Goal: Transaction & Acquisition: Book appointment/travel/reservation

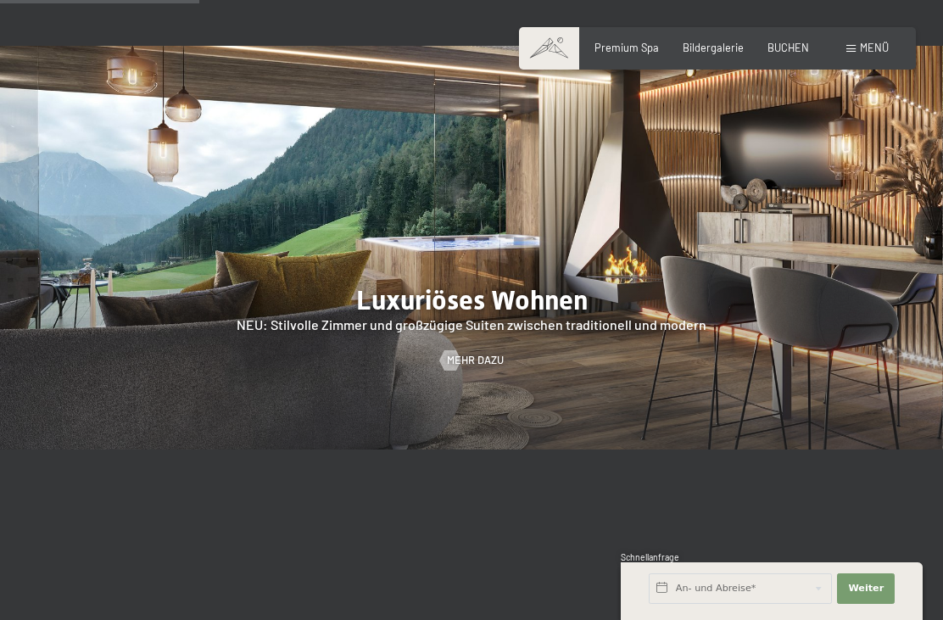
scroll to position [1565, 0]
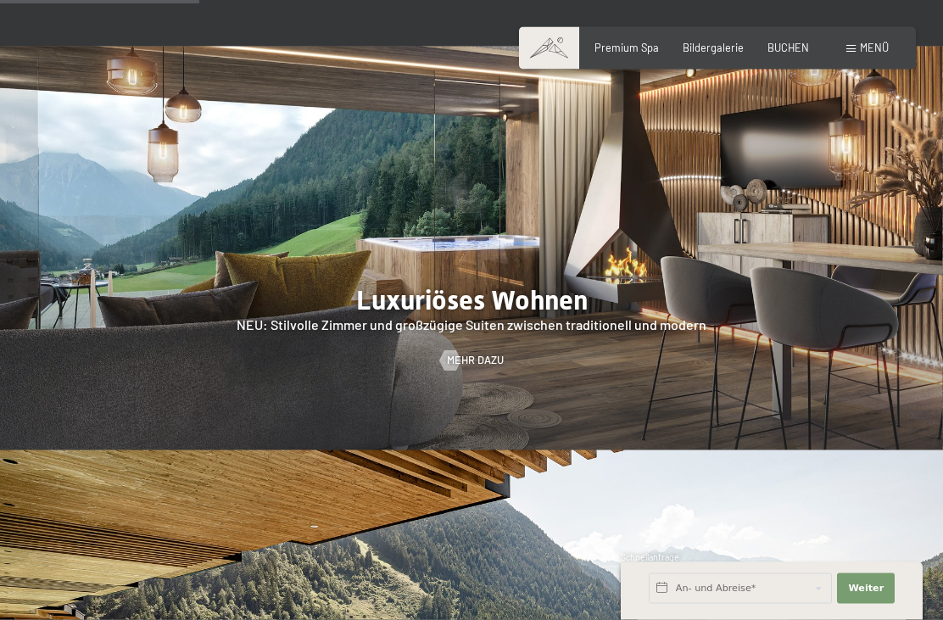
click at [660, 332] on div at bounding box center [471, 249] width 943 height 404
click at [483, 368] on span "Mehr dazu" at bounding box center [475, 360] width 57 height 15
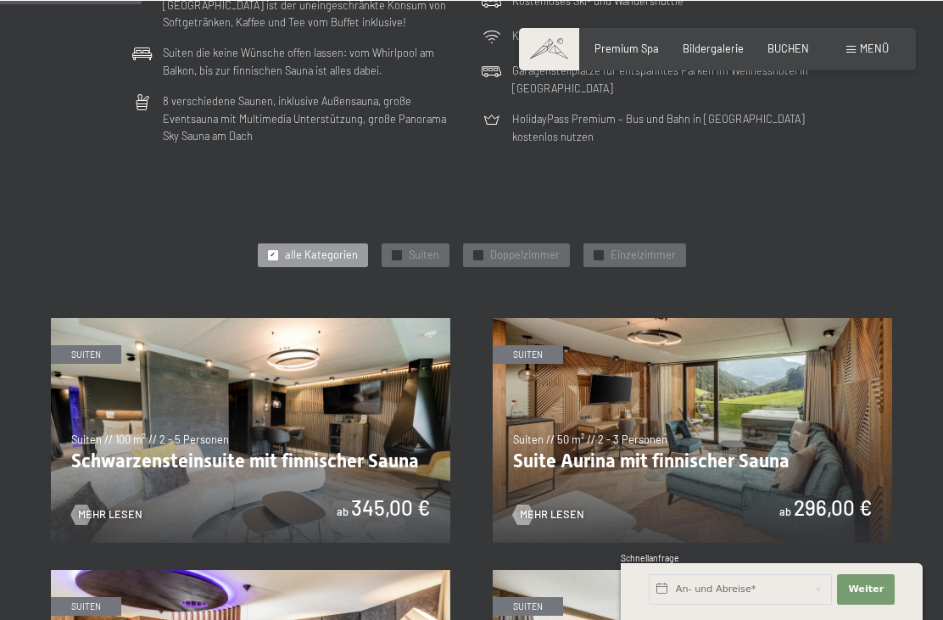
scroll to position [583, 0]
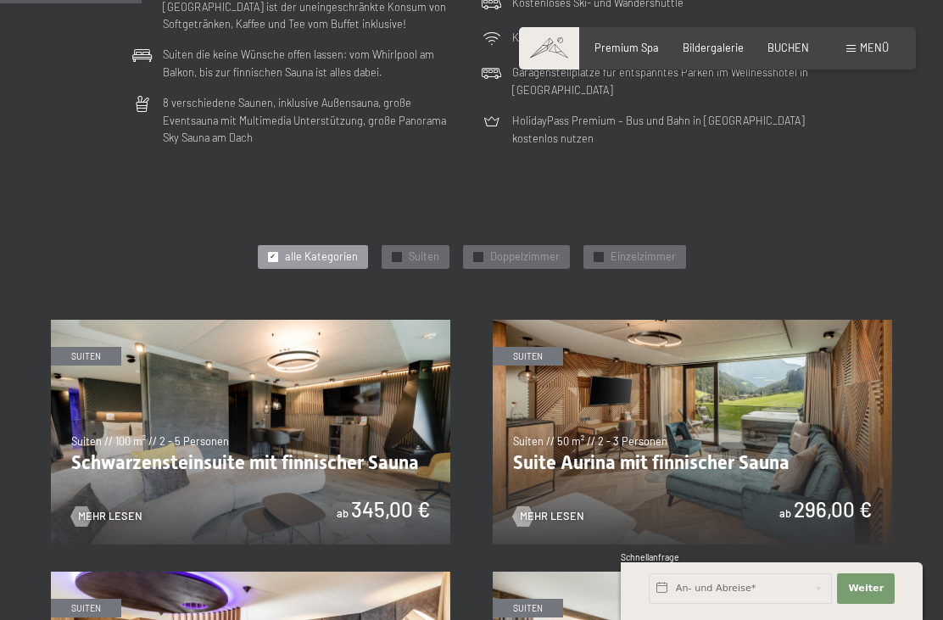
click at [372, 406] on img at bounding box center [250, 432] width 399 height 225
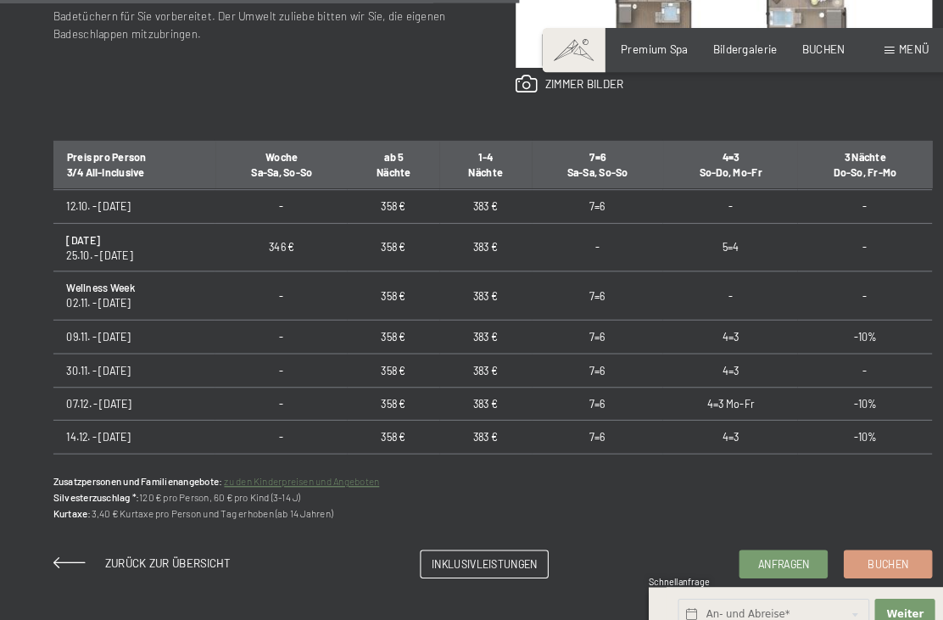
scroll to position [962, 0]
click at [855, 533] on span "Buchen" at bounding box center [849, 540] width 39 height 14
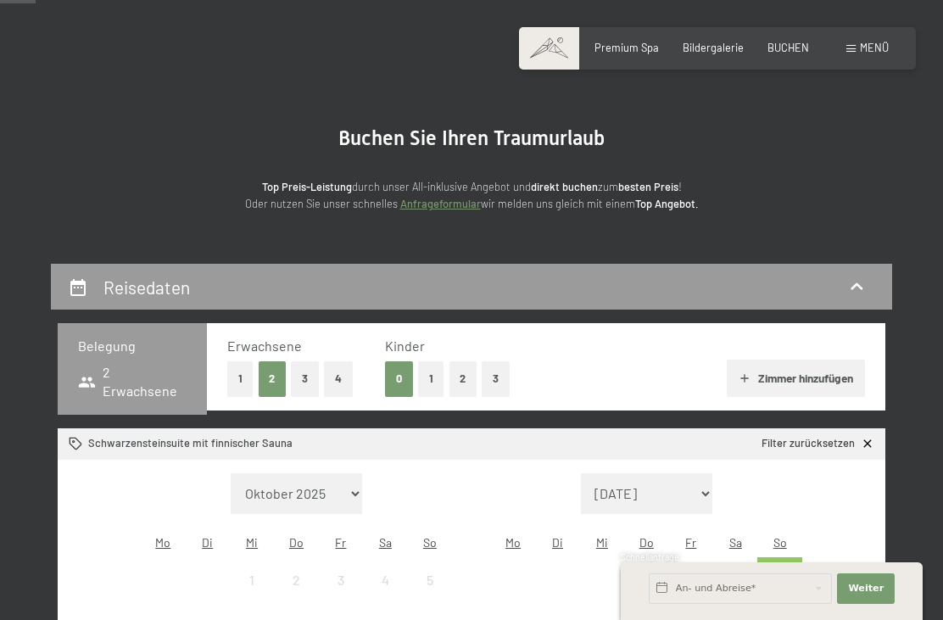
scroll to position [81, 0]
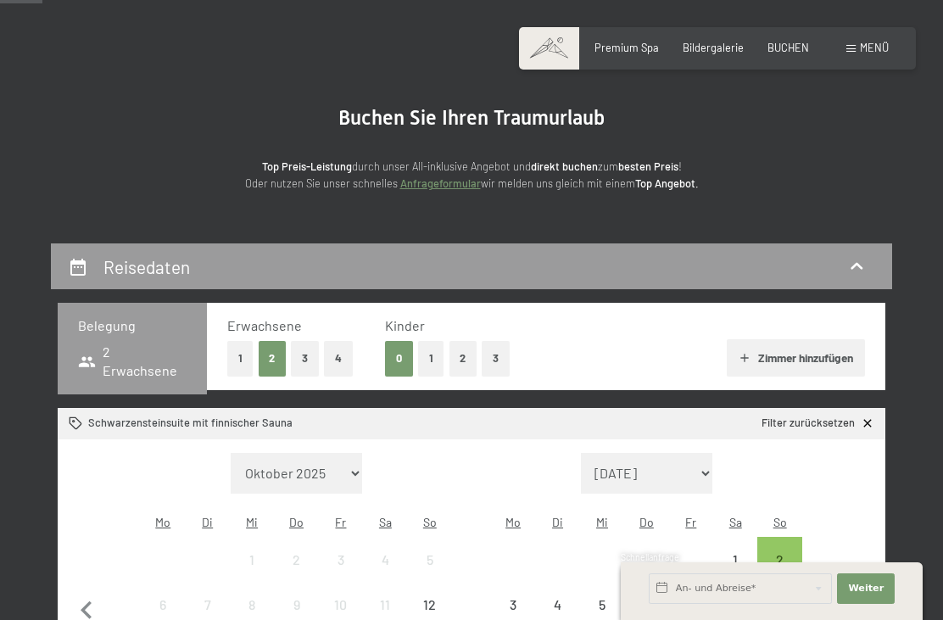
click at [309, 360] on button "3" at bounding box center [305, 358] width 28 height 35
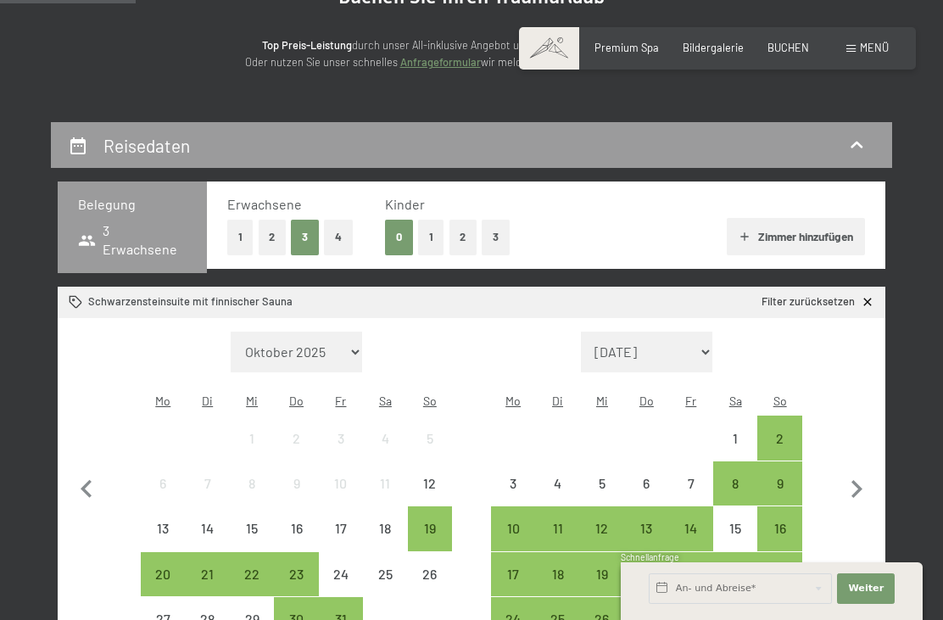
scroll to position [227, 0]
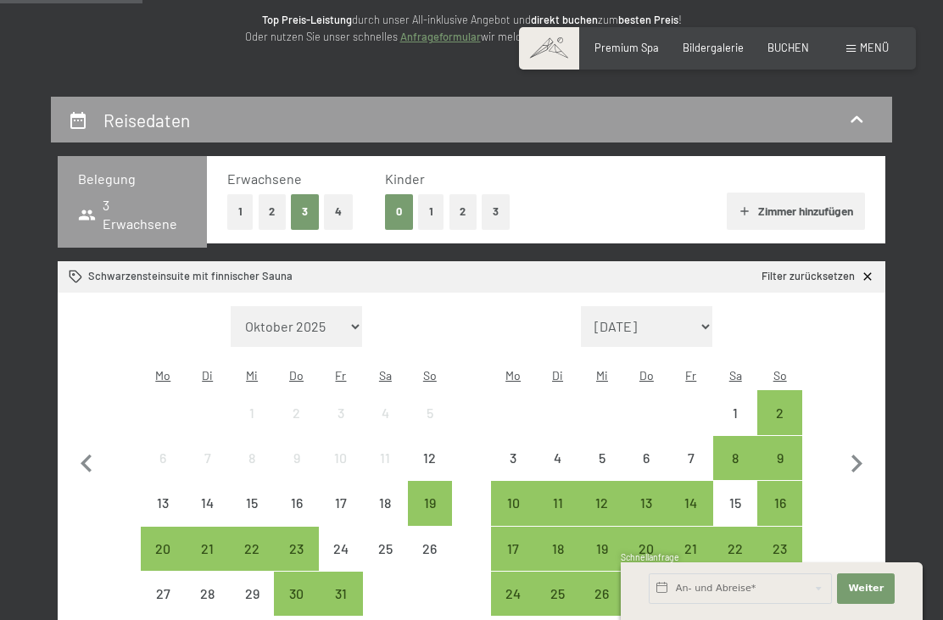
click at [338, 211] on button "4" at bounding box center [338, 211] width 29 height 35
click at [860, 451] on icon "button" at bounding box center [857, 464] width 36 height 36
select select "2025-11-01"
select select "2025-12-01"
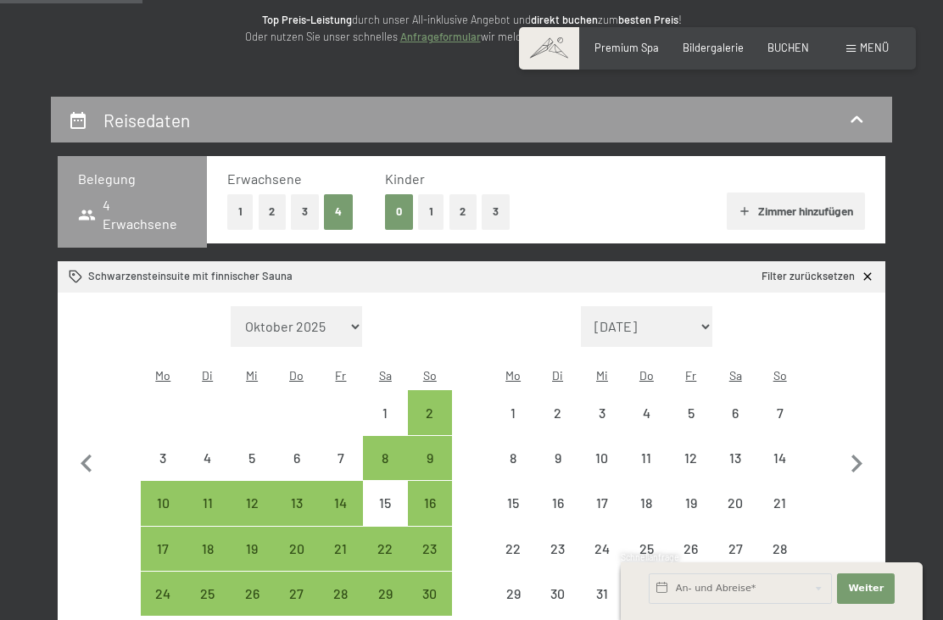
select select "2025-11-01"
select select "2025-12-01"
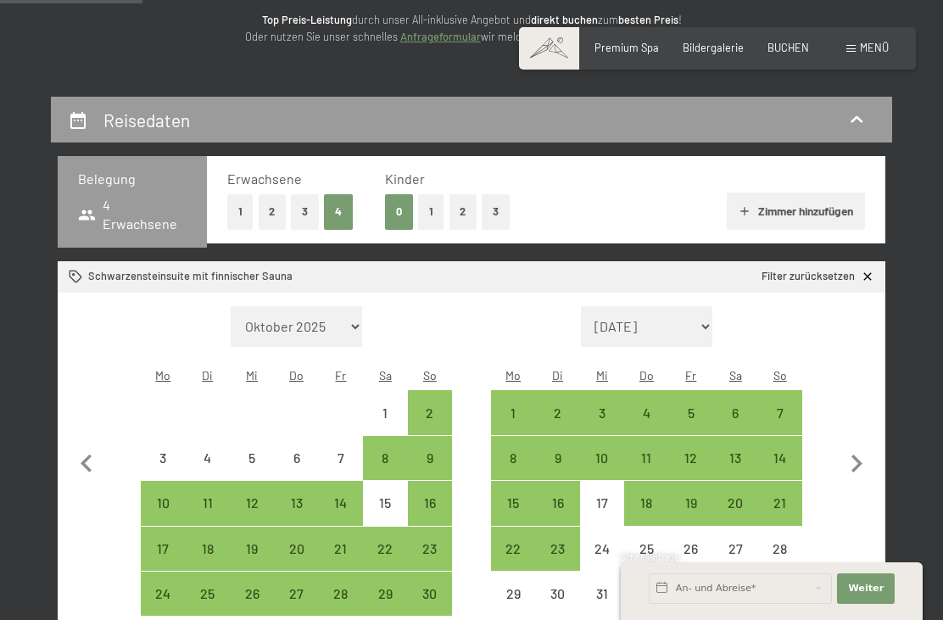
click at [737, 496] on div "20" at bounding box center [735, 516] width 41 height 41
select select "2025-11-01"
select select "2025-12-01"
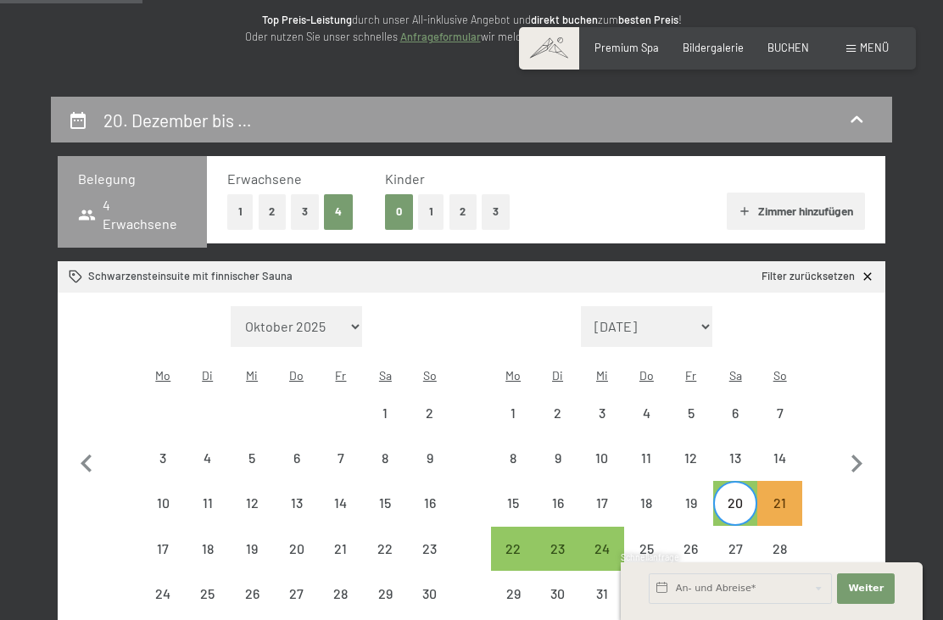
click at [785, 496] on div "21" at bounding box center [779, 516] width 41 height 41
select select "2025-11-01"
select select "2025-12-01"
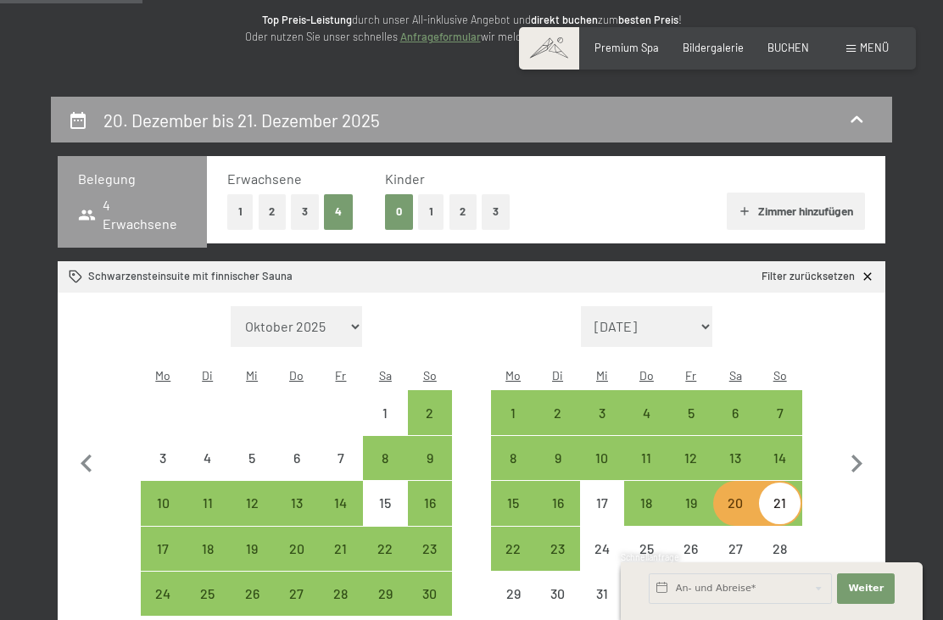
click at [786, 483] on div "21" at bounding box center [779, 503] width 41 height 41
select select "2025-11-01"
select select "2025-12-01"
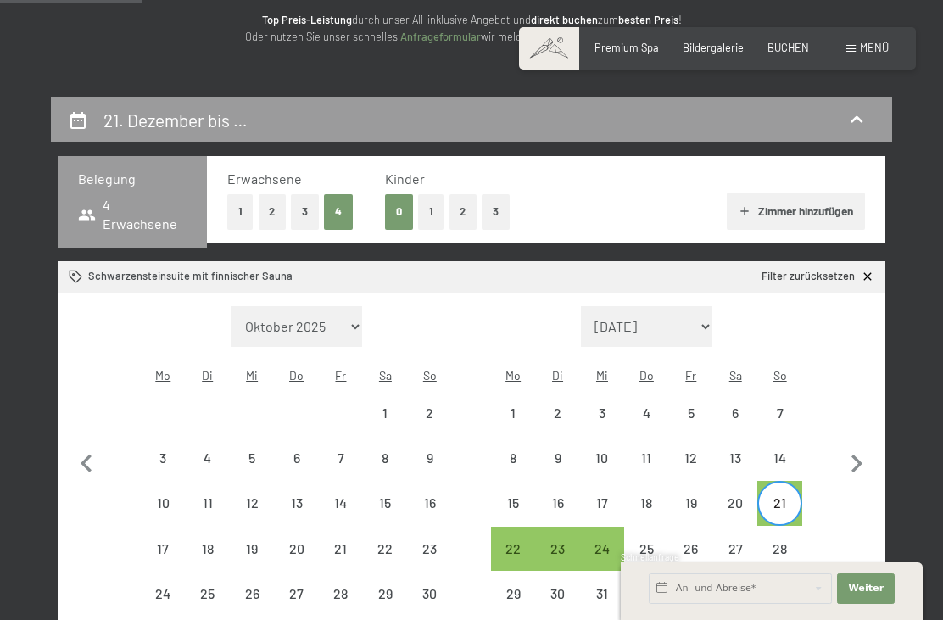
click at [788, 542] on div "28" at bounding box center [779, 562] width 41 height 41
select select "2025-11-01"
select select "2025-12-01"
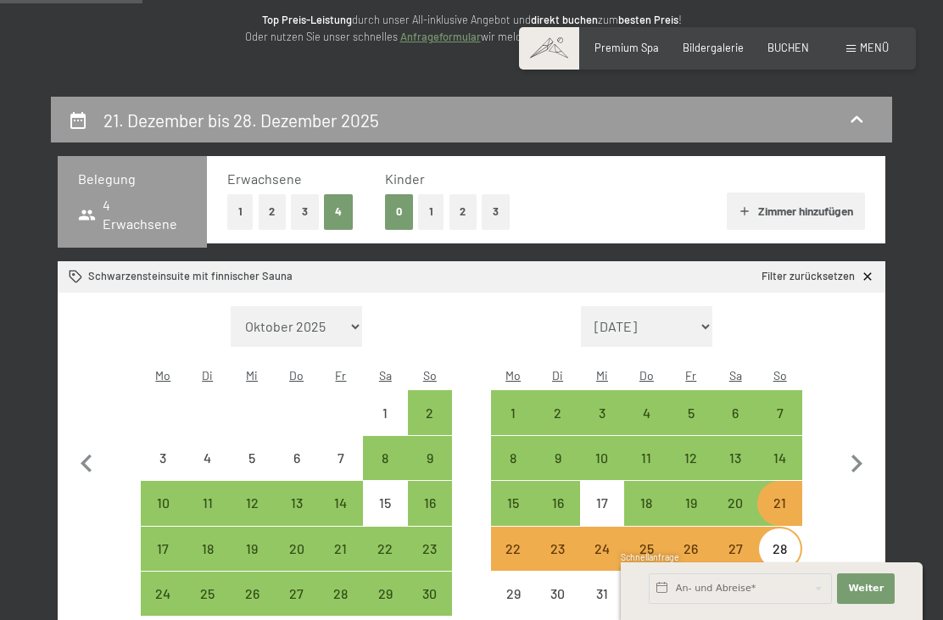
click at [740, 496] on div "20" at bounding box center [735, 516] width 41 height 41
select select "2025-11-01"
select select "2025-12-01"
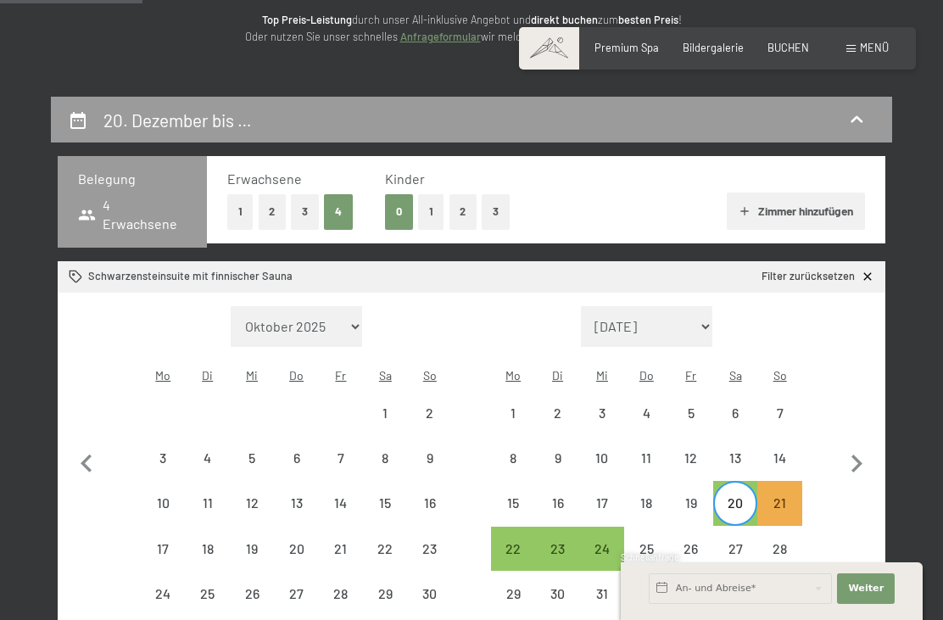
click at [738, 542] on div "27" at bounding box center [735, 562] width 41 height 41
select select "2025-11-01"
select select "2025-12-01"
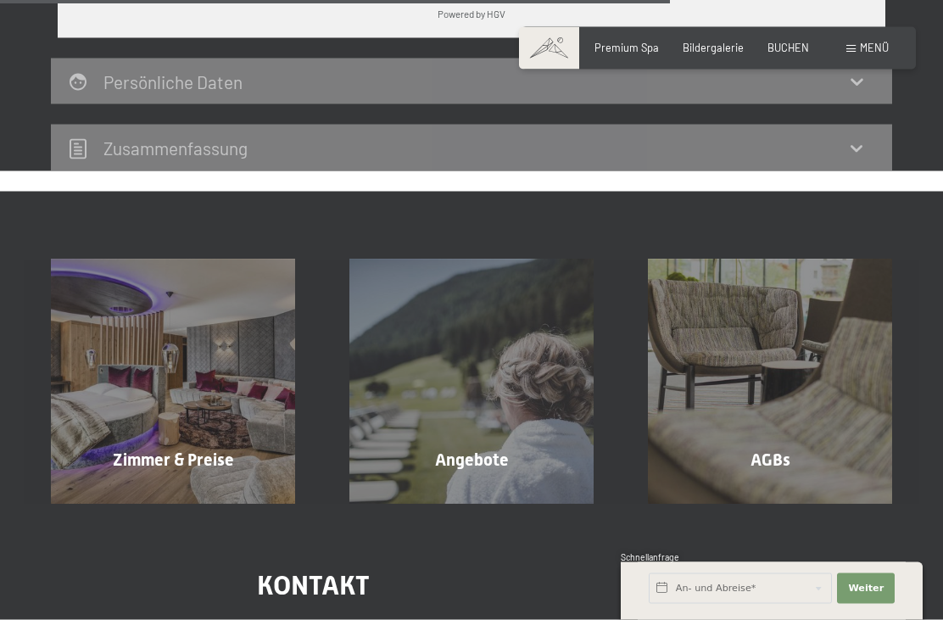
scroll to position [1174, 0]
click at [483, 360] on div "Angebote Mehr erfahren" at bounding box center [471, 381] width 298 height 244
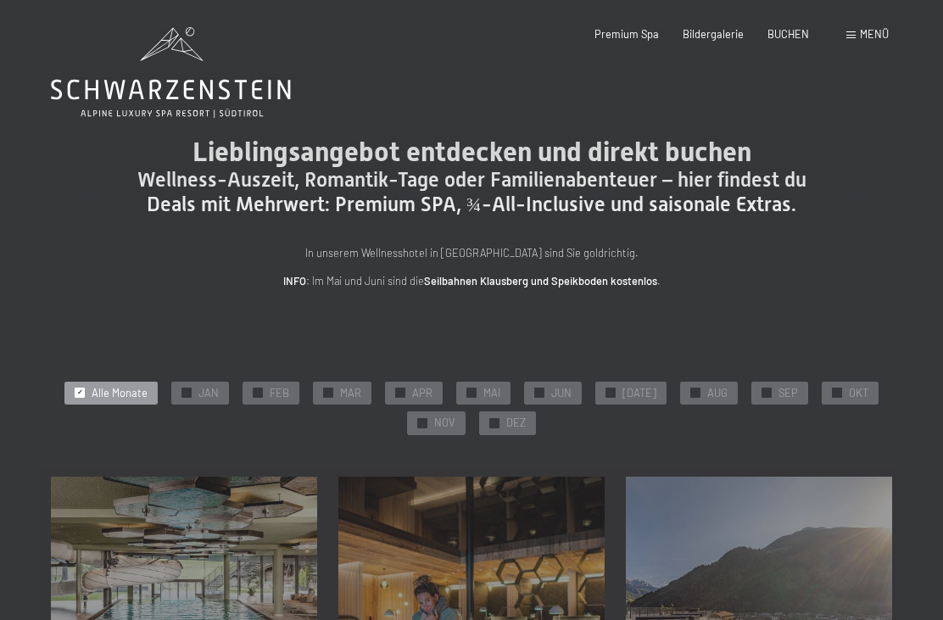
click at [511, 429] on div "✓ DEZ" at bounding box center [507, 423] width 57 height 24
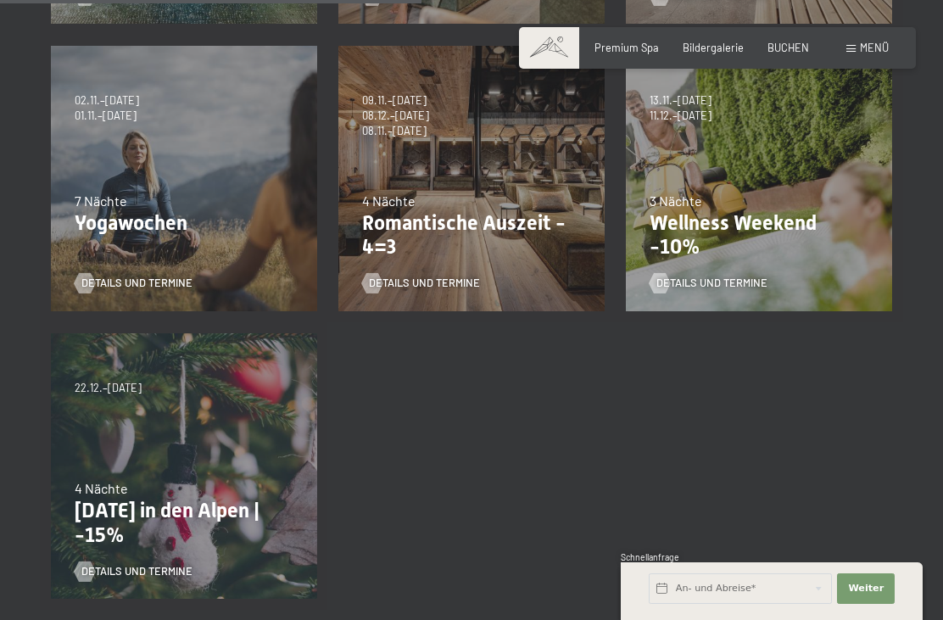
scroll to position [717, 0]
click at [242, 444] on div "22.12.–26.12.2025 4 Nächte Weihnachten in den Alpen | -15% Details und Termine" at bounding box center [183, 466] width 287 height 287
click at [157, 572] on span "Details und Termine" at bounding box center [136, 572] width 111 height 15
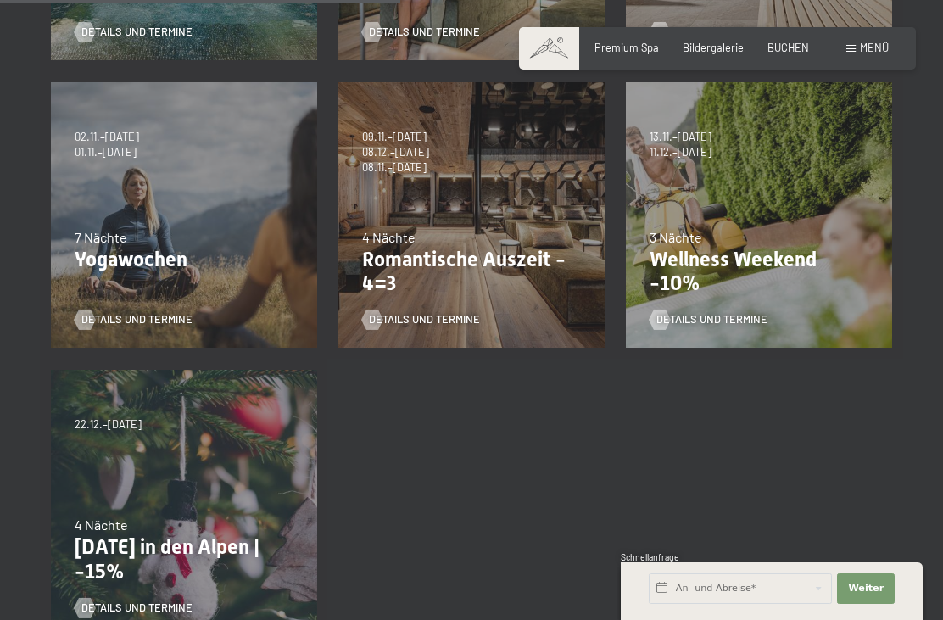
scroll to position [683, 0]
click at [243, 475] on div "22.12.–26.12.2025 4 Nächte Weihnachten in den Alpen | -15% Details und Termine" at bounding box center [183, 501] width 287 height 287
click at [215, 450] on div "22.12.–26.12.2025 4 Nächte Weihnachten in den Alpen | -15% Details und Termine" at bounding box center [183, 501] width 287 height 287
click at [224, 470] on div "22.12.–26.12.2025 4 Nächte Weihnachten in den Alpen | -15% Details und Termine" at bounding box center [183, 501] width 287 height 287
click at [184, 606] on span "Details und Termine" at bounding box center [136, 607] width 111 height 15
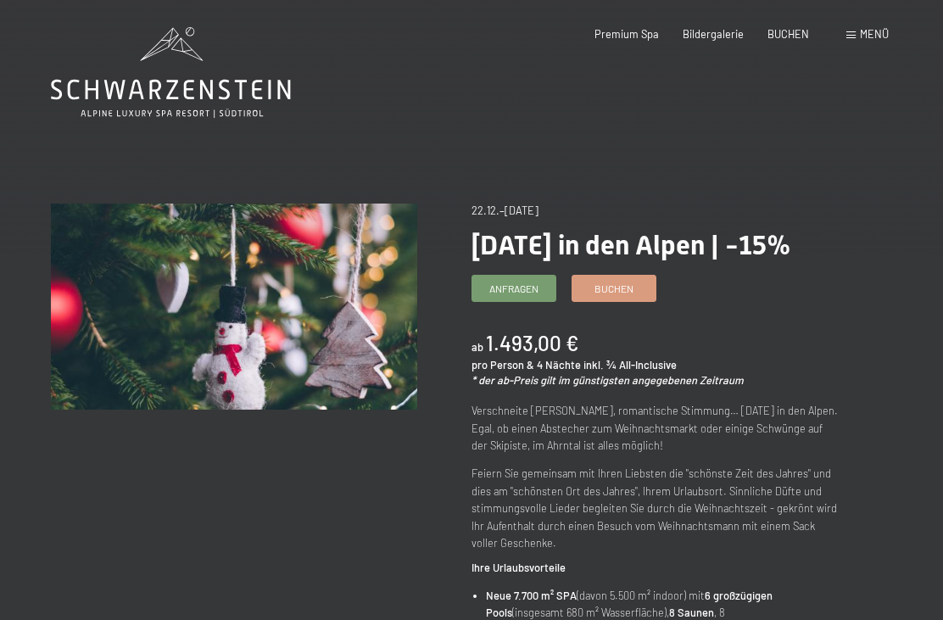
click at [519, 301] on link "Anfragen" at bounding box center [513, 288] width 83 height 25
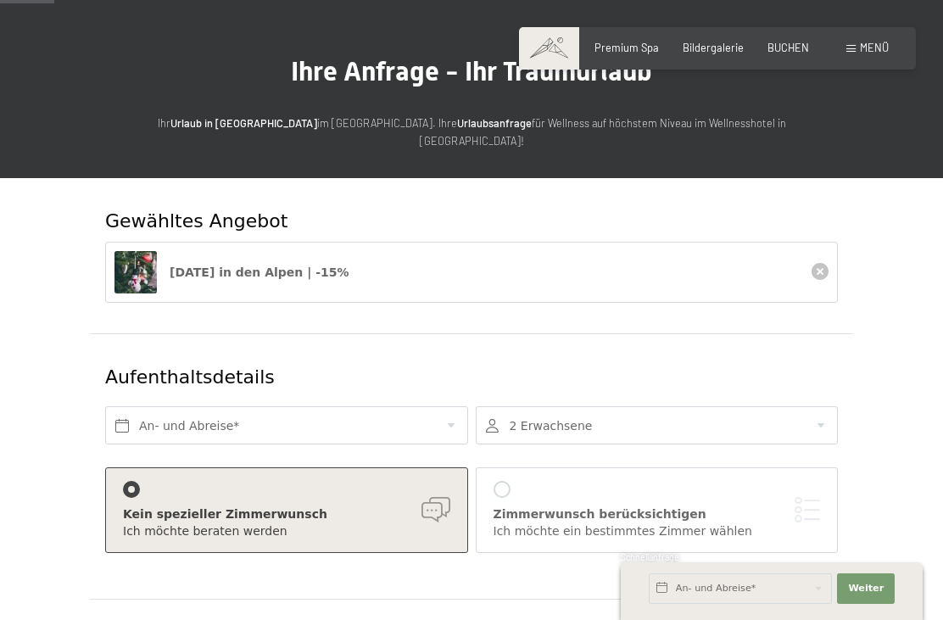
scroll to position [81, 0]
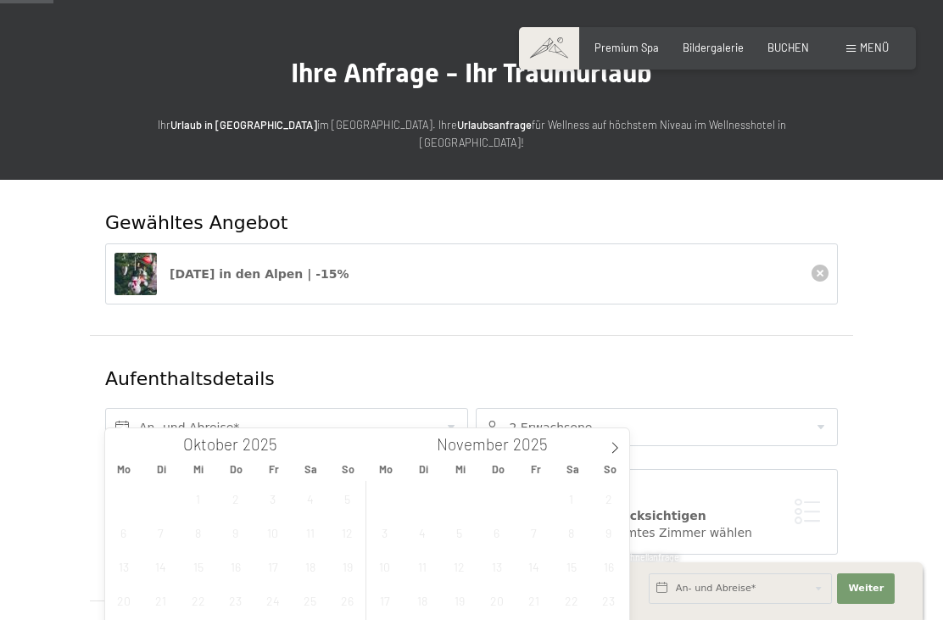
click at [611, 446] on icon at bounding box center [615, 448] width 12 height 12
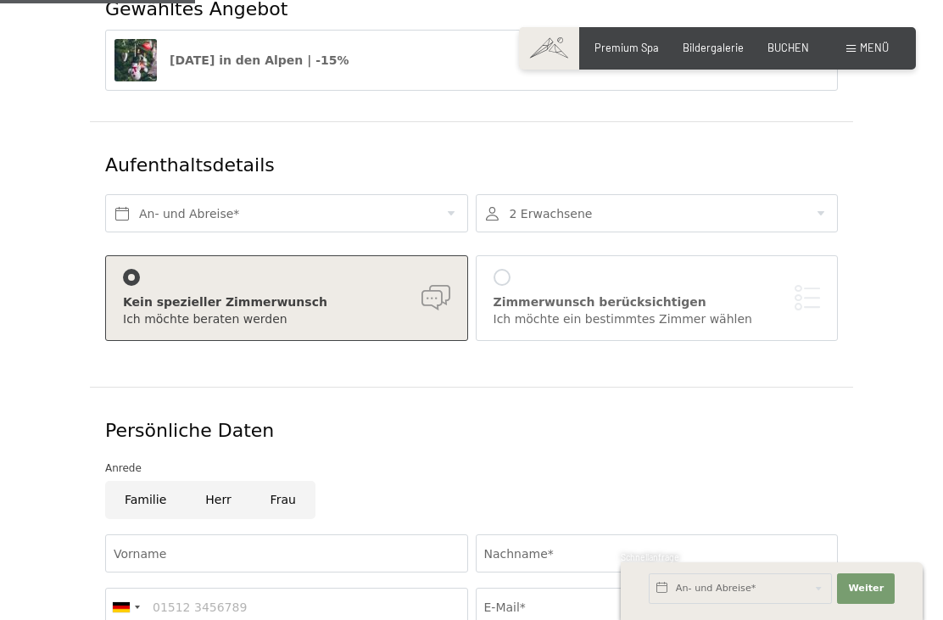
scroll to position [288, 0]
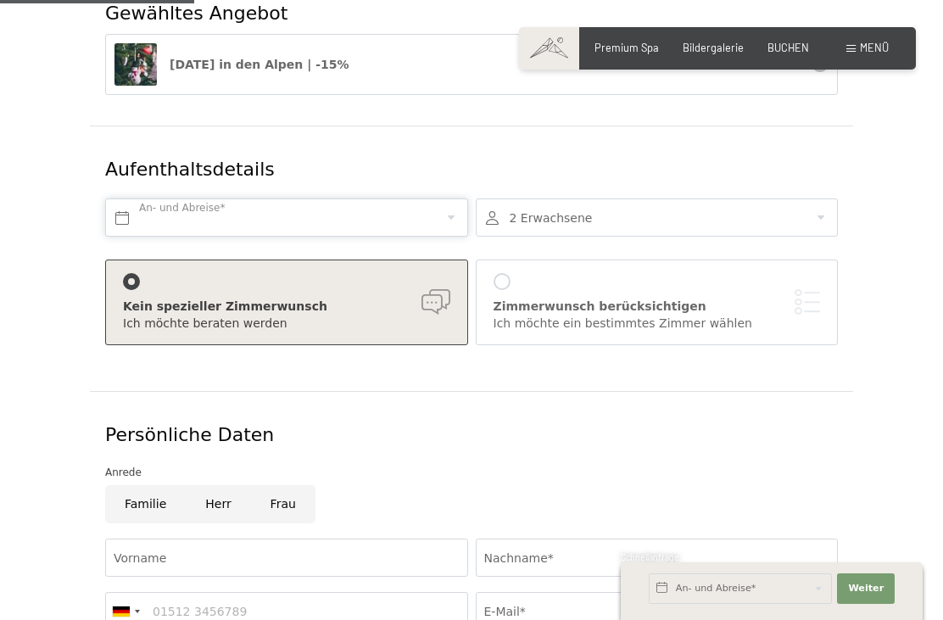
click at [310, 198] on input "text" at bounding box center [286, 217] width 363 height 38
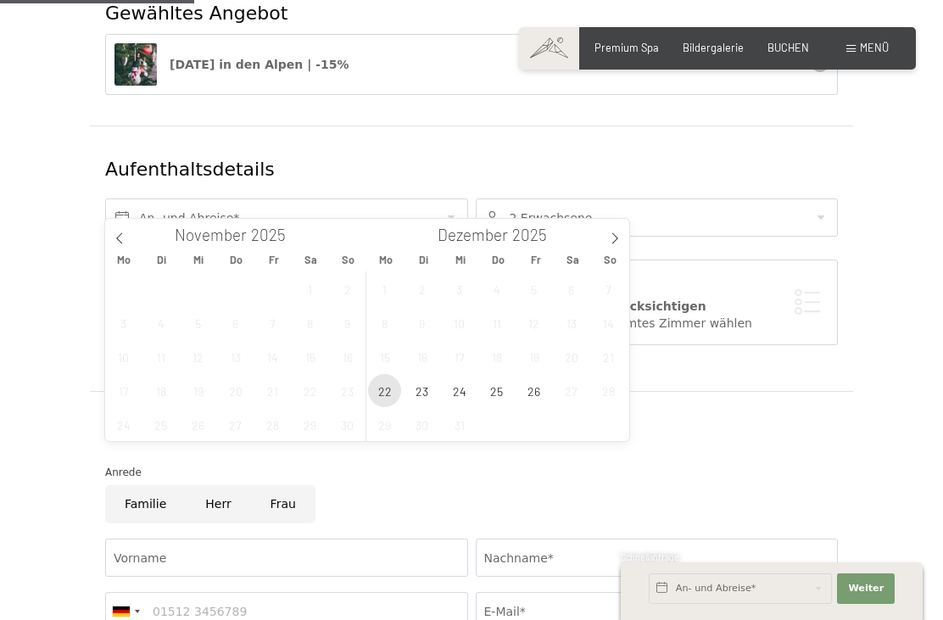
click at [385, 394] on span "22" at bounding box center [384, 390] width 33 height 33
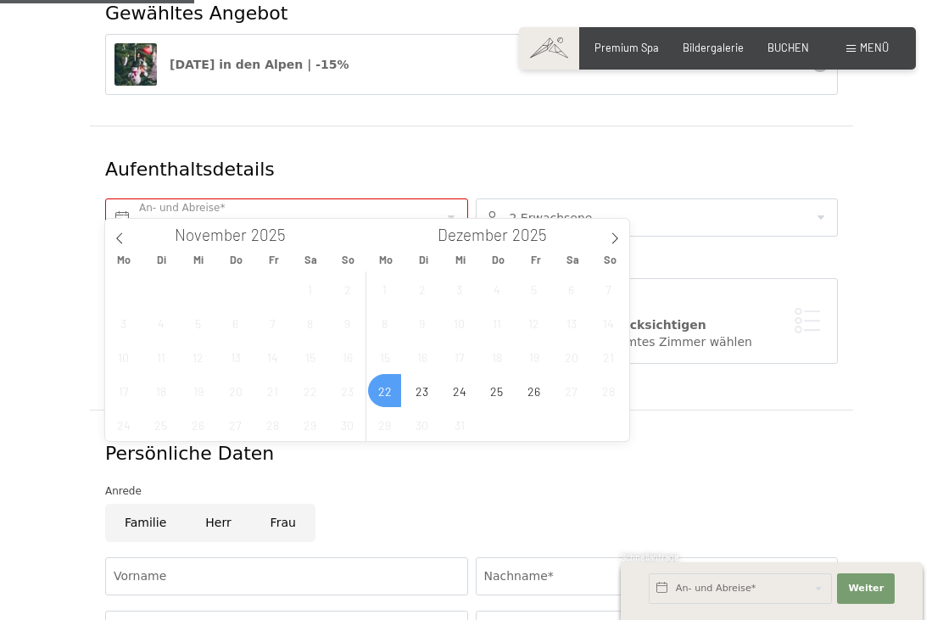
click at [611, 387] on span "28" at bounding box center [608, 390] width 33 height 33
click at [538, 393] on span "26" at bounding box center [533, 390] width 33 height 33
type input "Mo. 22.12.2025 - Fr. 26.12.2025"
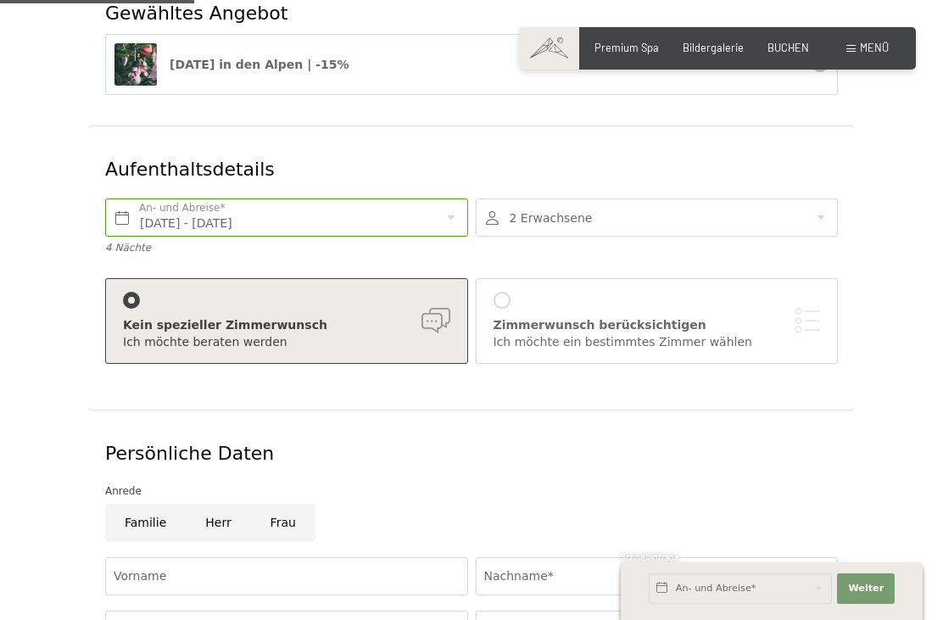
click at [813, 198] on div at bounding box center [657, 217] width 363 height 38
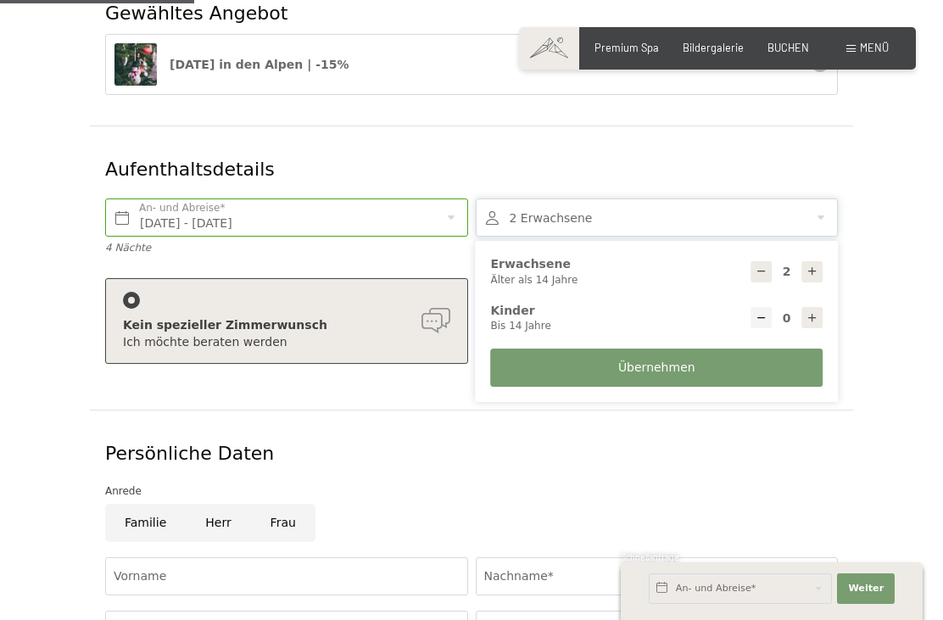
click at [810, 265] on icon at bounding box center [812, 271] width 12 height 12
type input "3"
click at [672, 360] on span "Übernehmen" at bounding box center [656, 368] width 77 height 17
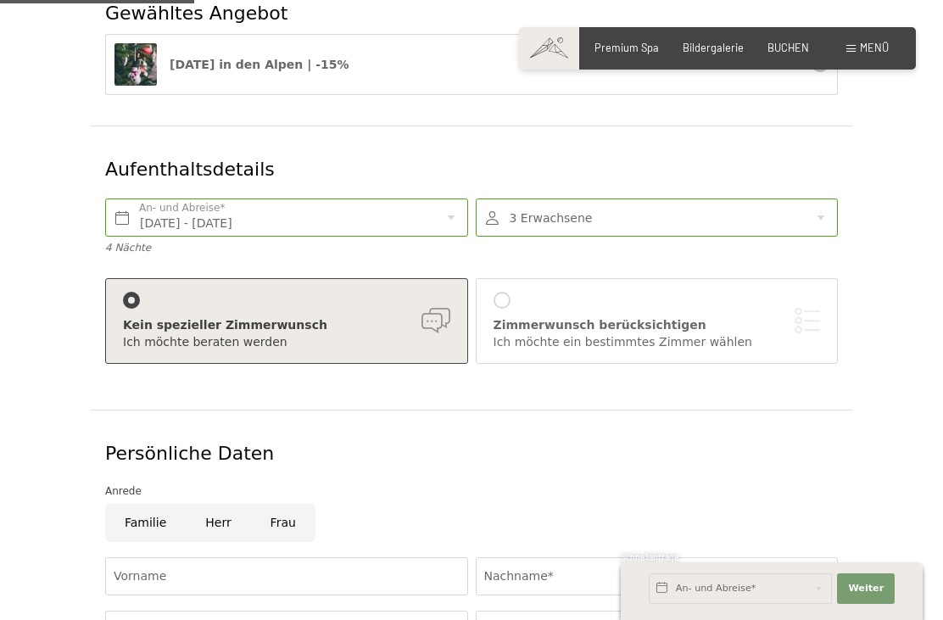
click at [502, 292] on div at bounding box center [502, 300] width 17 height 17
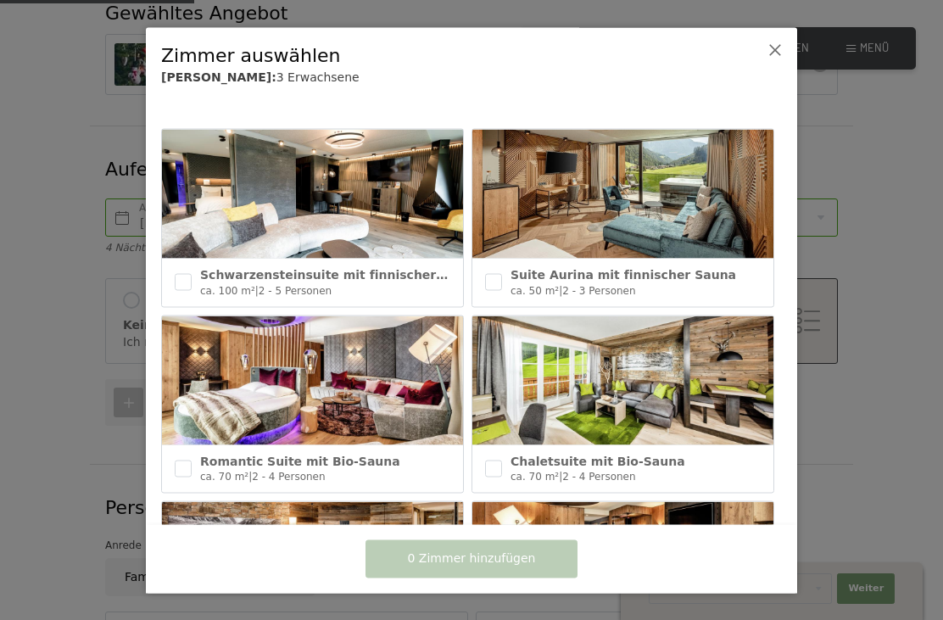
click at [184, 284] on input "checkbox" at bounding box center [183, 282] width 17 height 17
checkbox input "true"
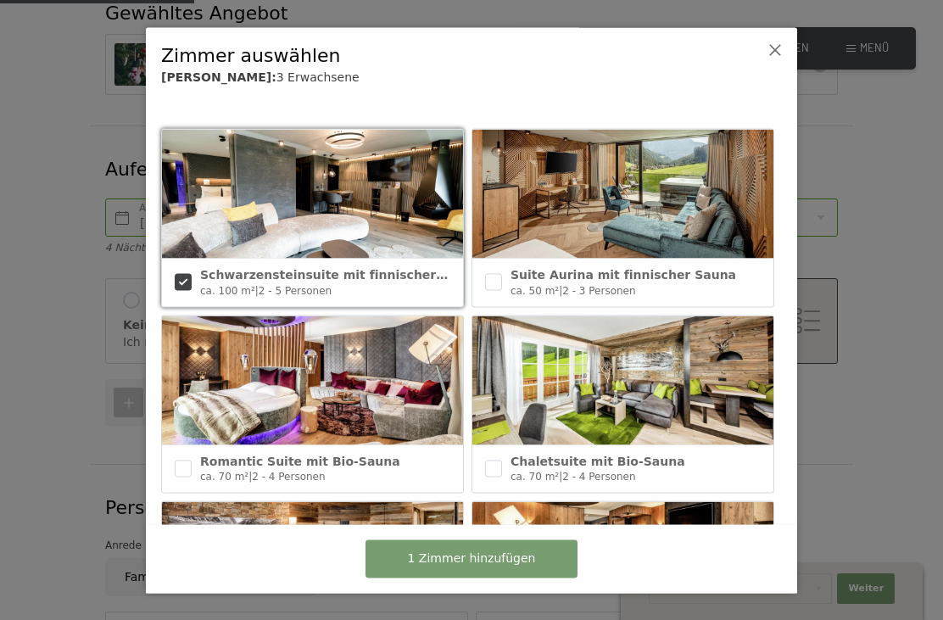
click at [515, 567] on span "1 Zimmer hinzufügen" at bounding box center [472, 558] width 128 height 17
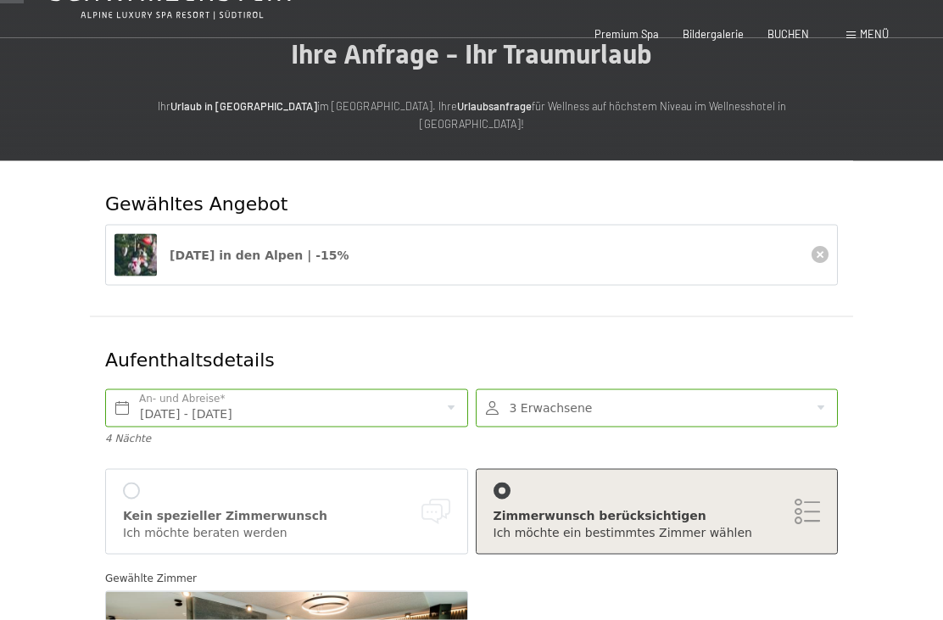
scroll to position [0, 0]
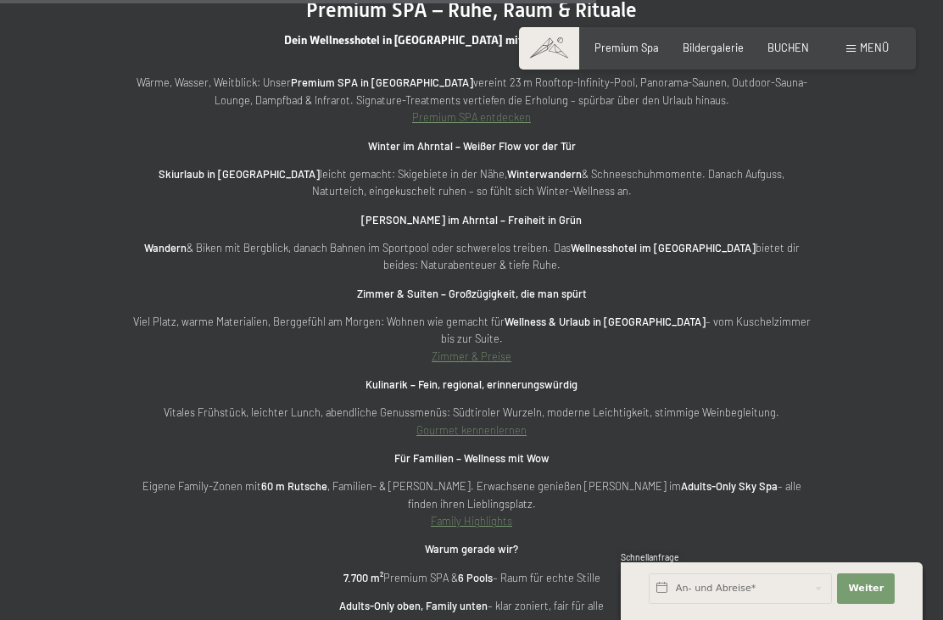
scroll to position [4363, 0]
click at [739, 604] on input "text" at bounding box center [740, 588] width 183 height 31
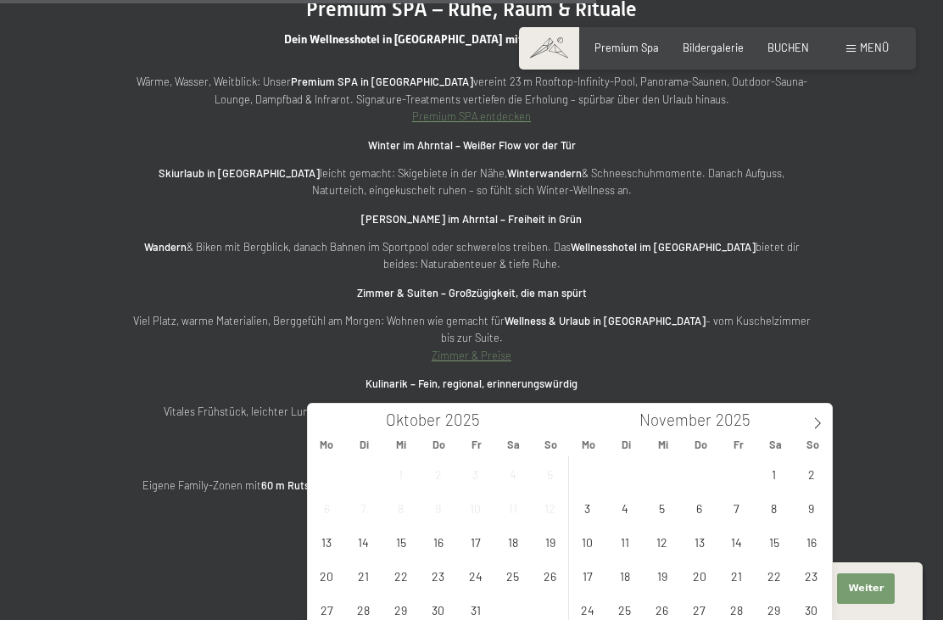
click at [812, 423] on icon at bounding box center [818, 423] width 12 height 12
click at [591, 577] on span "22" at bounding box center [587, 575] width 33 height 33
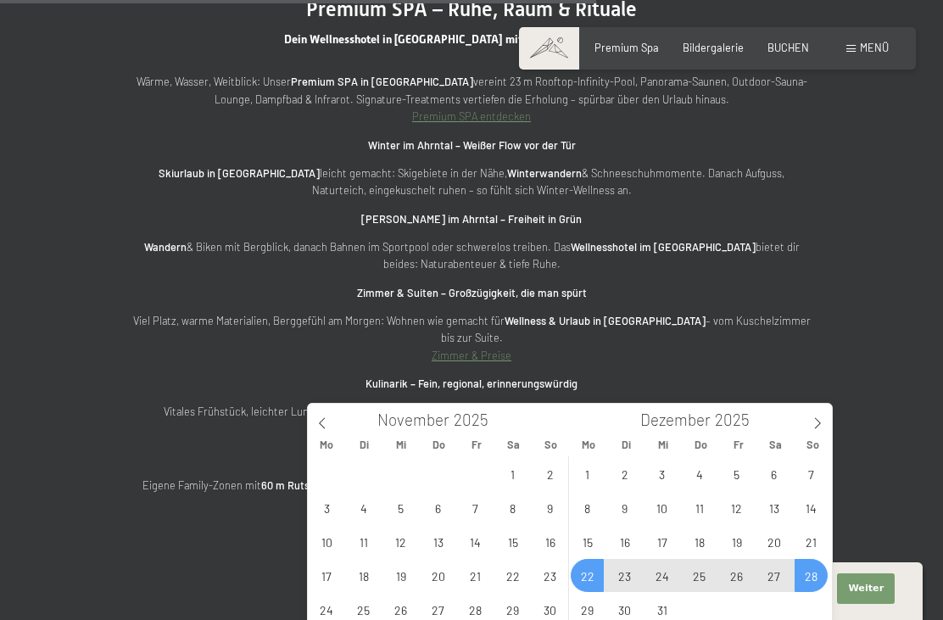
click at [812, 583] on span "28" at bounding box center [811, 575] width 33 height 33
type input "[DATE] - So. [DATE]"
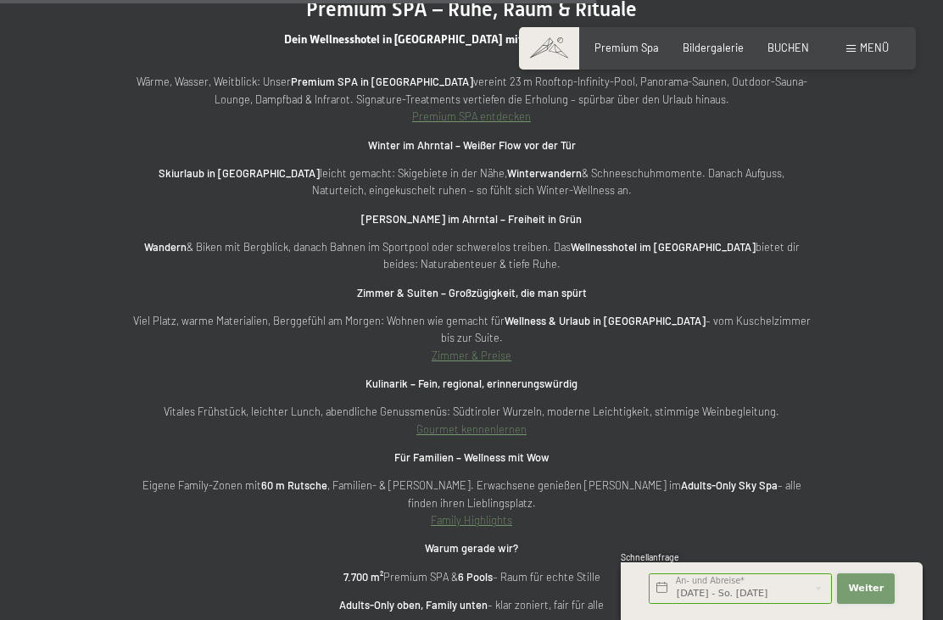
click at [874, 595] on span "Weiter" at bounding box center [866, 589] width 36 height 14
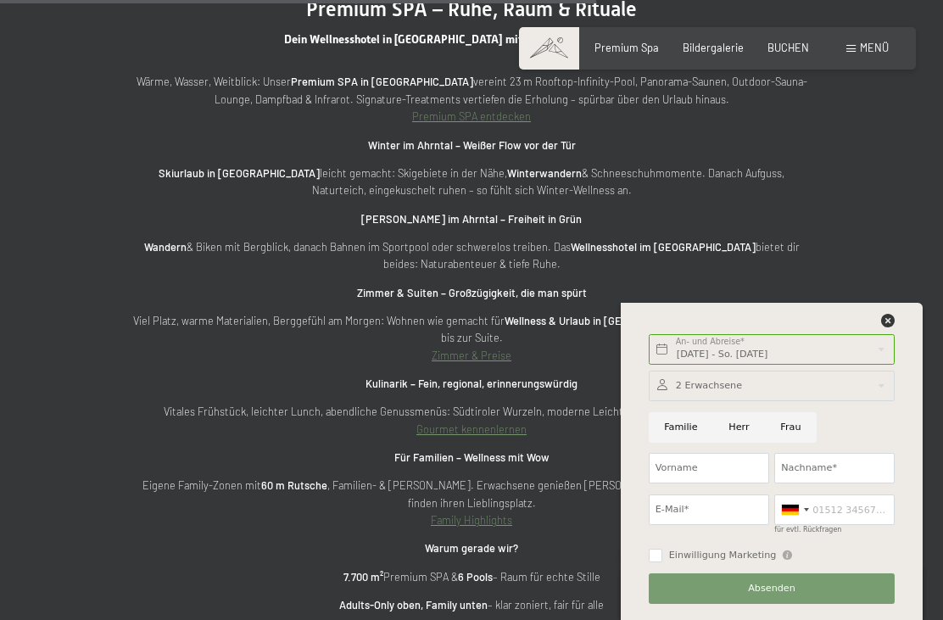
click at [861, 401] on div at bounding box center [772, 386] width 246 height 31
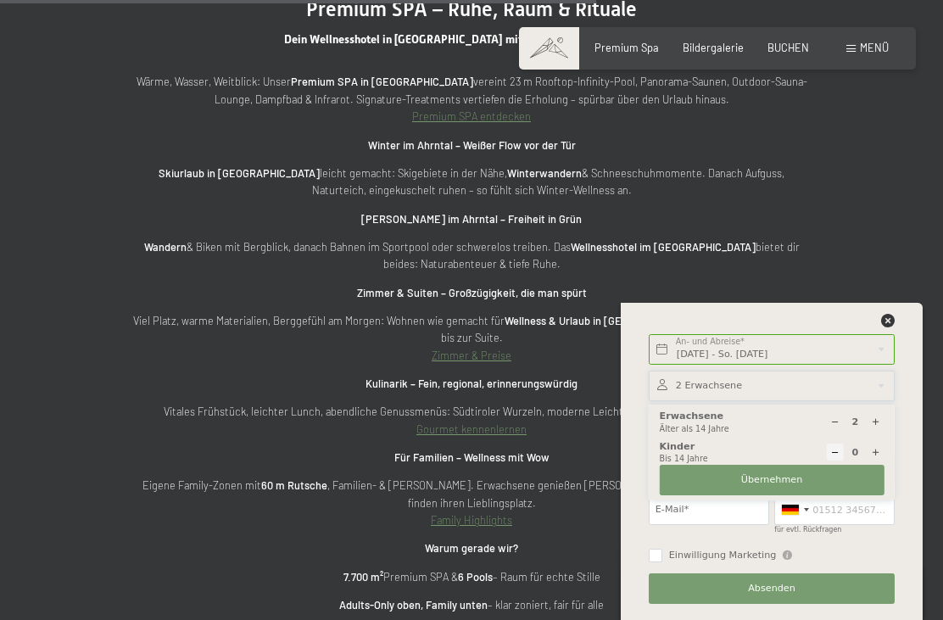
click at [880, 427] on icon at bounding box center [875, 421] width 9 height 9
type input "3"
click at [887, 327] on icon at bounding box center [888, 321] width 14 height 14
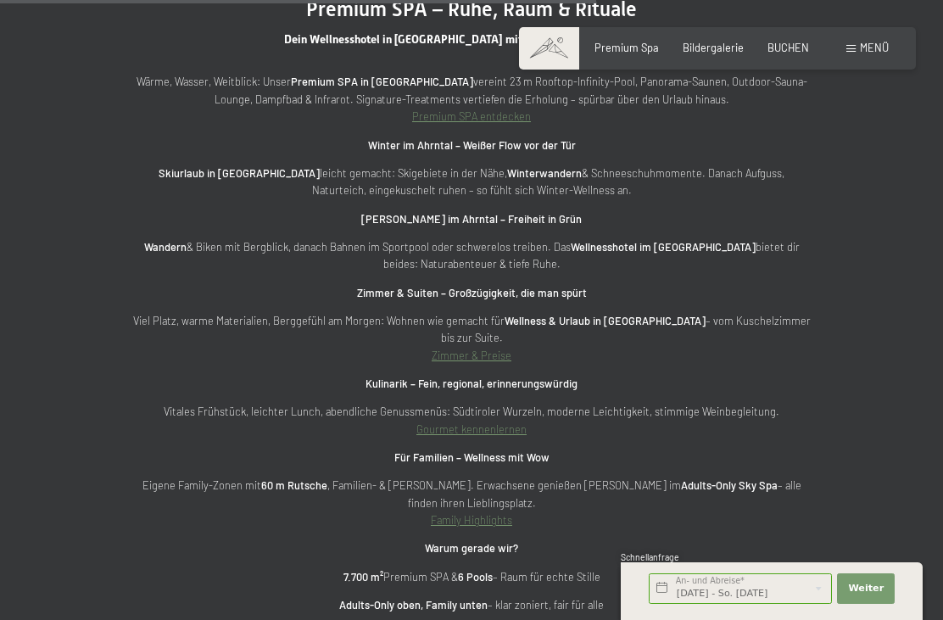
click at [780, 52] on span "BUCHEN" at bounding box center [788, 48] width 42 height 14
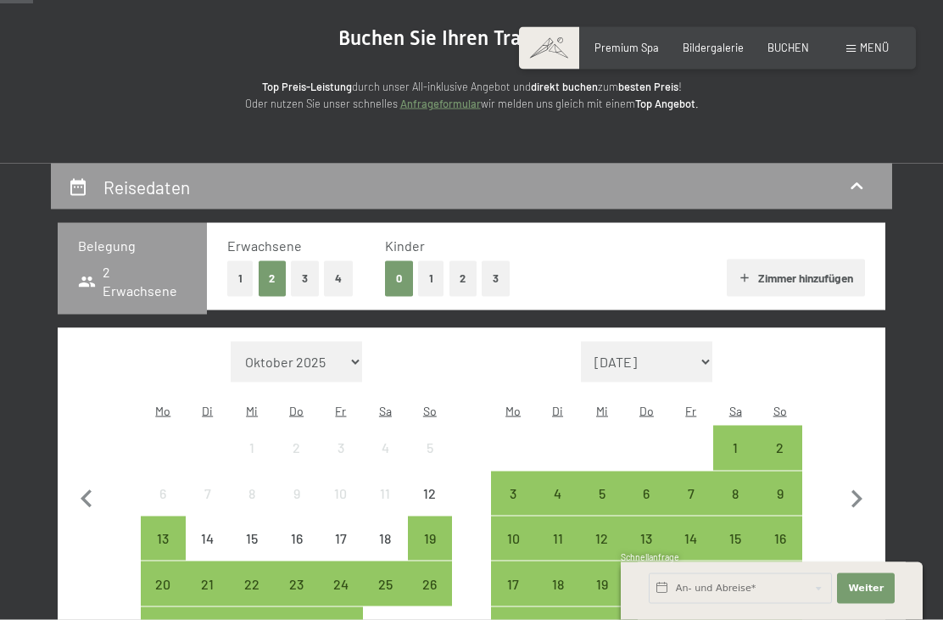
scroll to position [248, 0]
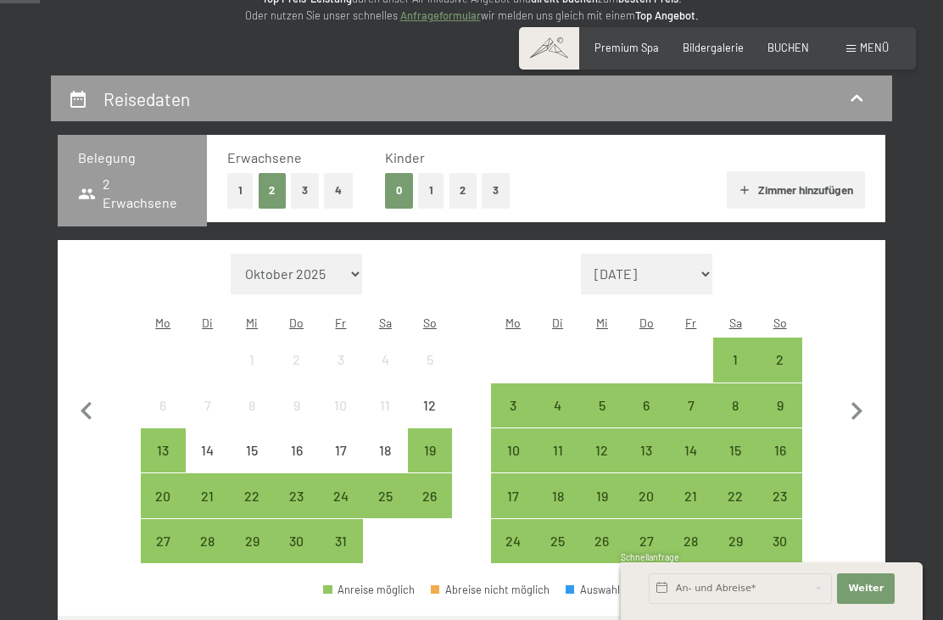
click at [305, 184] on button "3" at bounding box center [305, 190] width 28 height 35
click at [857, 402] on icon "button" at bounding box center [856, 411] width 11 height 18
select select "[DATE]"
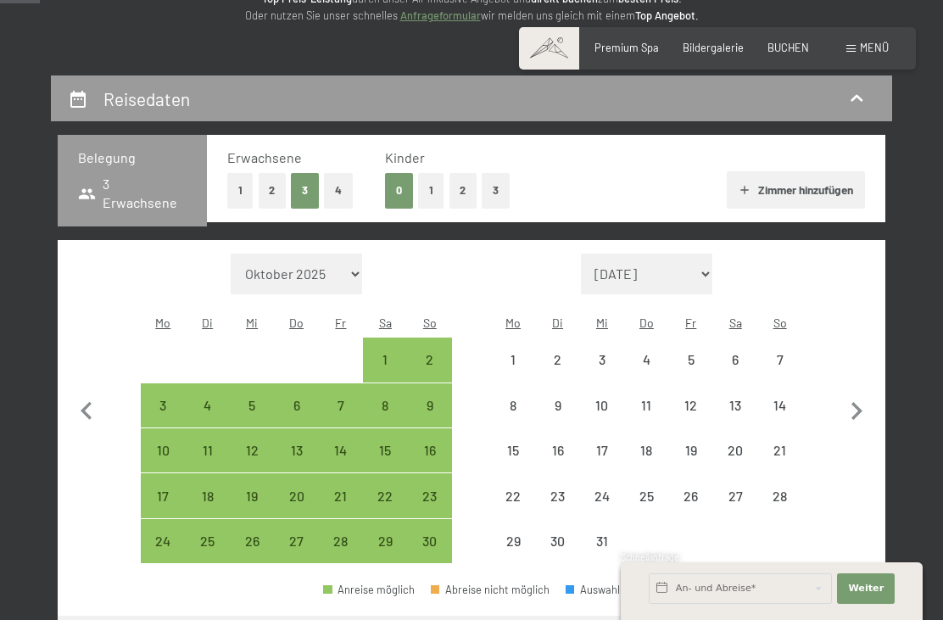
select select "[DATE]"
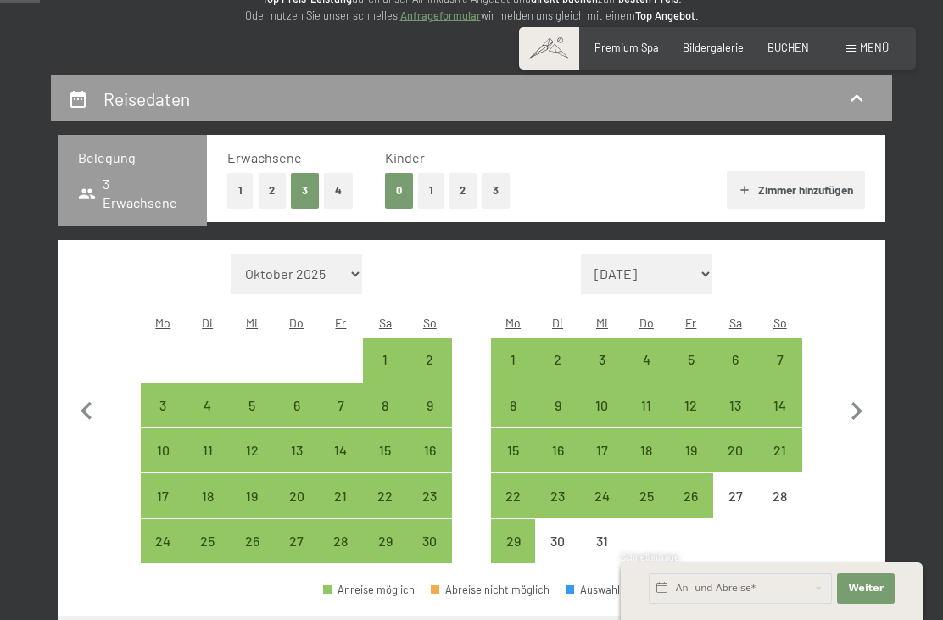
click at [517, 489] on div "22" at bounding box center [513, 509] width 41 height 41
select select "2025-11-01"
select select "2025-12-01"
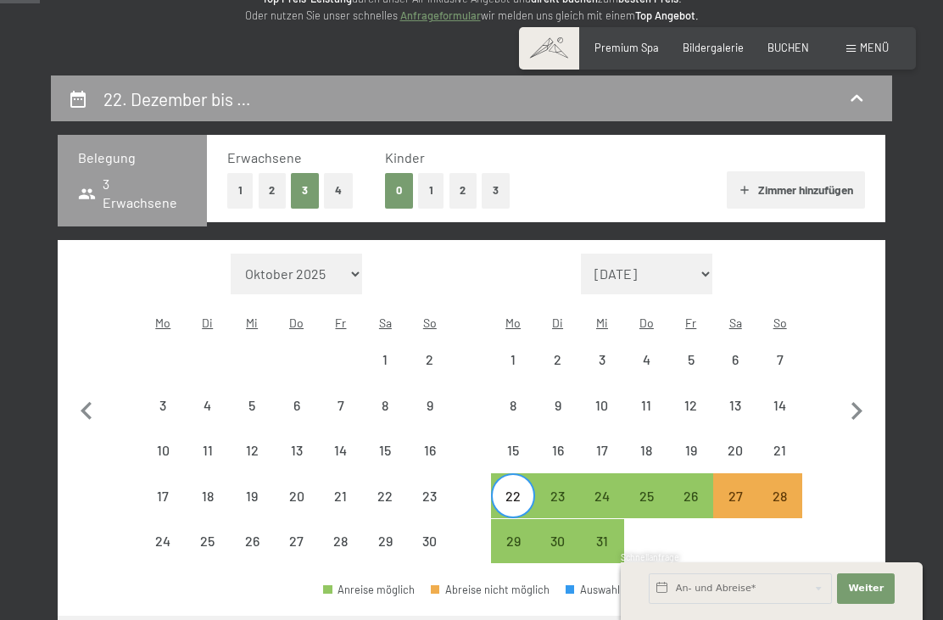
click at [792, 489] on div "28" at bounding box center [779, 509] width 41 height 41
select select "2025-11-01"
select select "2025-12-01"
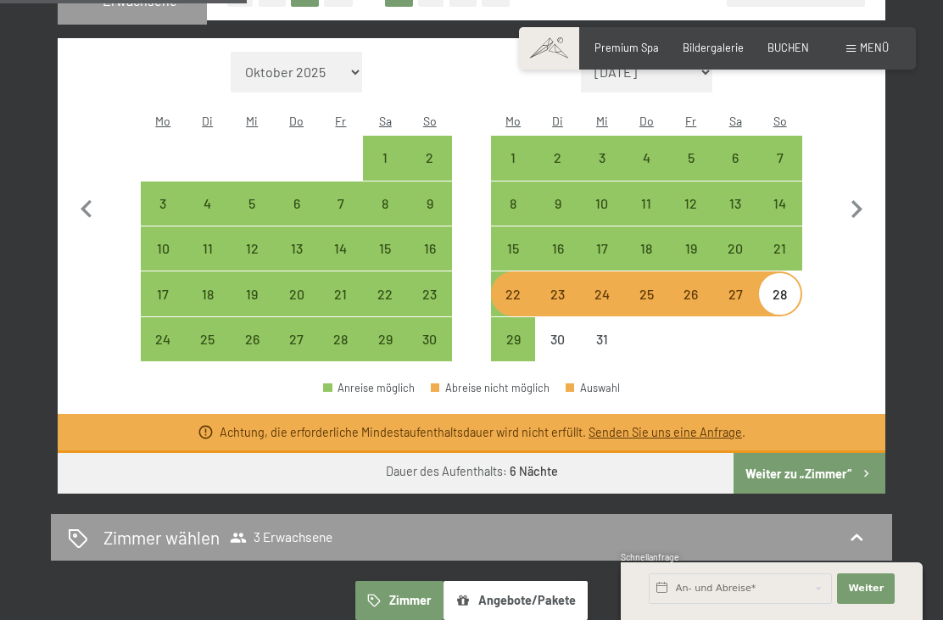
scroll to position [449, 0]
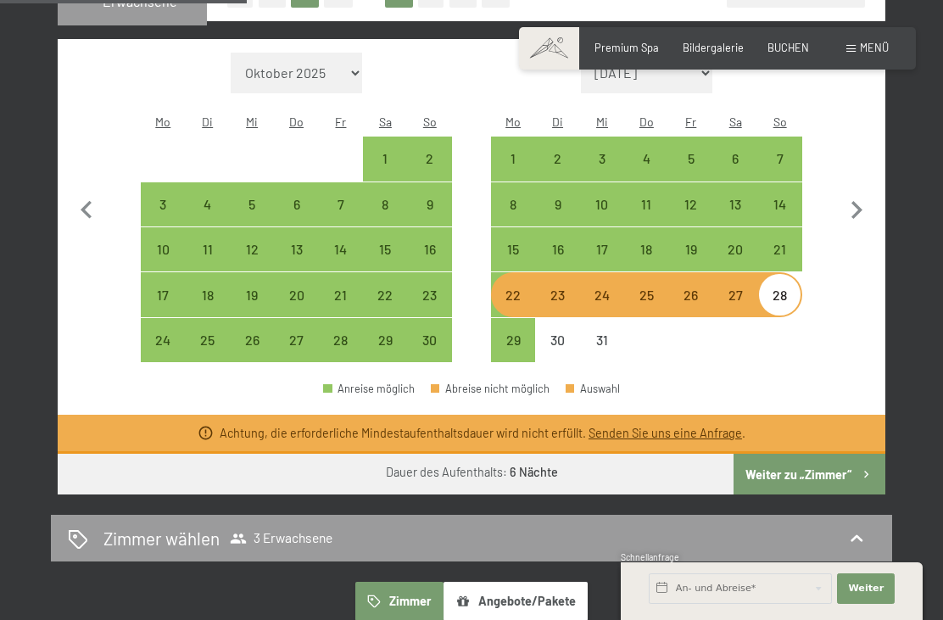
click at [817, 454] on button "Weiter zu „Zimmer“" at bounding box center [810, 474] width 152 height 41
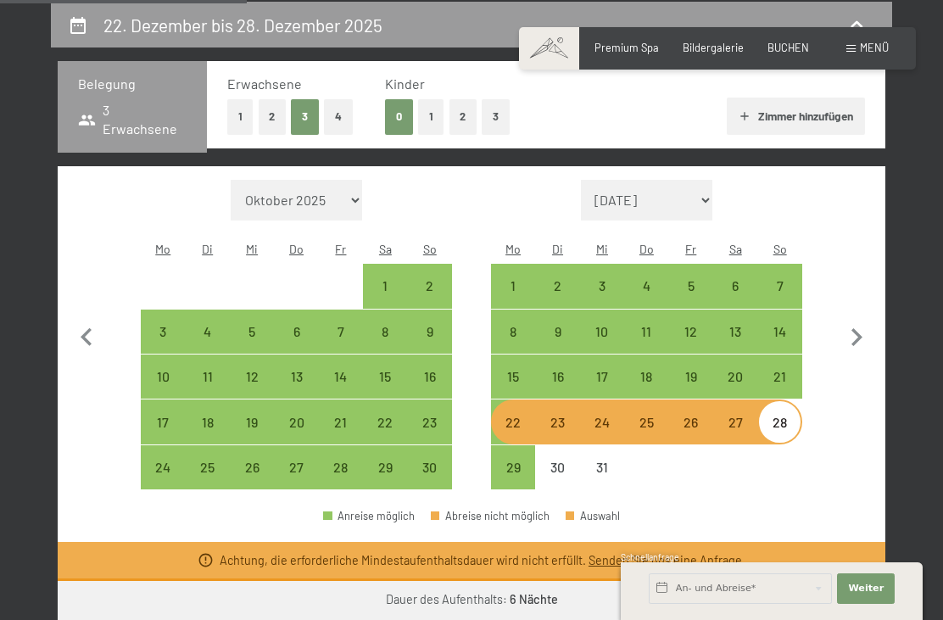
select select "2025-11-01"
select select "2025-12-01"
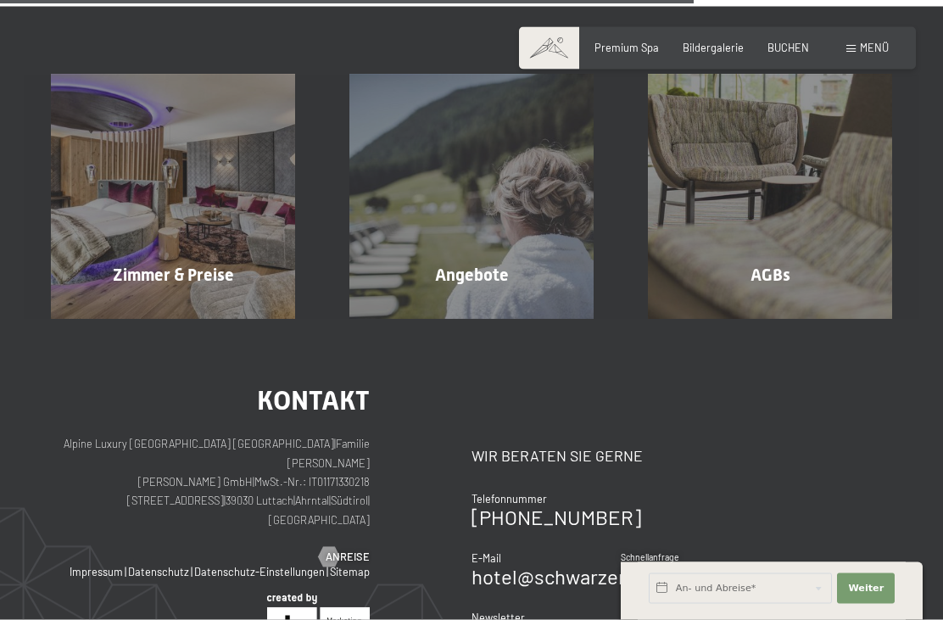
scroll to position [820, 0]
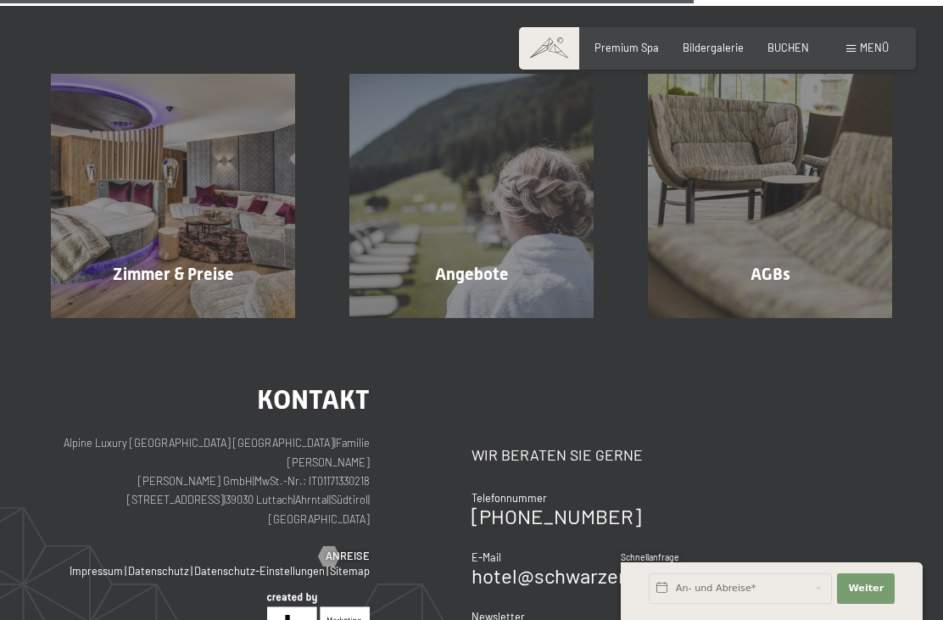
click at [170, 215] on div "Zimmer & Preise Mehr erfahren" at bounding box center [173, 196] width 298 height 244
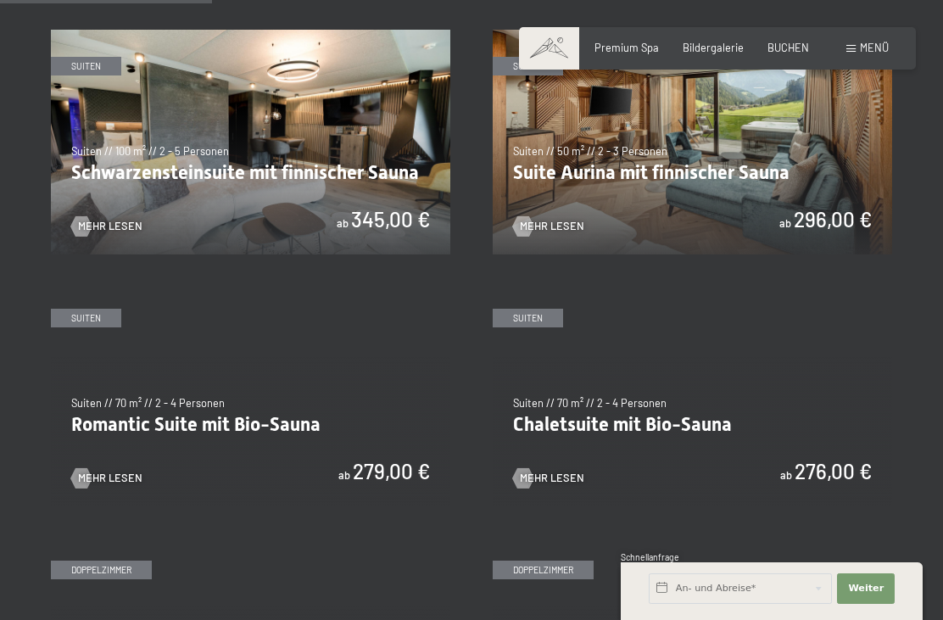
scroll to position [874, 0]
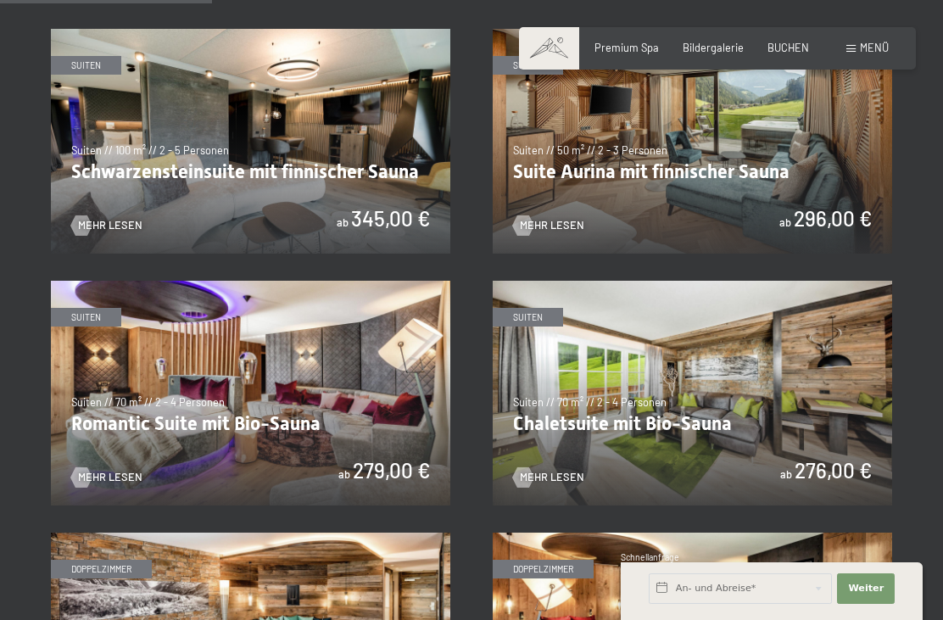
click at [794, 440] on img at bounding box center [692, 393] width 399 height 225
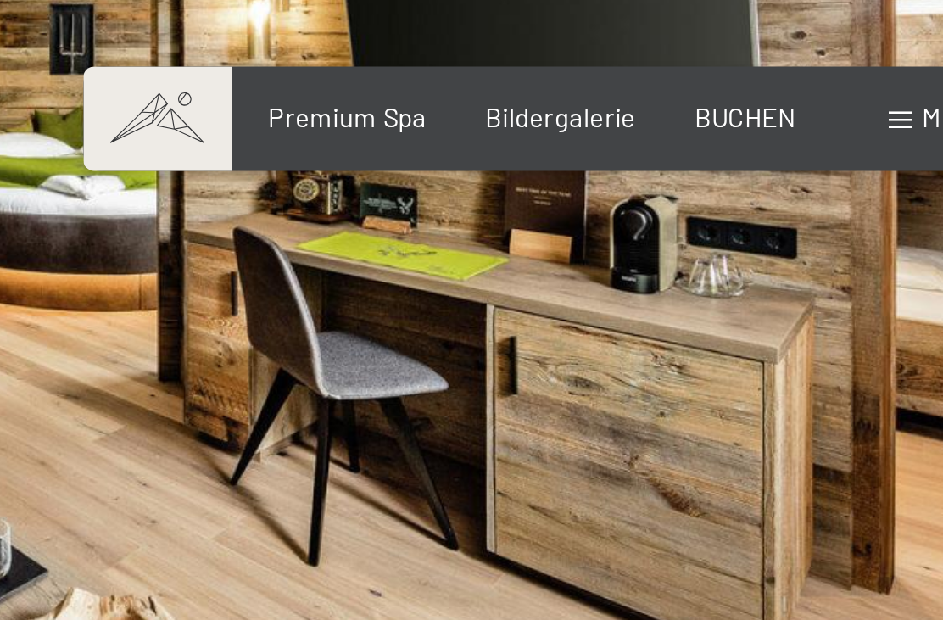
scroll to position [196, 0]
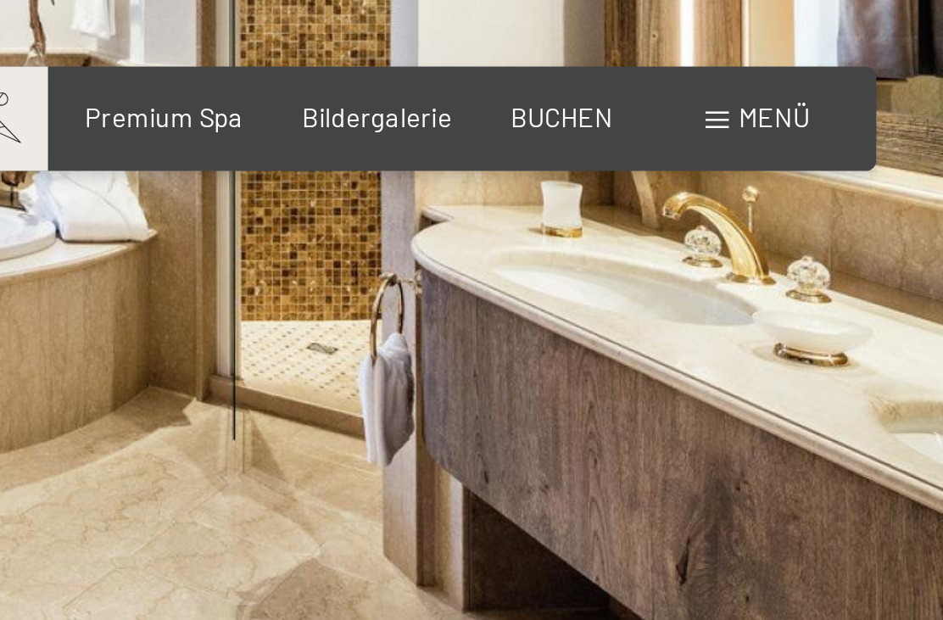
click at [683, 43] on span "Bildergalerie" at bounding box center [713, 48] width 61 height 14
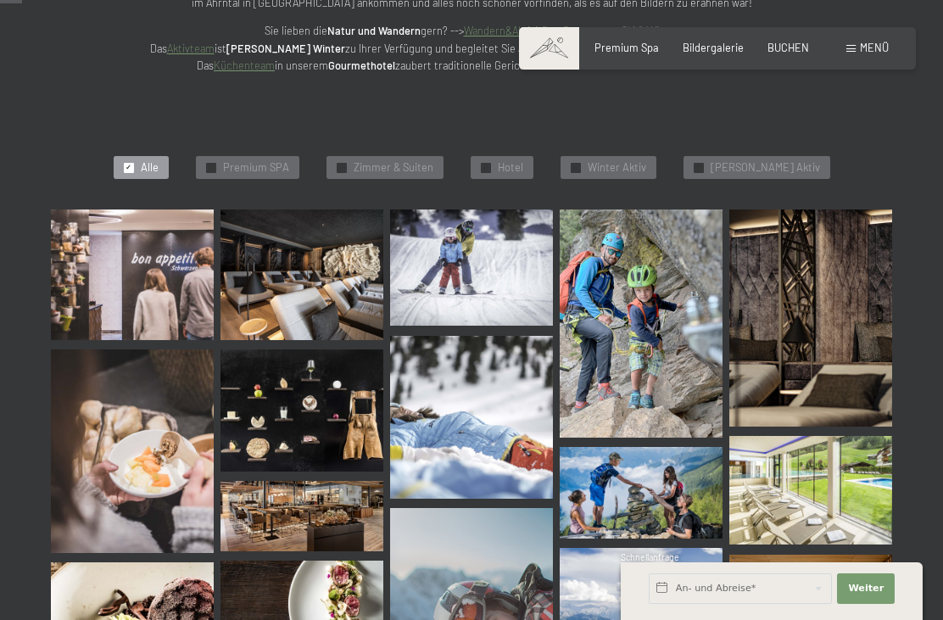
scroll to position [314, 0]
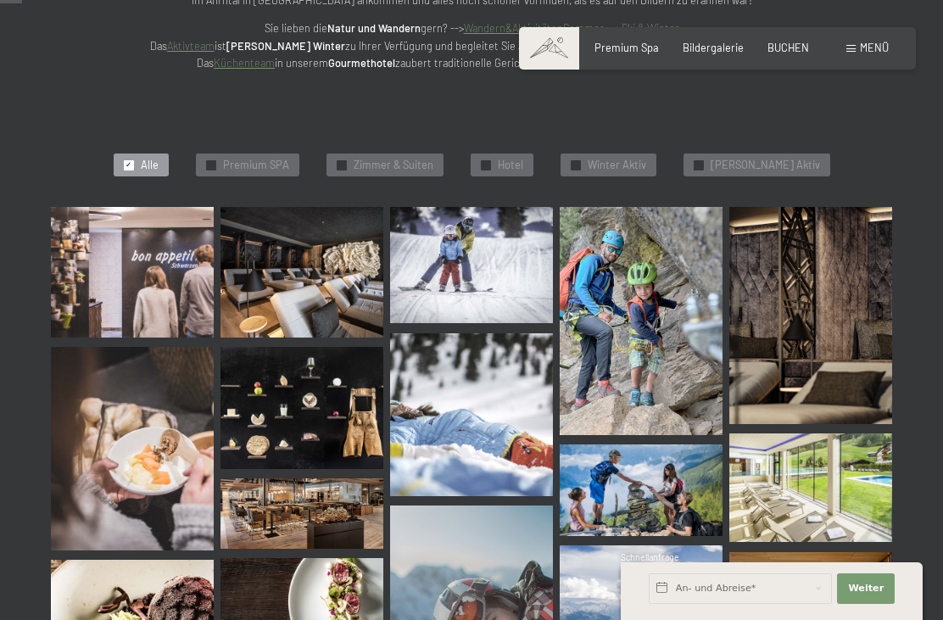
click at [409, 153] on div "✓ Zimmer & Suiten" at bounding box center [384, 165] width 117 height 24
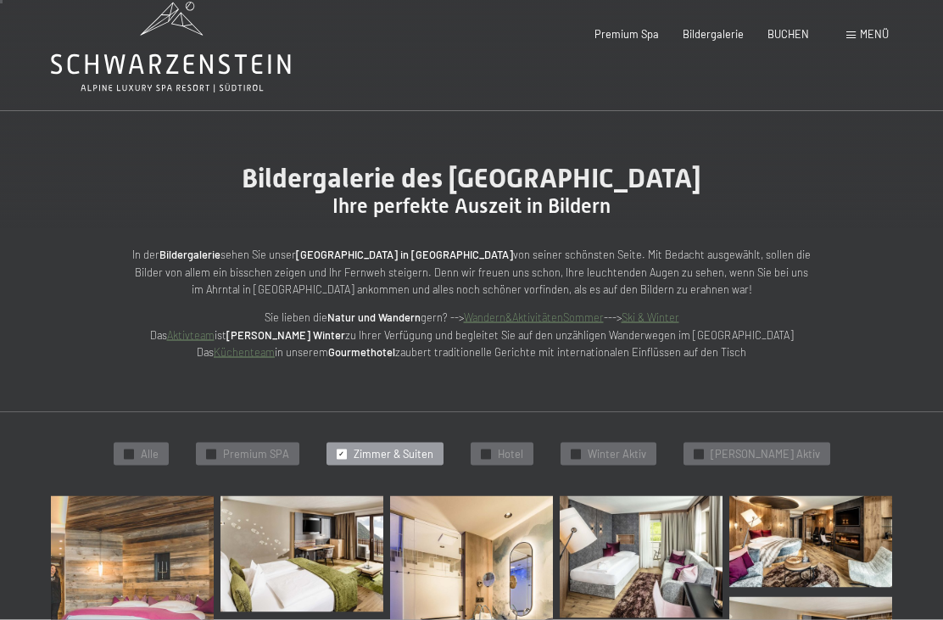
scroll to position [0, 0]
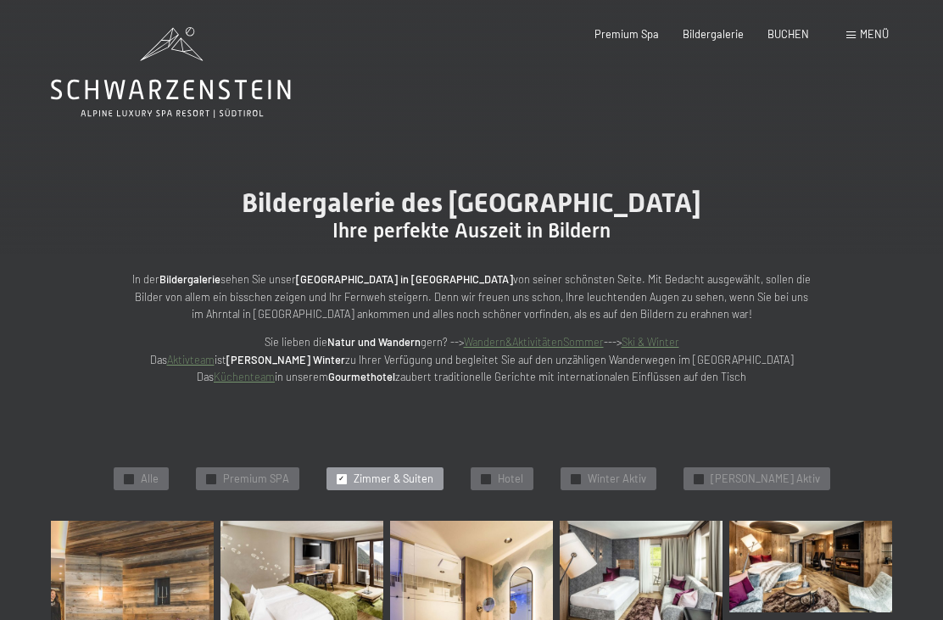
click at [787, 38] on span "BUCHEN" at bounding box center [788, 34] width 42 height 14
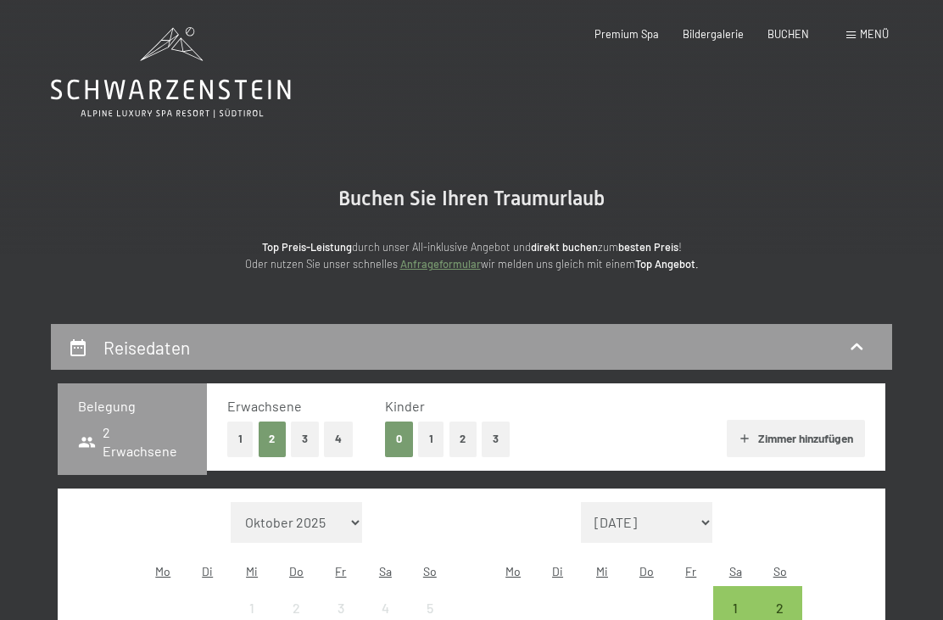
click at [307, 441] on button "3" at bounding box center [305, 438] width 28 height 35
click at [812, 439] on button "Zimmer hinzufügen" at bounding box center [796, 438] width 138 height 37
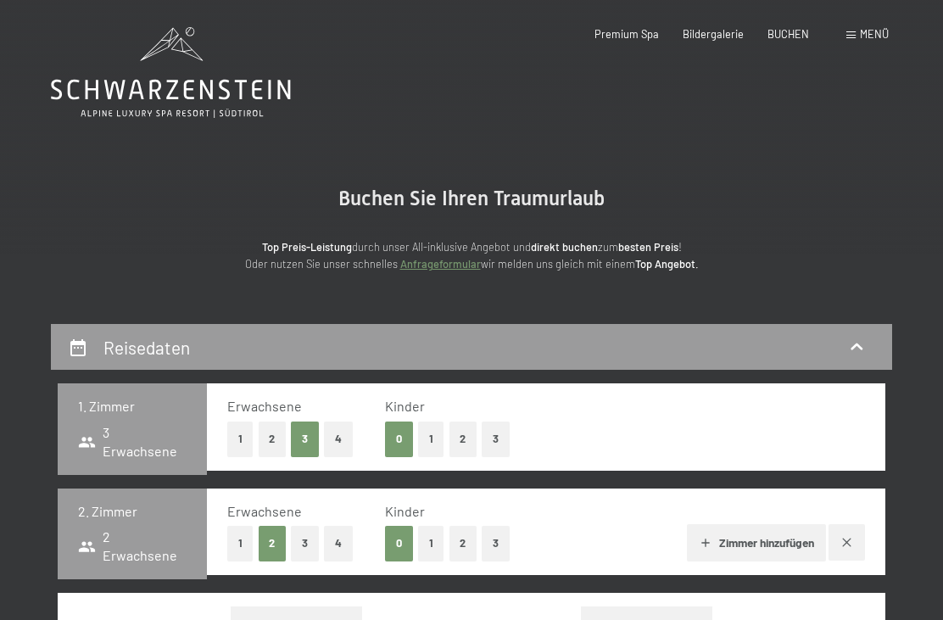
click at [844, 536] on icon "button" at bounding box center [847, 543] width 14 height 14
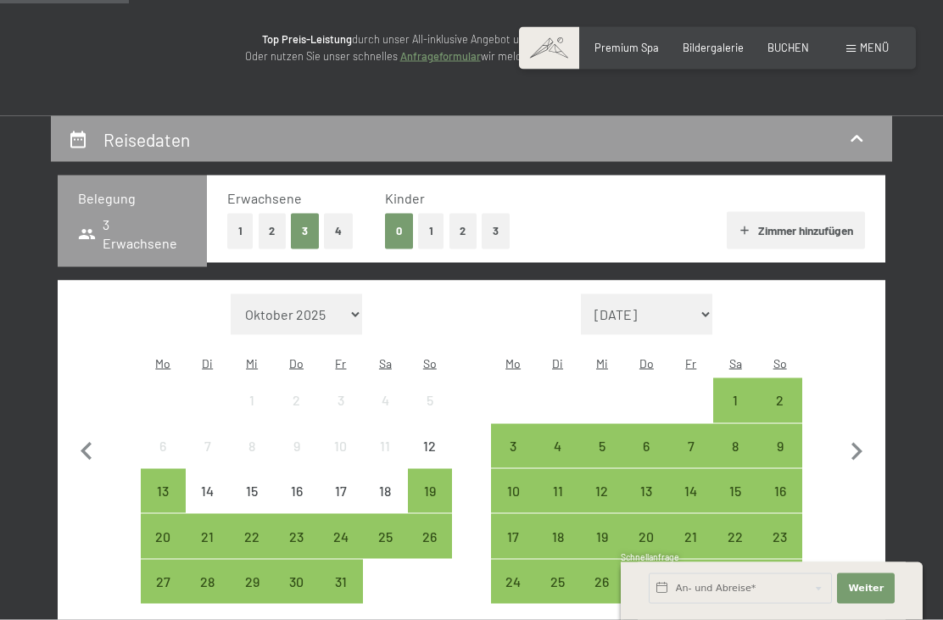
click at [851, 434] on icon "button" at bounding box center [857, 452] width 36 height 36
select select "2025-11-01"
select select "2025-12-01"
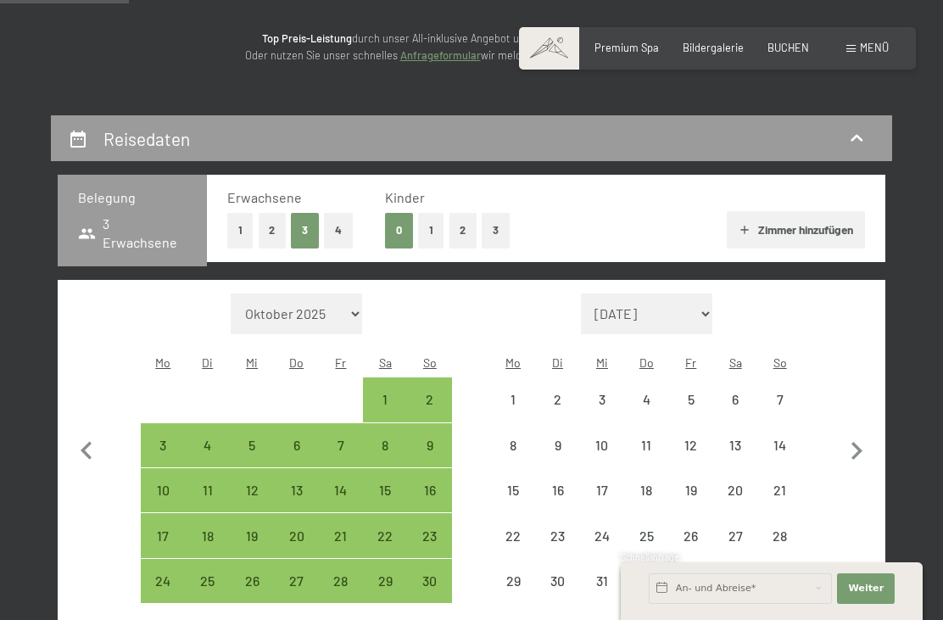
select select "2025-11-01"
select select "2025-12-01"
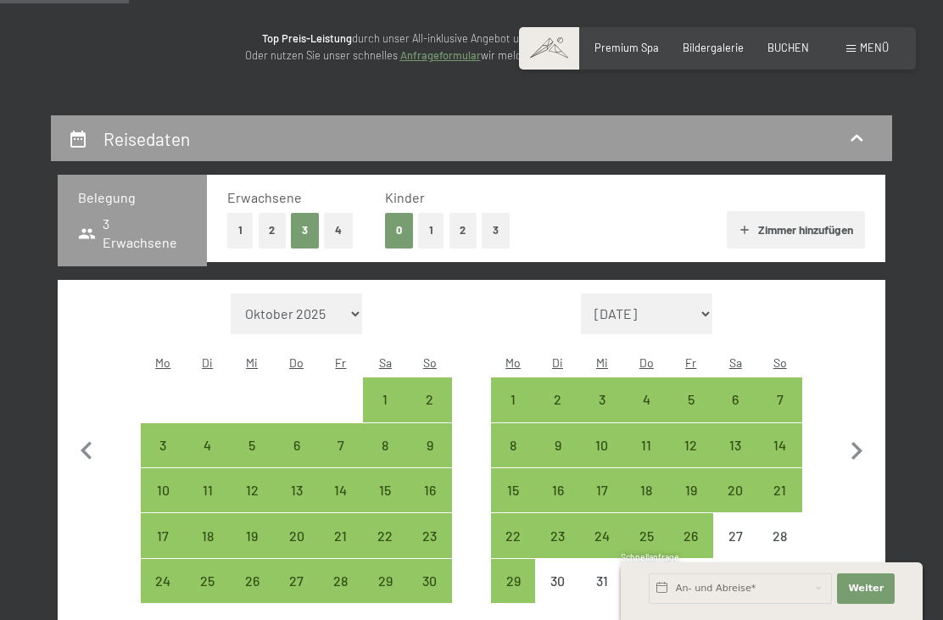
click at [738, 483] on div "20" at bounding box center [735, 503] width 41 height 41
select select "2025-11-01"
select select "2025-12-01"
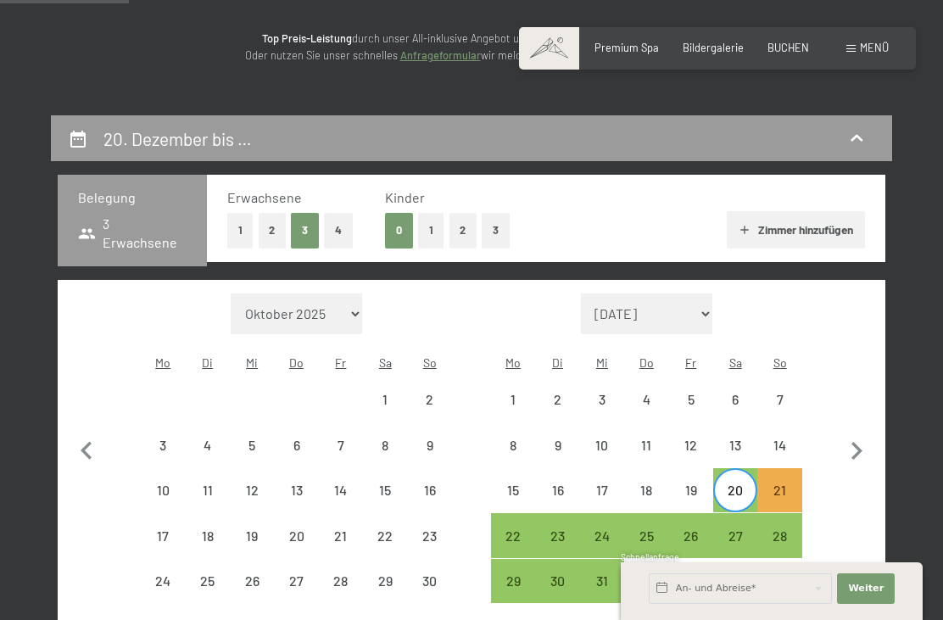
click at [738, 529] on div "27" at bounding box center [735, 549] width 41 height 41
select select "2025-11-01"
select select "2025-12-01"
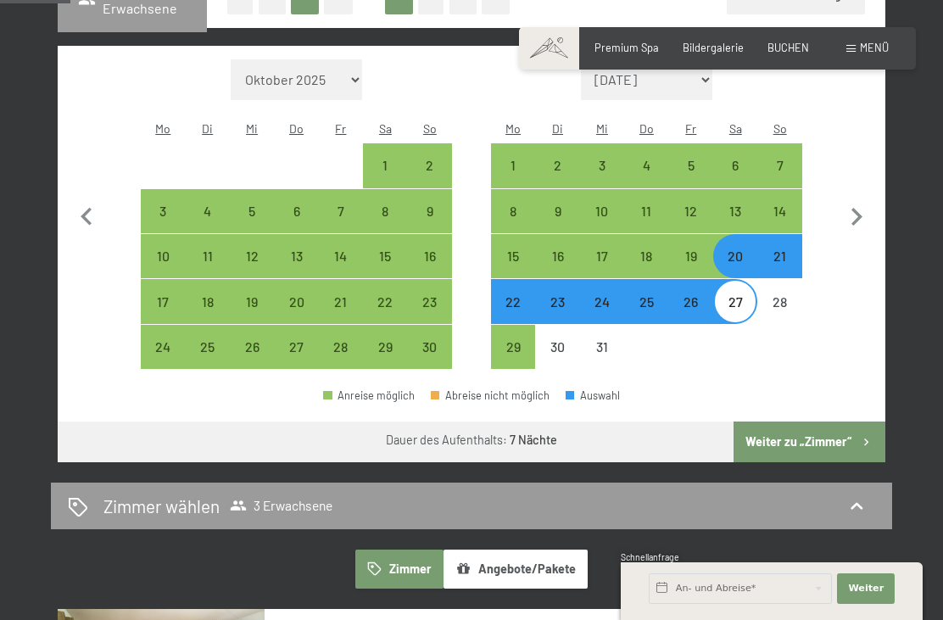
scroll to position [449, 0]
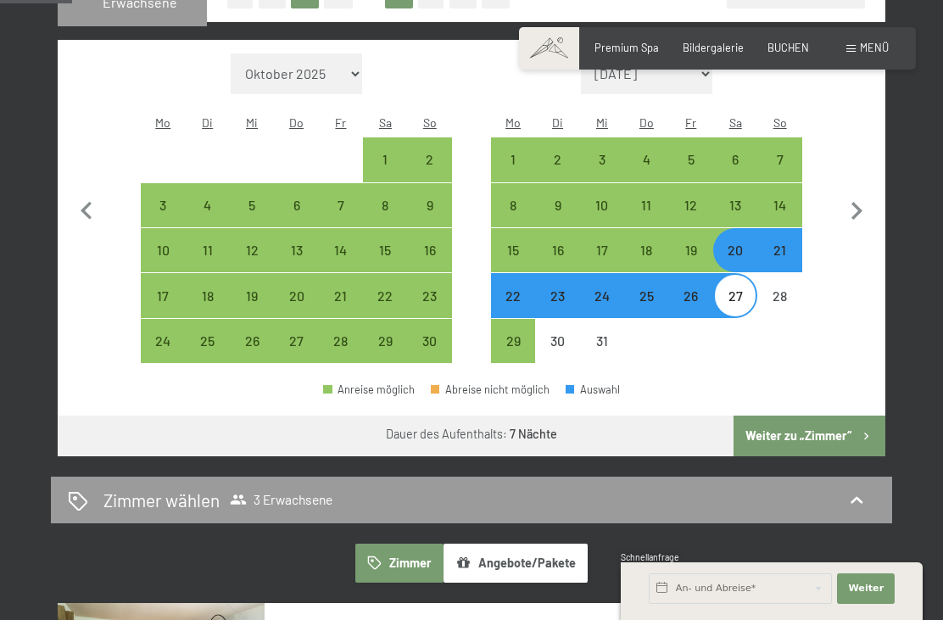
click at [824, 416] on button "Weiter zu „Zimmer“" at bounding box center [810, 436] width 152 height 41
select select "2025-11-01"
select select "2025-12-01"
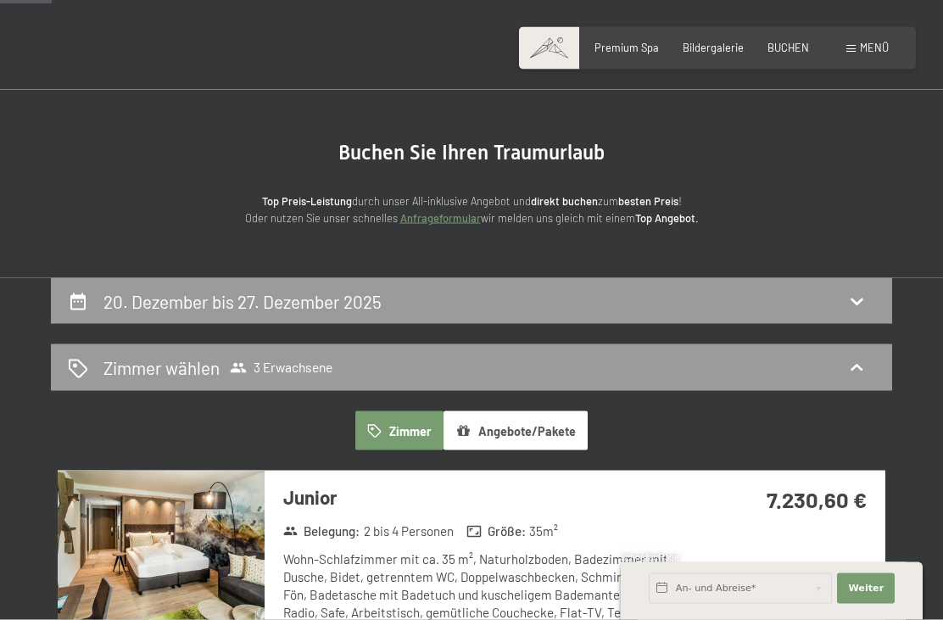
scroll to position [0, 0]
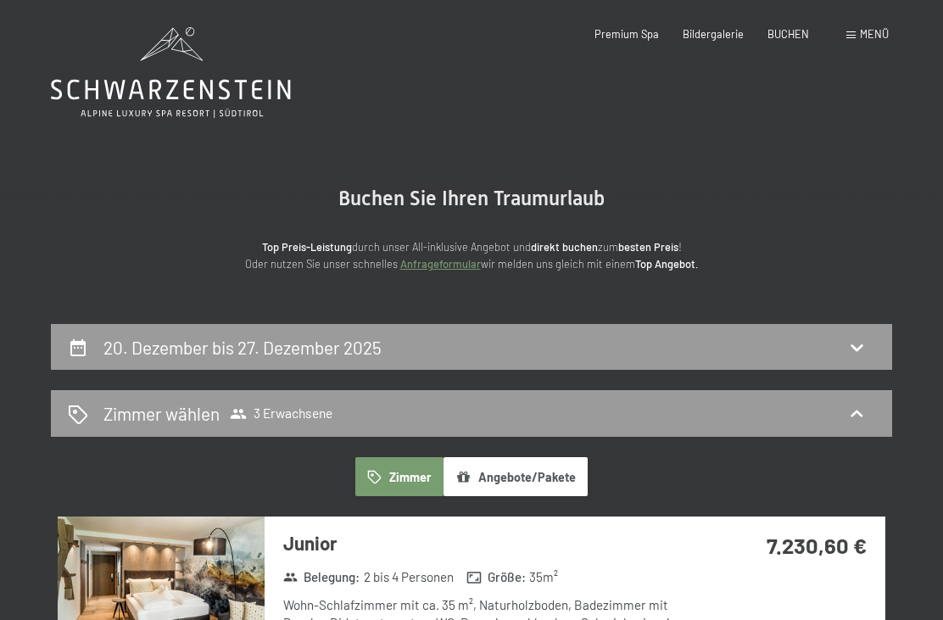
click at [853, 343] on icon at bounding box center [856, 347] width 20 height 20
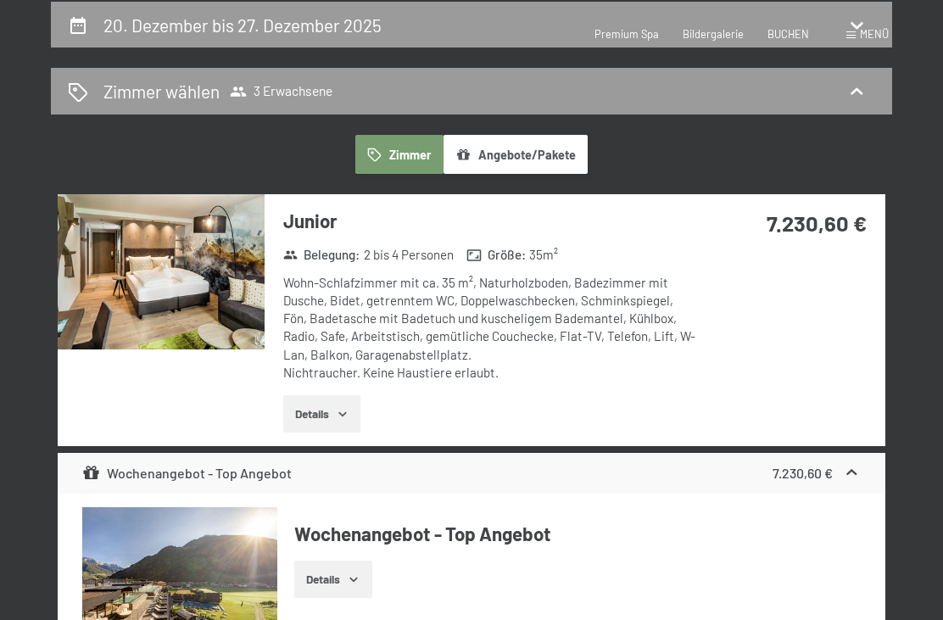
select select "2025-11-01"
select select "2025-12-01"
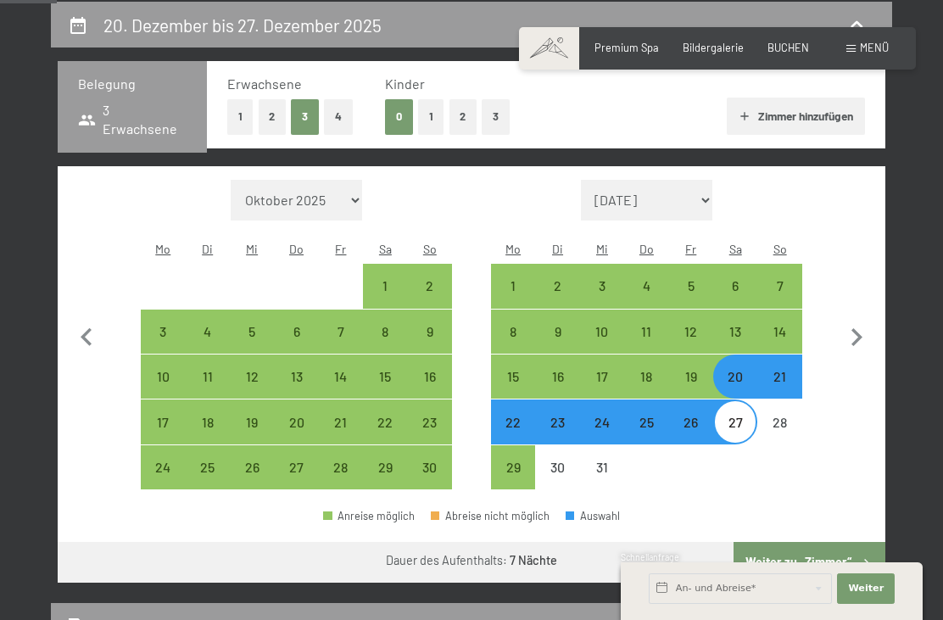
click at [695, 370] on div "19" at bounding box center [691, 390] width 41 height 41
select select "2025-11-01"
select select "2025-12-01"
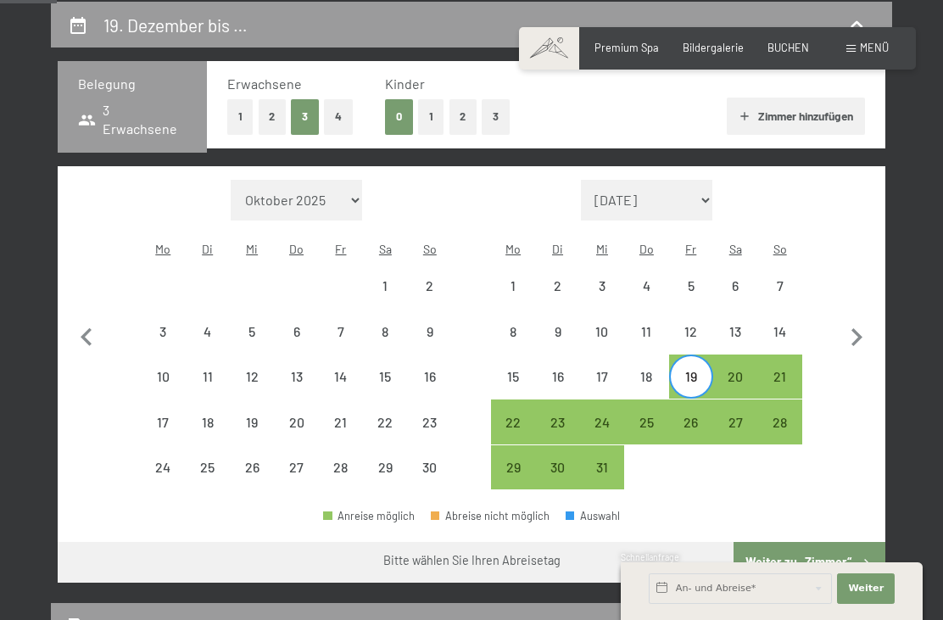
click at [695, 416] on div "26" at bounding box center [691, 436] width 41 height 41
select select "2025-11-01"
select select "2025-12-01"
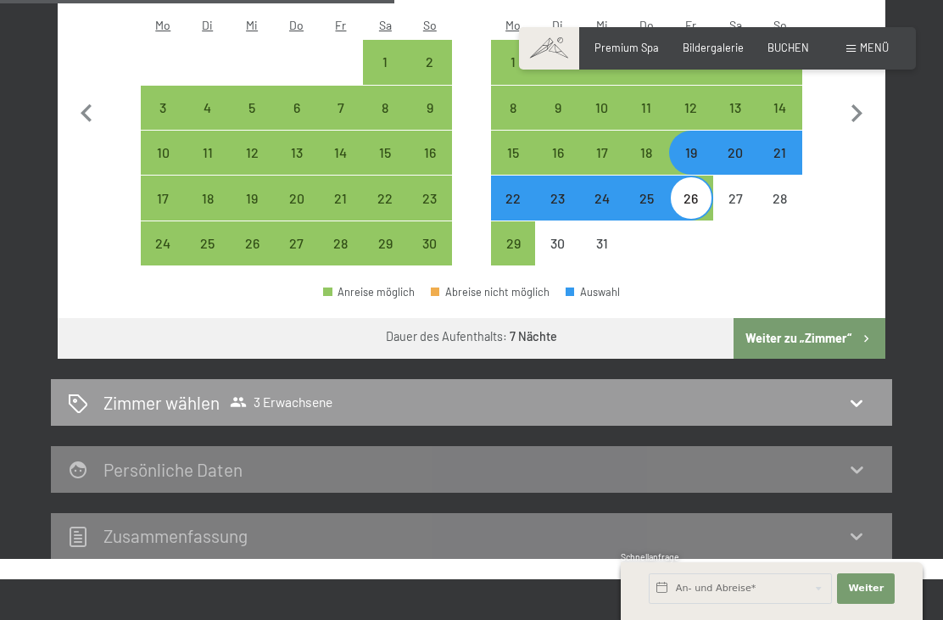
scroll to position [603, 0]
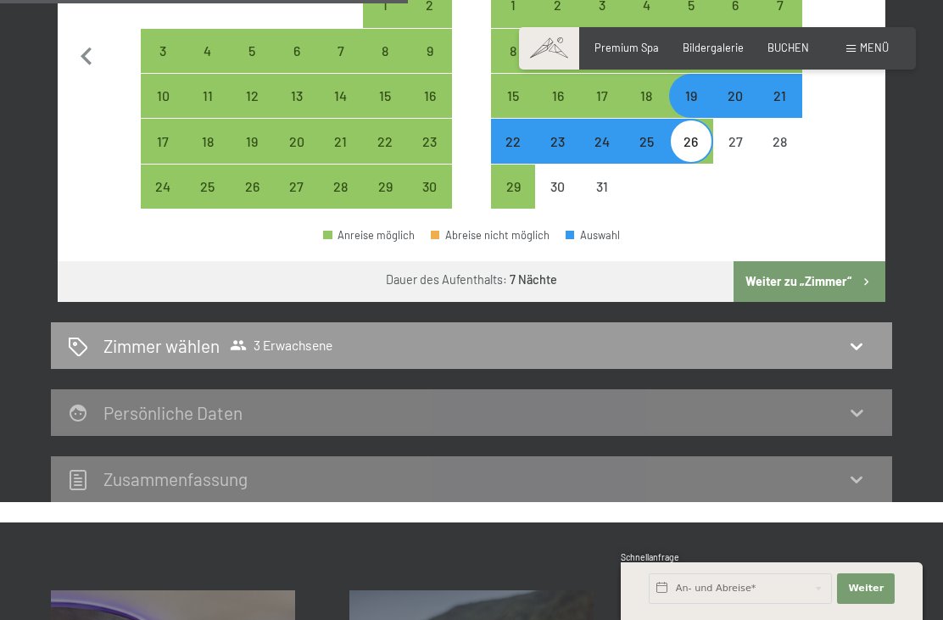
click at [851, 336] on icon at bounding box center [856, 346] width 20 height 20
select select "2025-11-01"
select select "2025-12-01"
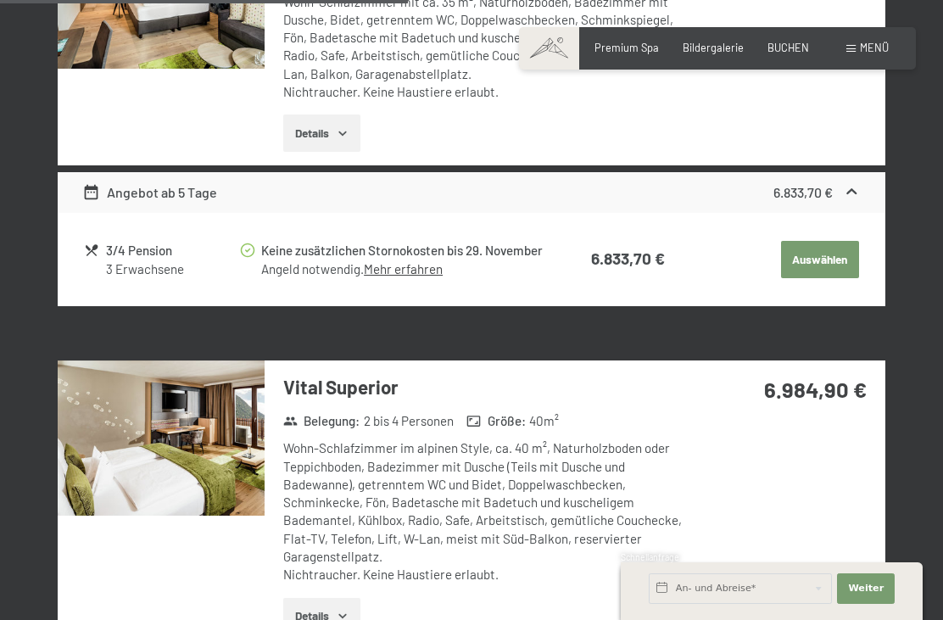
scroll to position [322, 0]
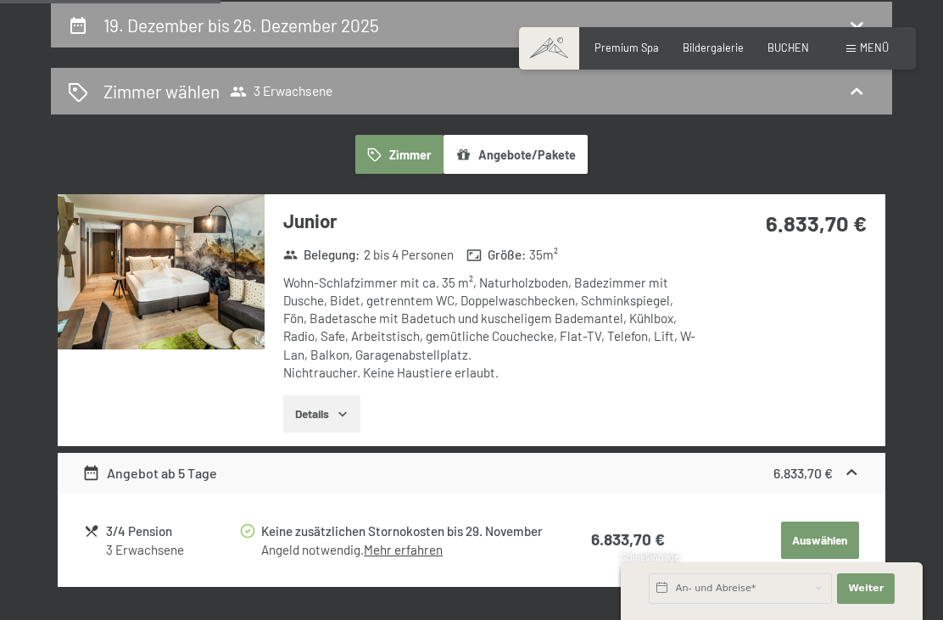
click at [346, 412] on icon "button" at bounding box center [342, 414] width 8 height 4
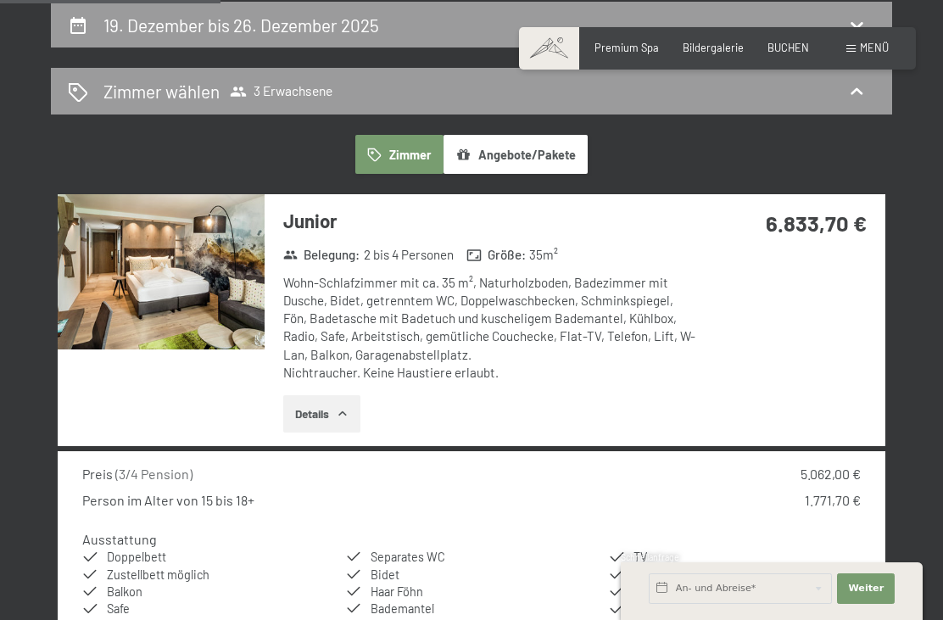
click at [339, 409] on icon "button" at bounding box center [343, 414] width 14 height 14
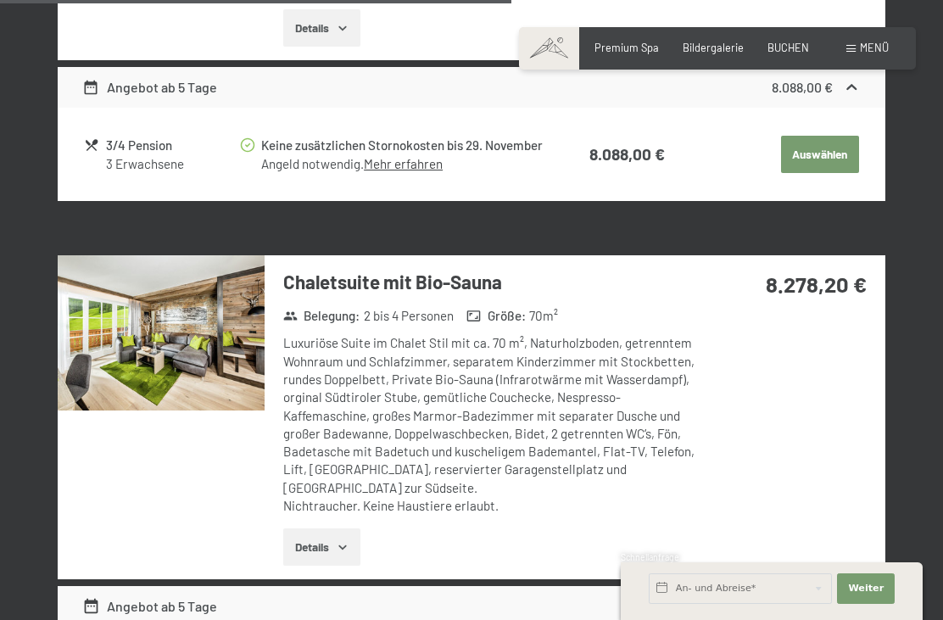
scroll to position [2699, 0]
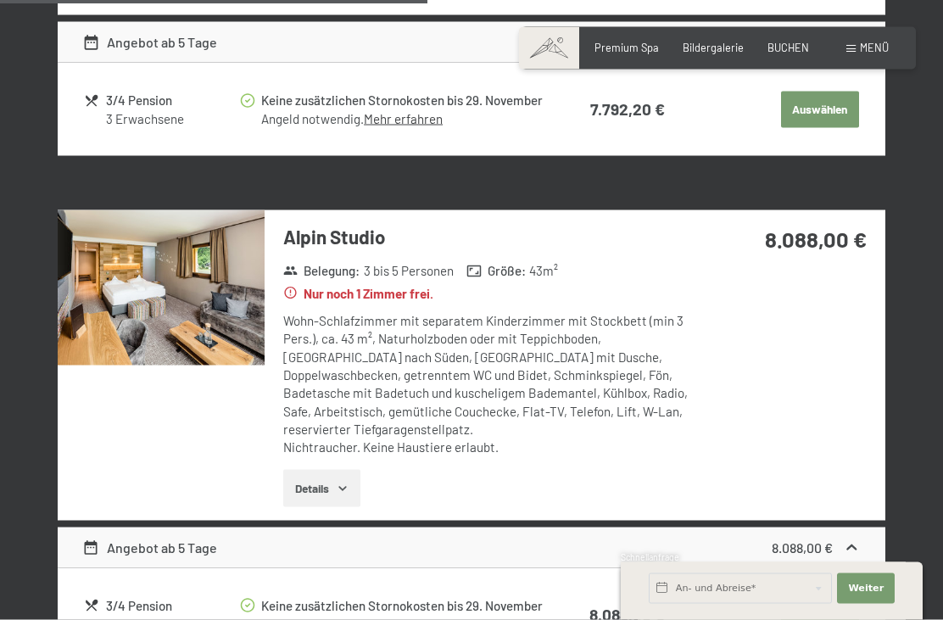
click at [831, 538] on div "8.088,00 €" at bounding box center [802, 547] width 61 height 19
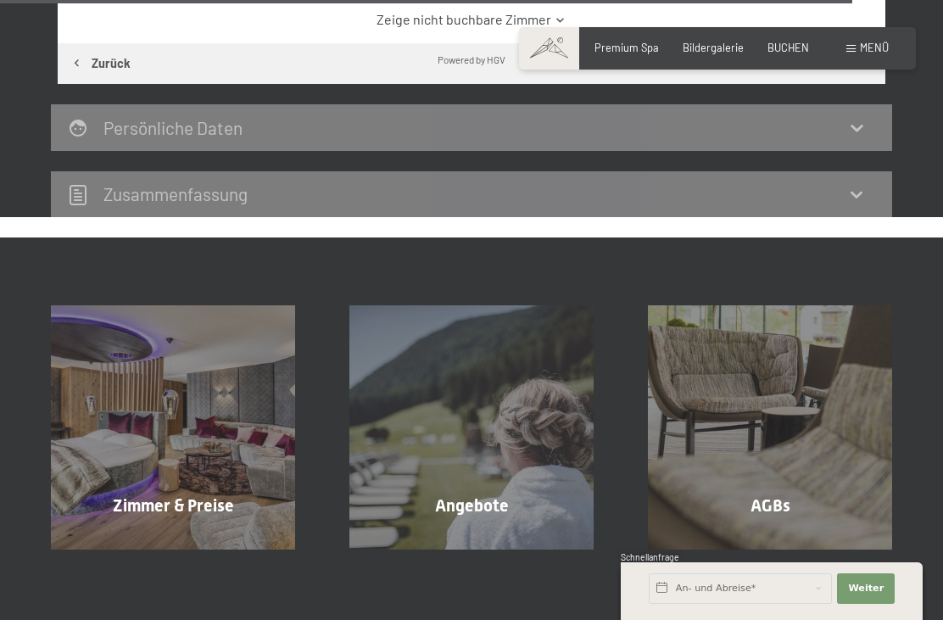
scroll to position [4410, 0]
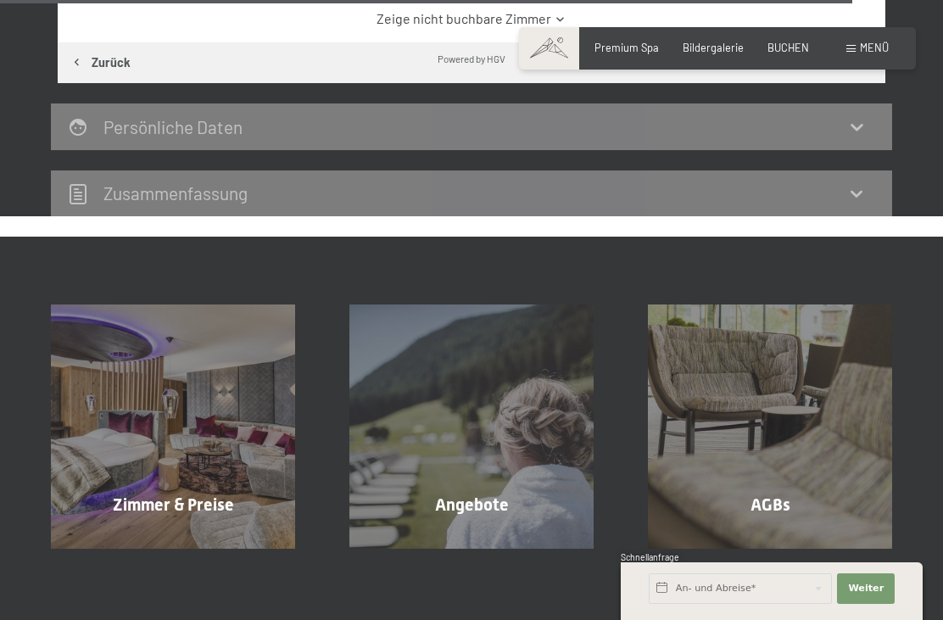
click at [118, 493] on div "Zimmer & Preise" at bounding box center [173, 505] width 298 height 24
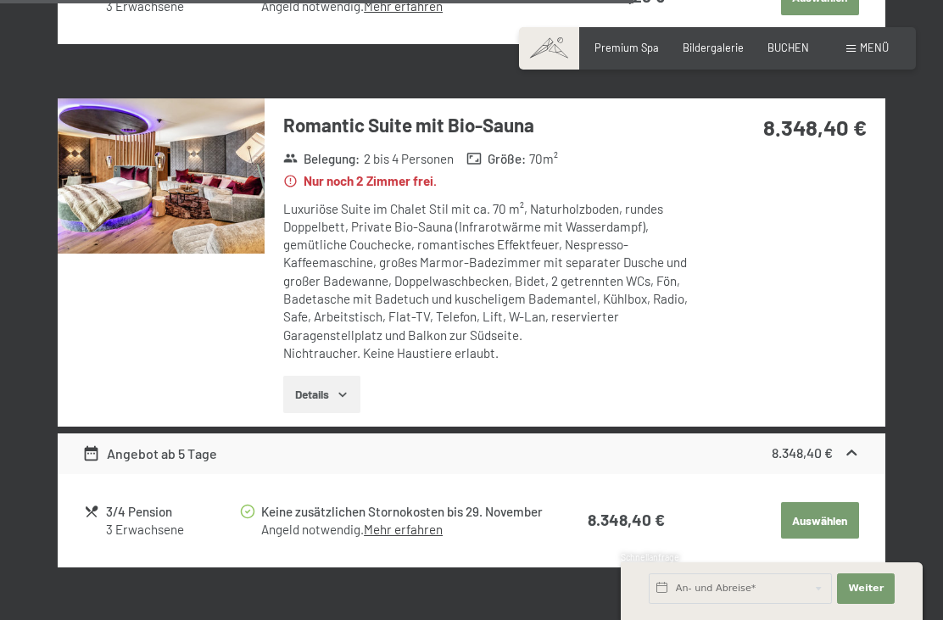
scroll to position [3269, 0]
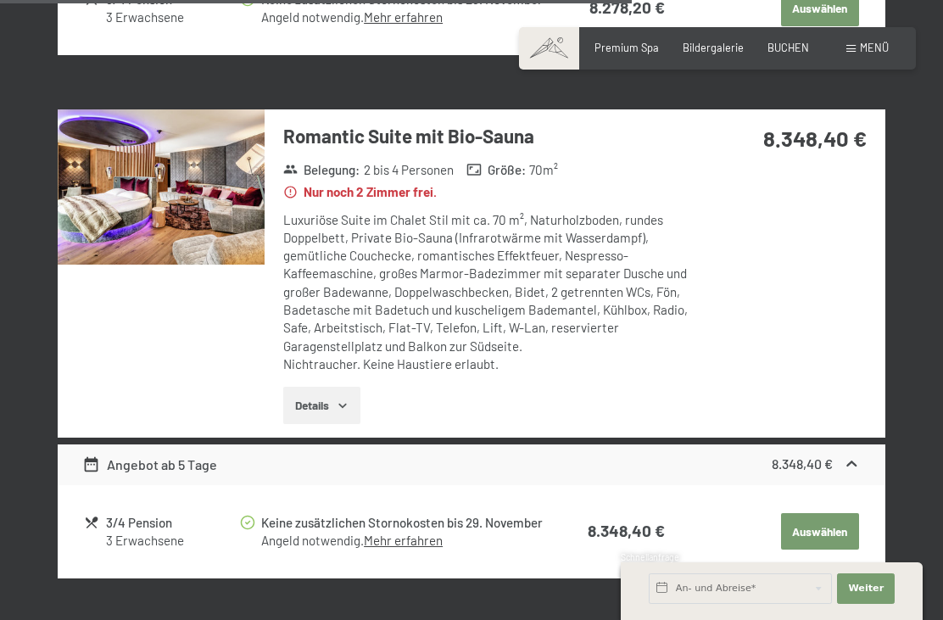
click at [338, 399] on icon "button" at bounding box center [343, 406] width 14 height 14
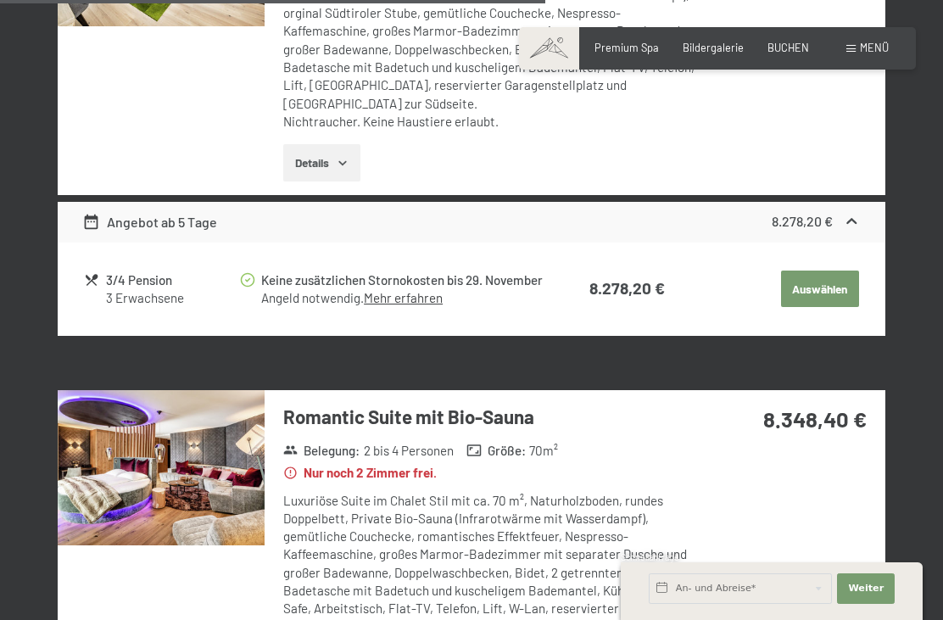
scroll to position [3002, 0]
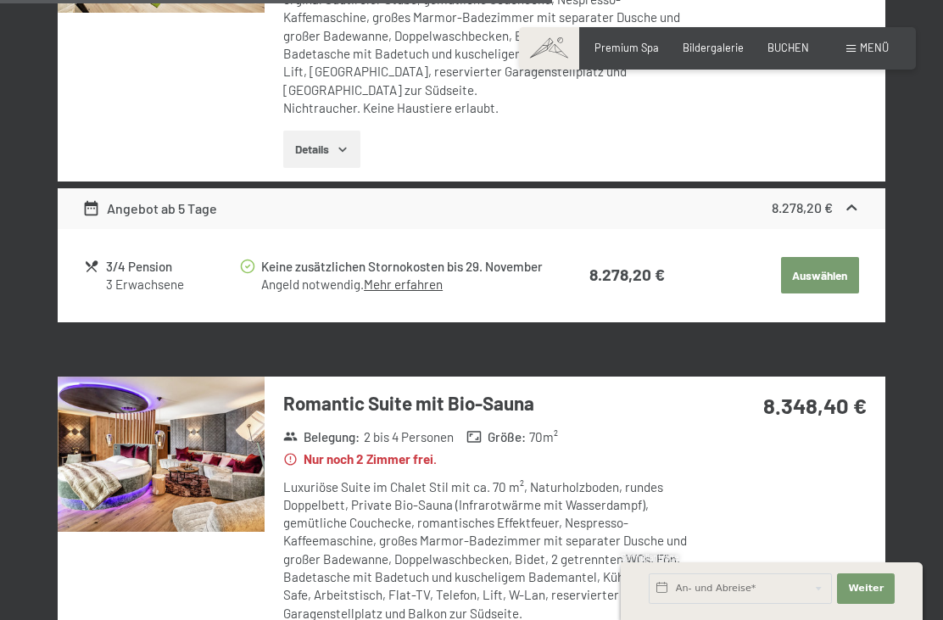
click at [843, 516] on div "Romantic Suite mit Bio-Sauna Belegung : 2 bis 4 Personen Größe : 70 m² Nur noch…" at bounding box center [472, 541] width 828 height 328
click at [171, 419] on img at bounding box center [161, 454] width 207 height 155
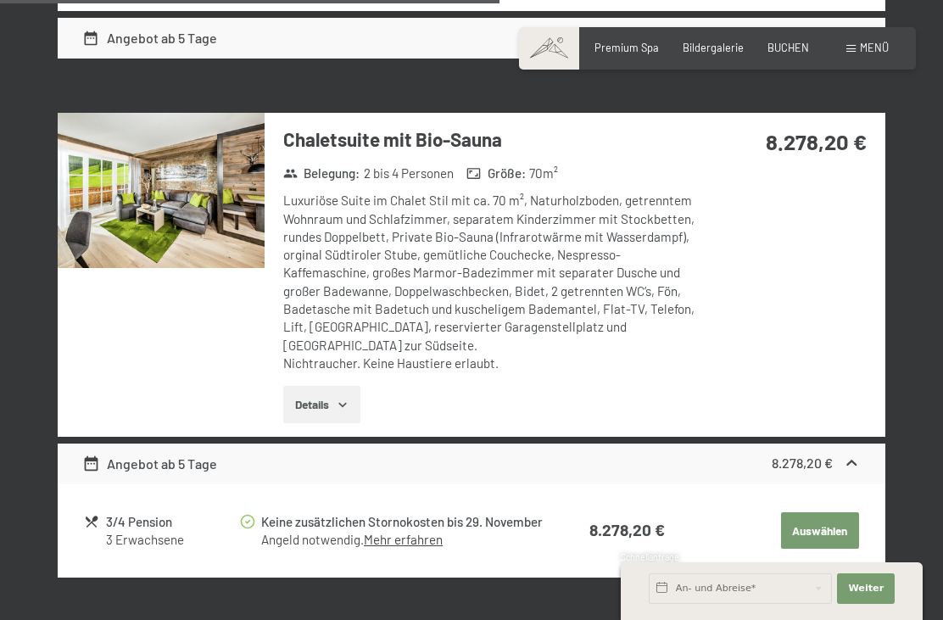
scroll to position [2748, 0]
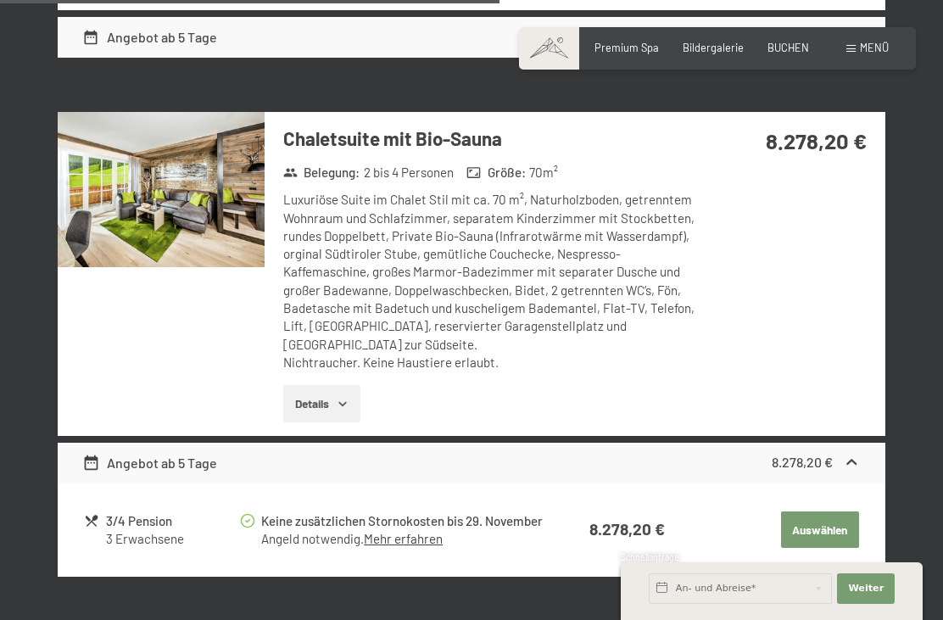
click at [717, 240] on div "Chaletsuite mit Bio-Sauna Belegung : 2 bis 4 Personen Größe : 70 m² Luxuriöse S…" at bounding box center [472, 274] width 828 height 324
click at [414, 210] on div "Luxuriöse Suite im Chalet Stil mit ca. 70 m², Naturholzboden, getrenntem Wohnra…" at bounding box center [491, 281] width 416 height 181
click at [210, 189] on img at bounding box center [161, 189] width 207 height 155
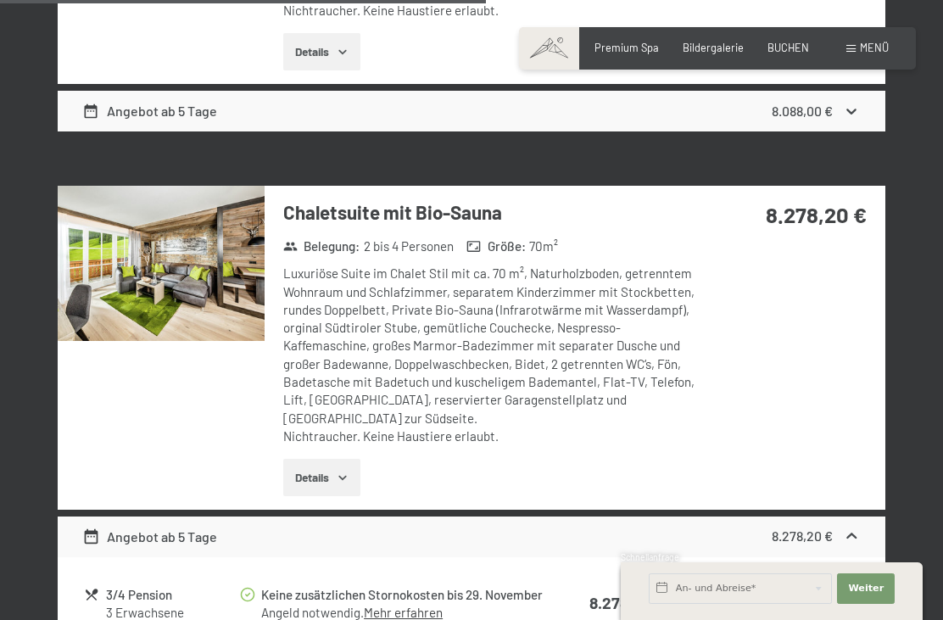
scroll to position [2670, 0]
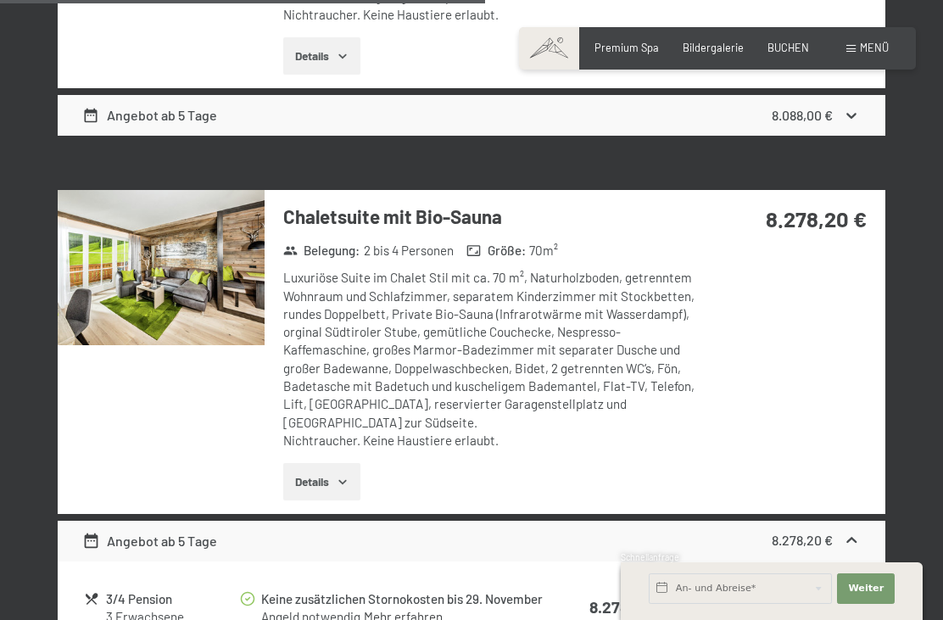
click at [190, 282] on img at bounding box center [161, 267] width 207 height 155
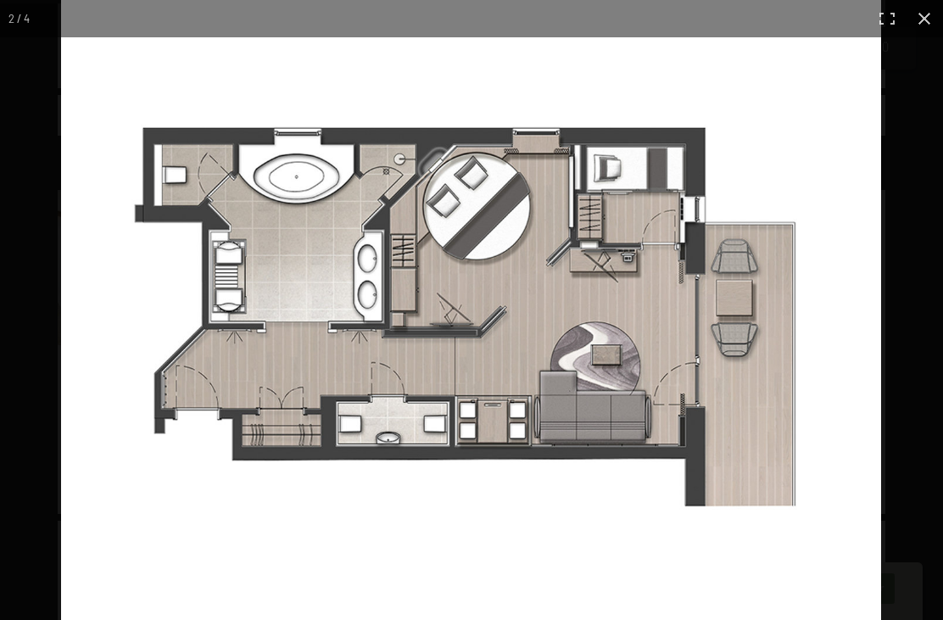
click at [801, 372] on img at bounding box center [471, 314] width 820 height 632
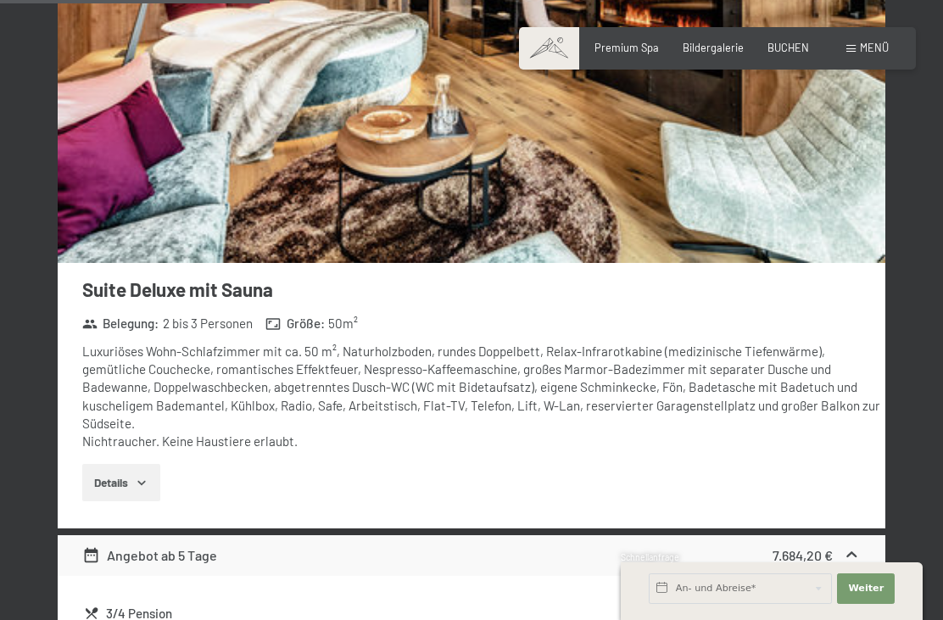
scroll to position [2623, 0]
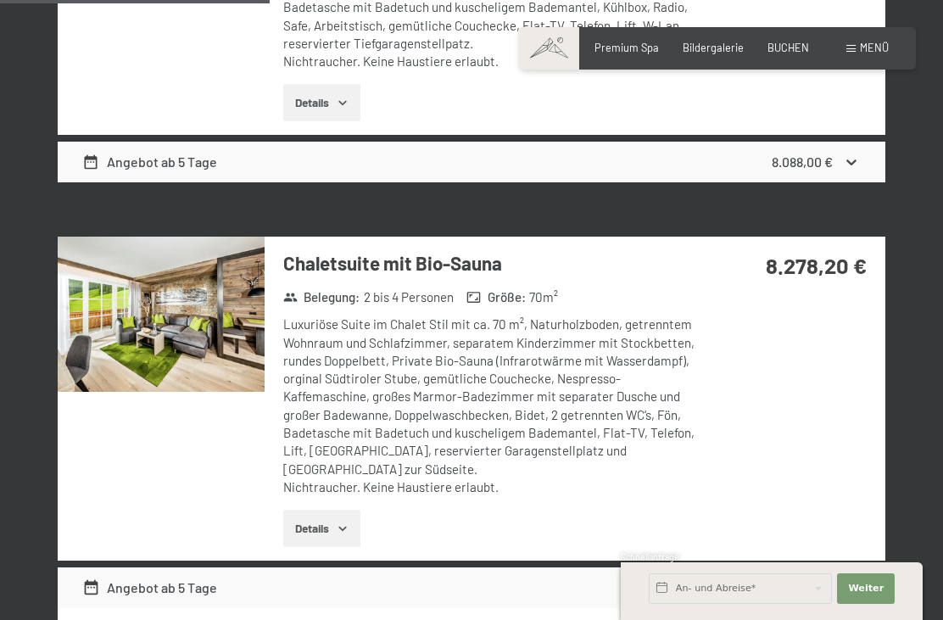
click at [148, 311] on img at bounding box center [161, 314] width 207 height 155
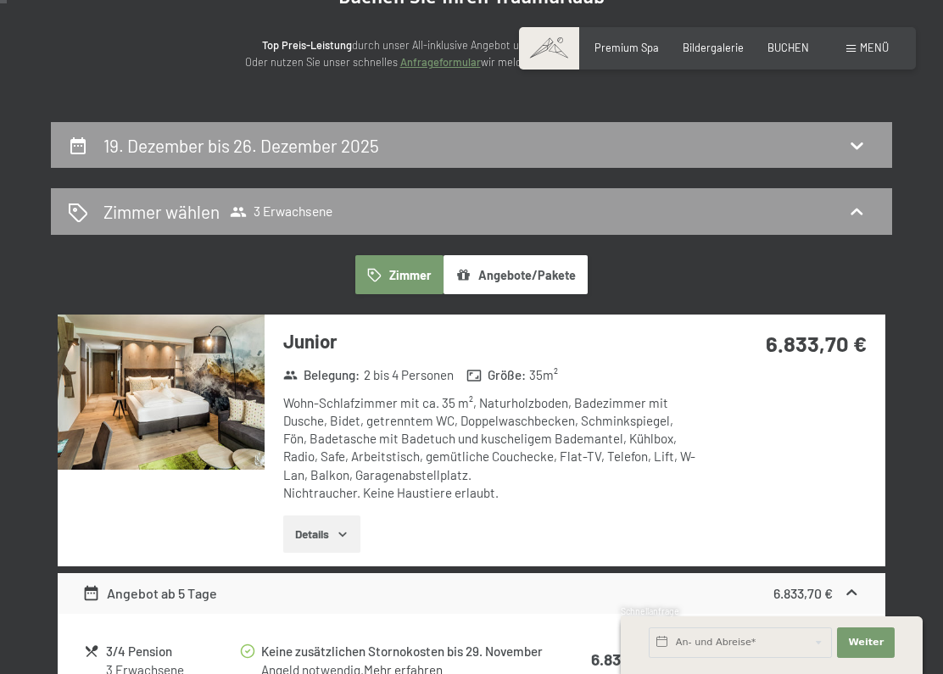
scroll to position [0, 0]
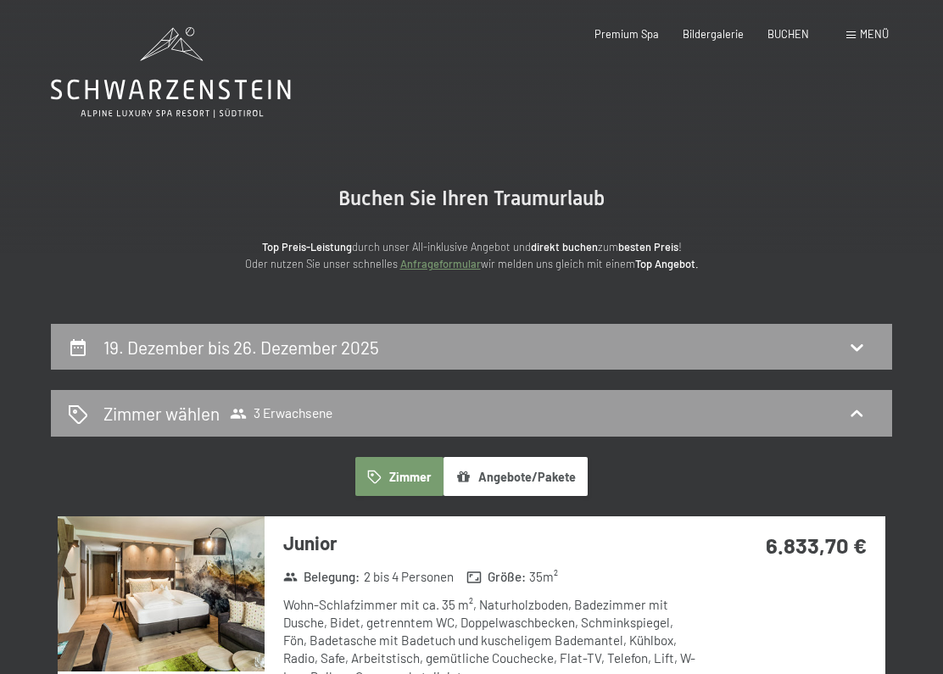
click at [103, 353] on h2 "19. Dezember bis 26. Dezember 2025" at bounding box center [241, 347] width 276 height 21
select select "2025-11-01"
select select "2025-12-01"
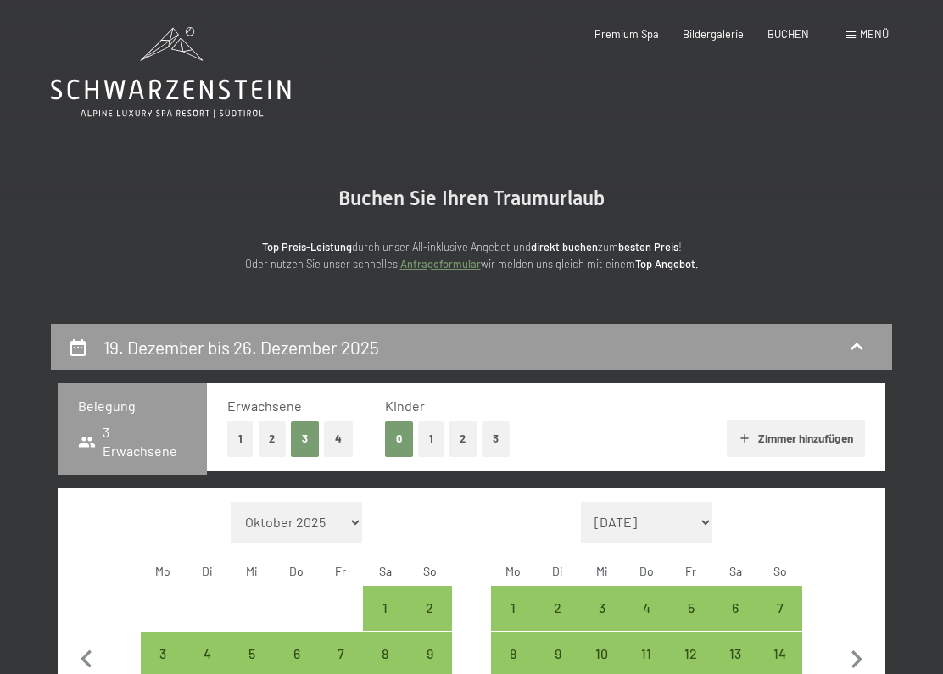
scroll to position [322, 0]
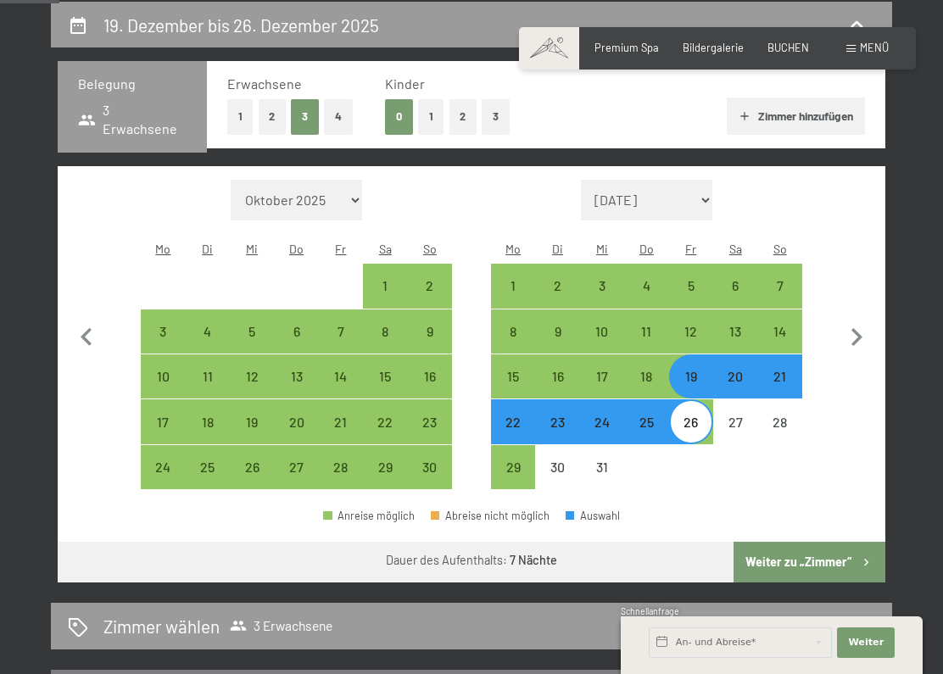
click at [747, 325] on div "13" at bounding box center [735, 345] width 41 height 41
select select "2025-11-01"
select select "2025-12-01"
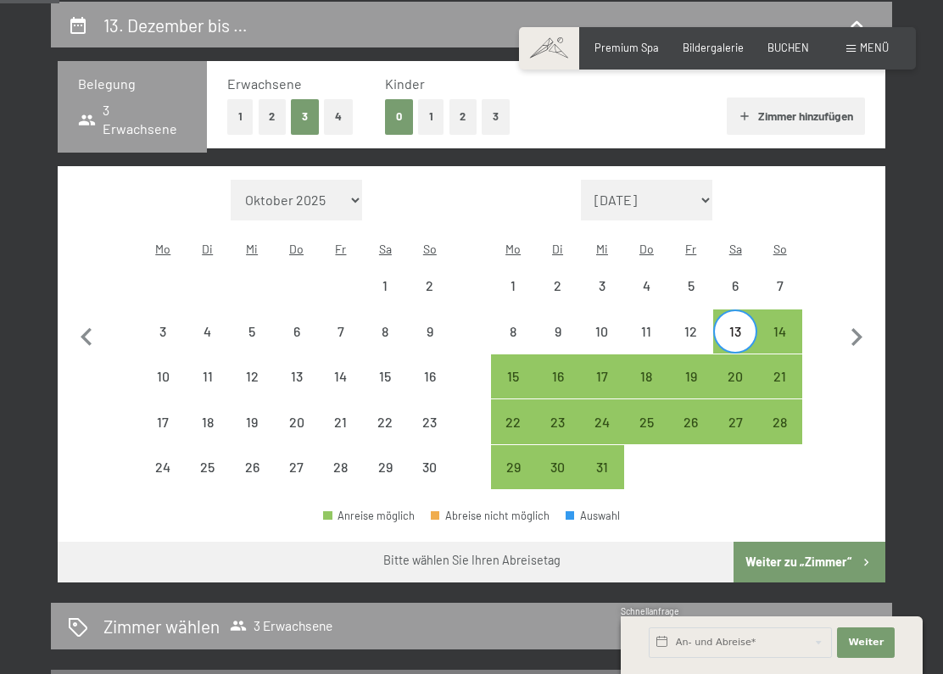
click at [742, 370] on div "20" at bounding box center [735, 390] width 41 height 41
select select "2025-11-01"
select select "2025-12-01"
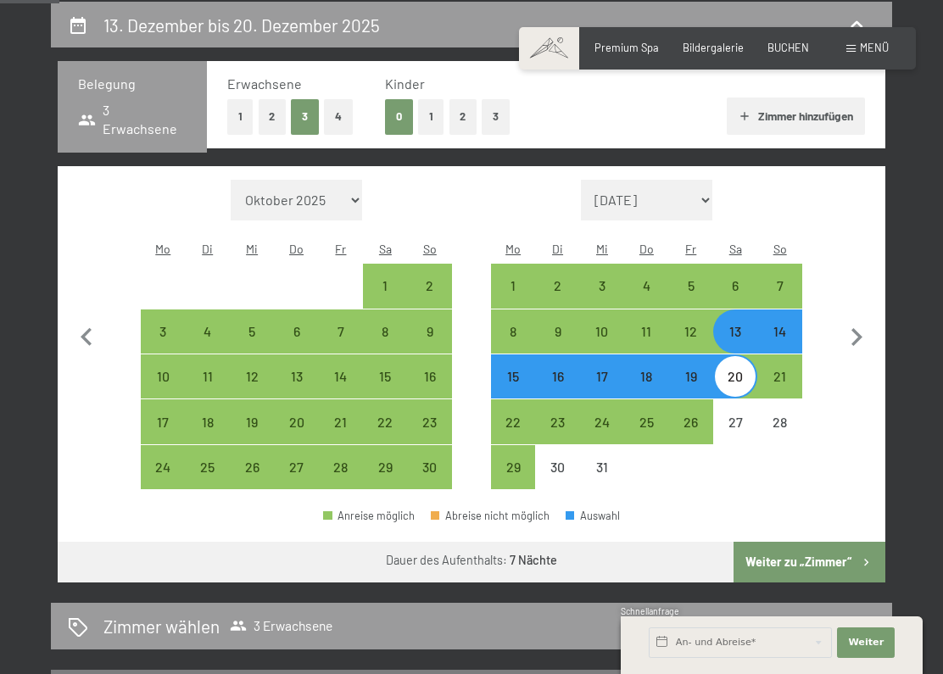
click at [848, 322] on icon "button" at bounding box center [857, 338] width 36 height 36
select select "2025-12-01"
select select "2026-01-01"
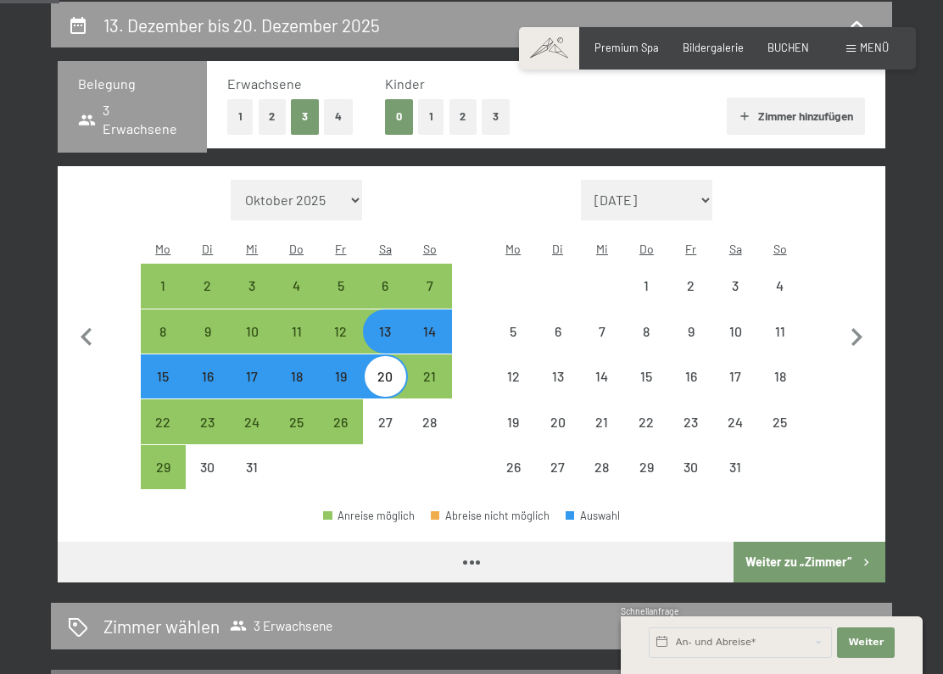
select select "2025-12-01"
select select "2026-01-01"
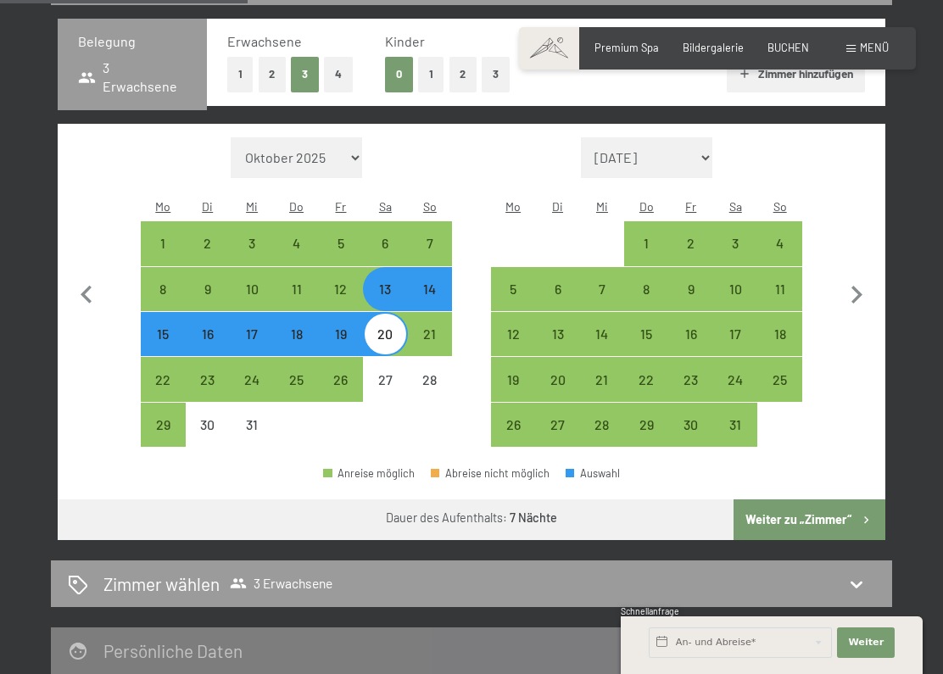
scroll to position [365, 0]
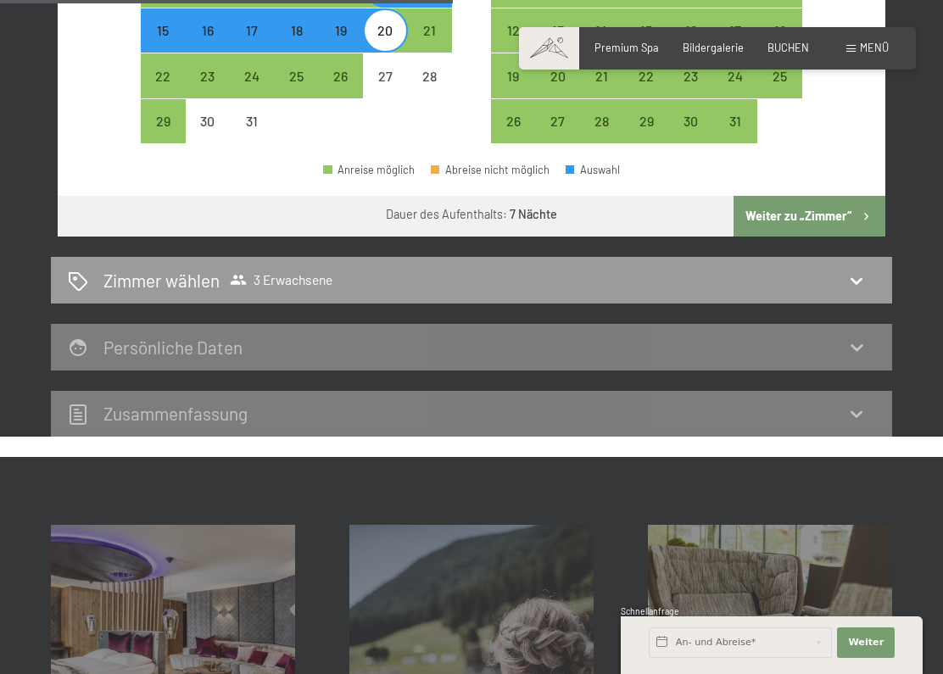
click at [849, 271] on icon at bounding box center [856, 281] width 20 height 20
select select "2025-12-01"
select select "2026-01-01"
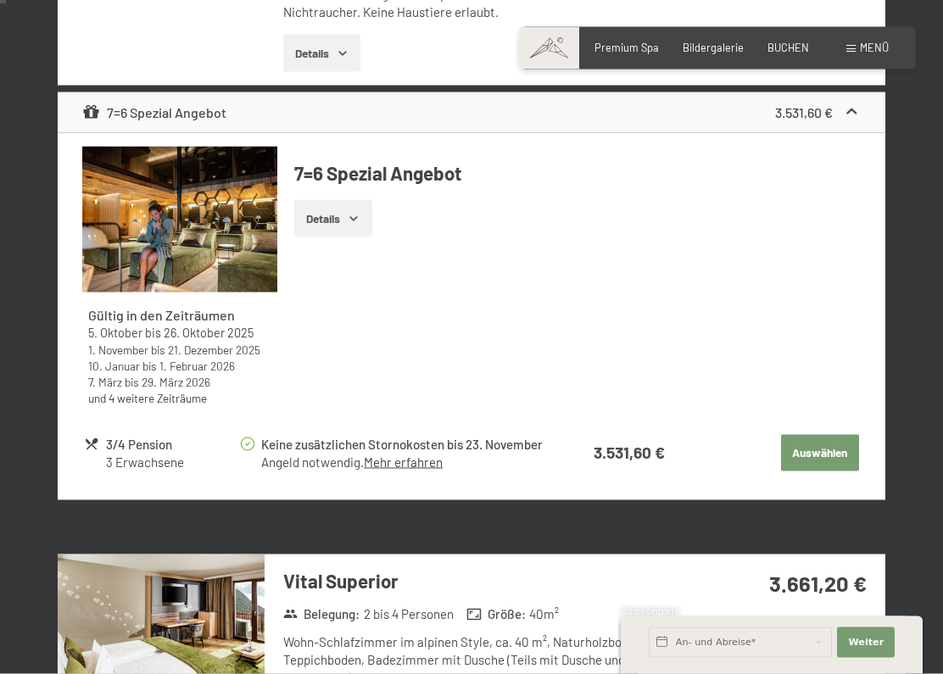
scroll to position [0, 0]
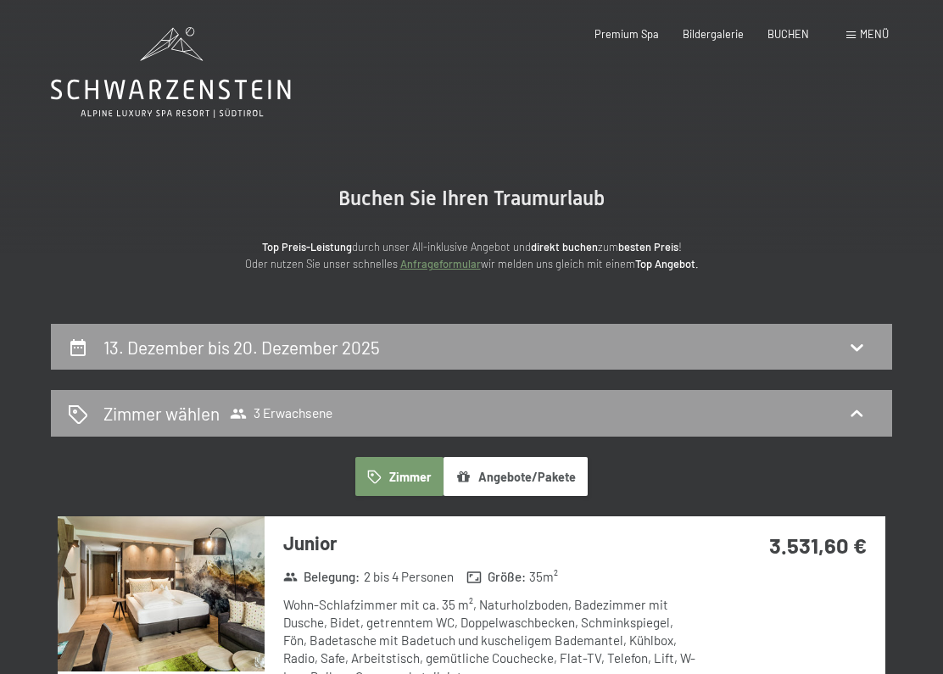
click at [849, 30] on div "Menü" at bounding box center [867, 34] width 42 height 15
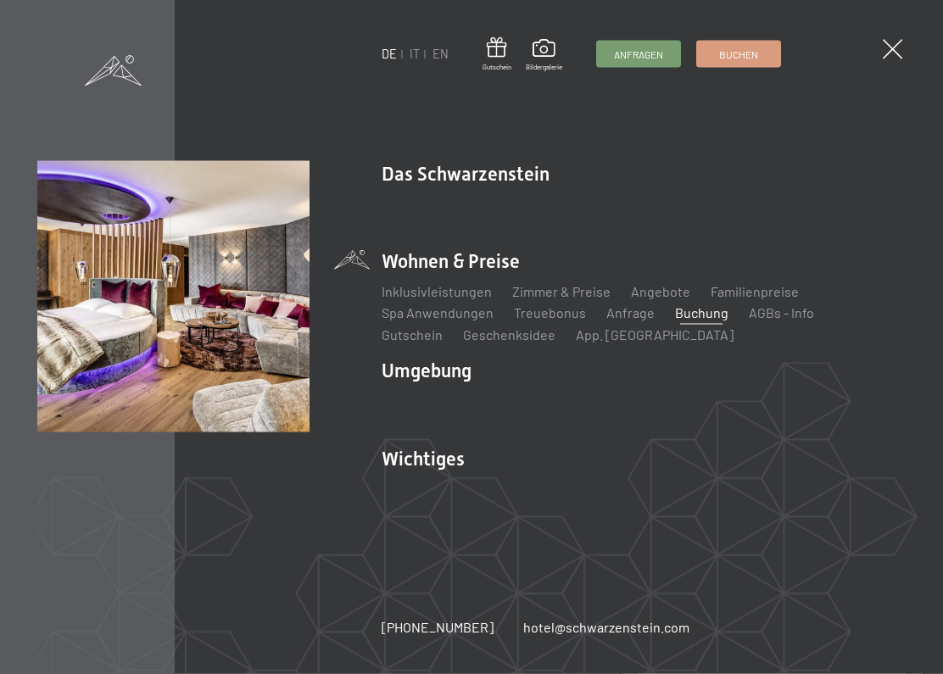
scroll to position [528, 0]
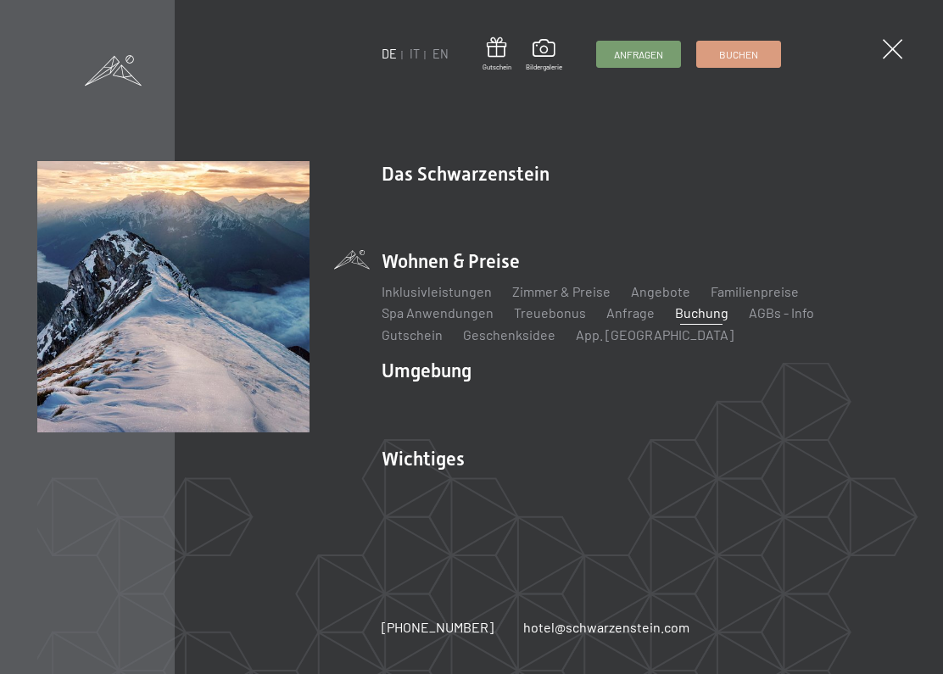
click at [148, 358] on img at bounding box center [209, 209] width 418 height 418
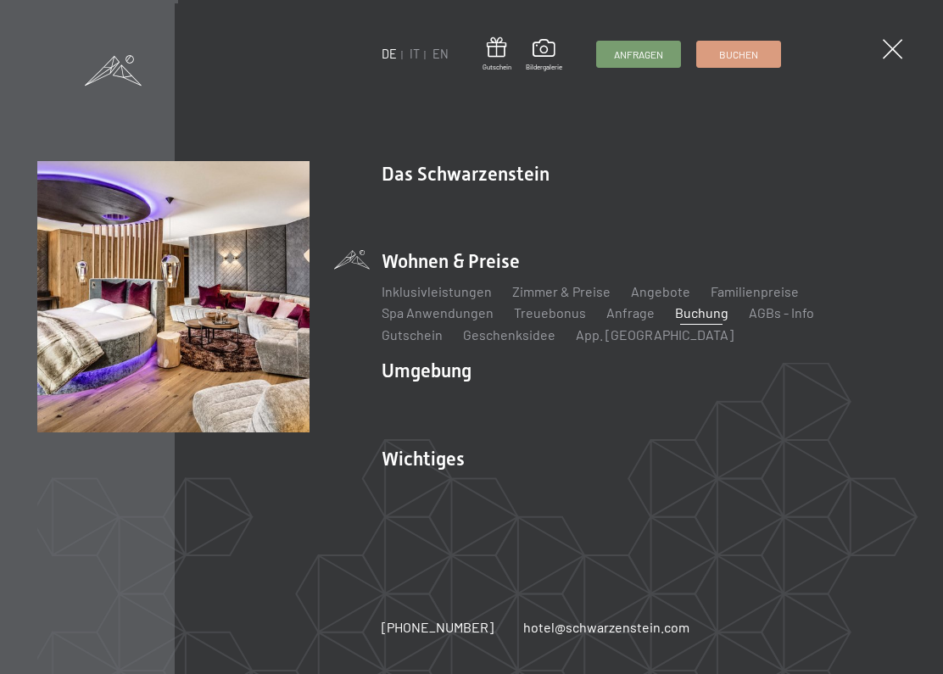
click at [586, 292] on link "Zimmer & Preise" at bounding box center [561, 291] width 98 height 16
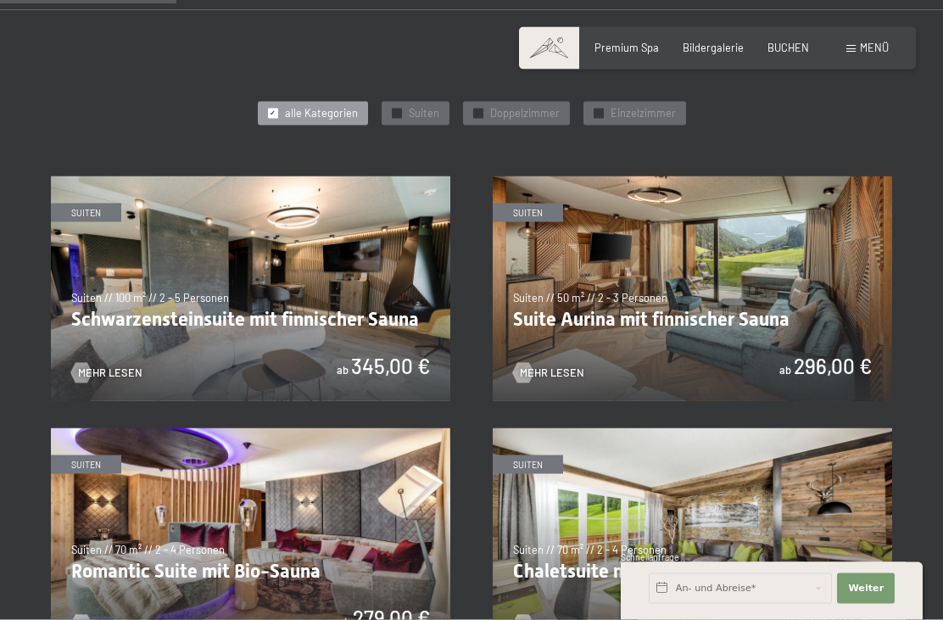
scroll to position [728, 0]
click at [374, 291] on img at bounding box center [250, 288] width 399 height 225
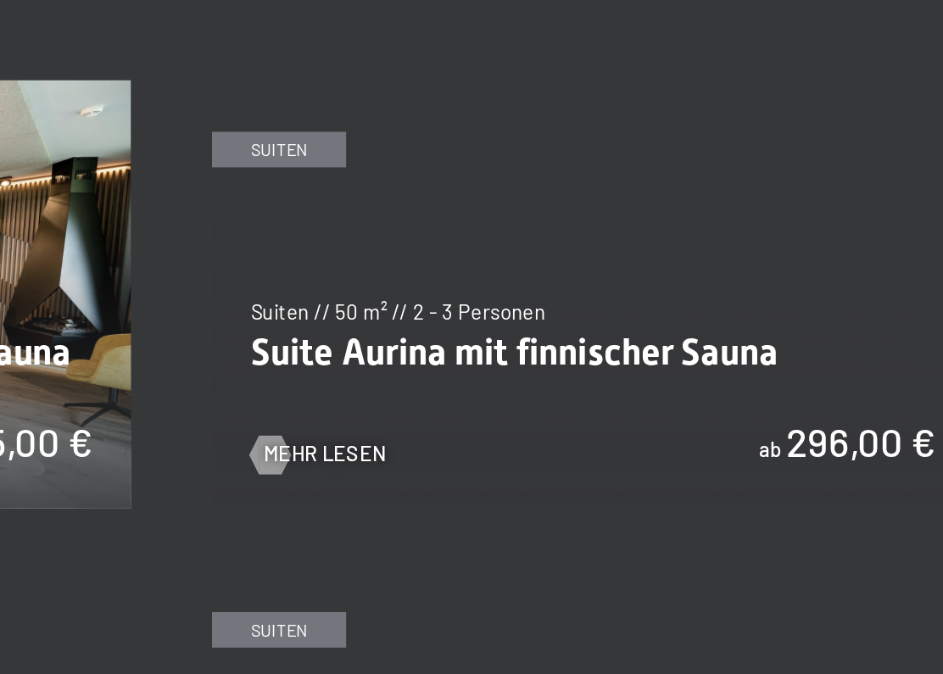
scroll to position [748, 0]
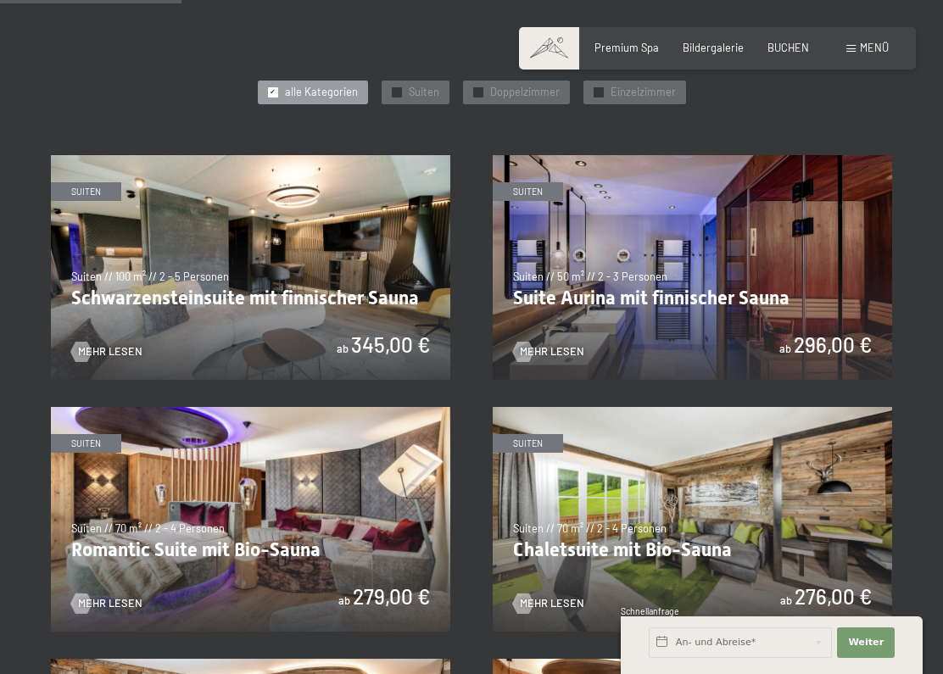
click at [806, 285] on img at bounding box center [692, 267] width 399 height 225
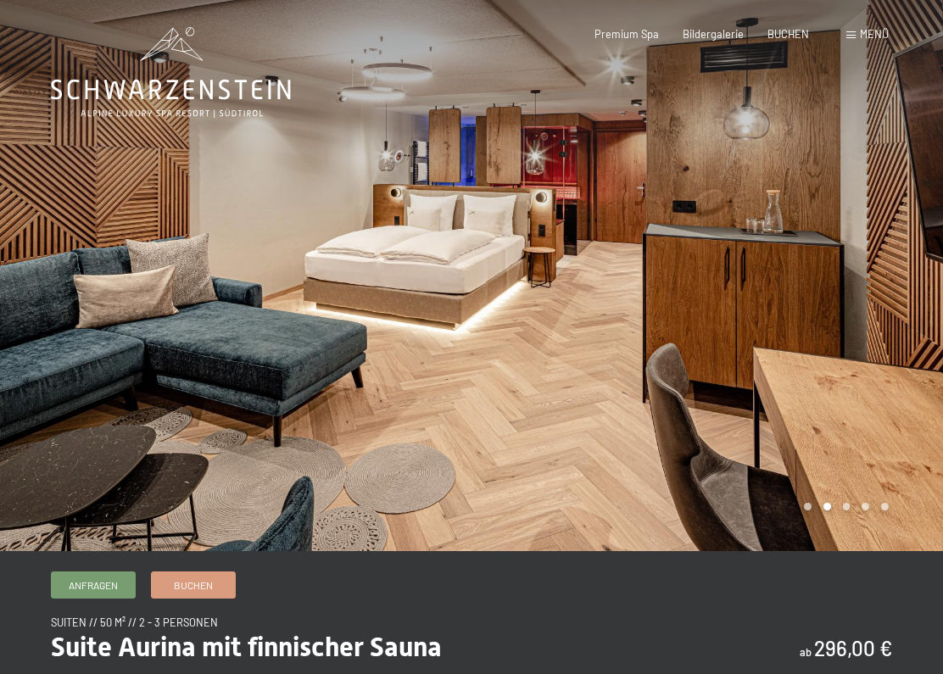
click at [870, 320] on div at bounding box center [706, 275] width 471 height 551
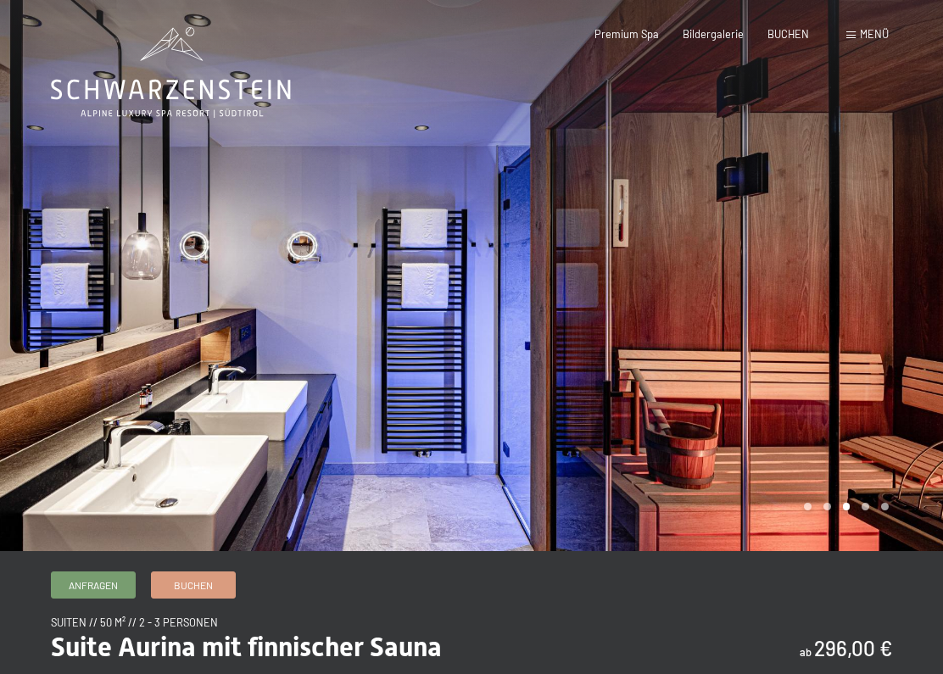
click at [874, 335] on div at bounding box center [706, 275] width 471 height 551
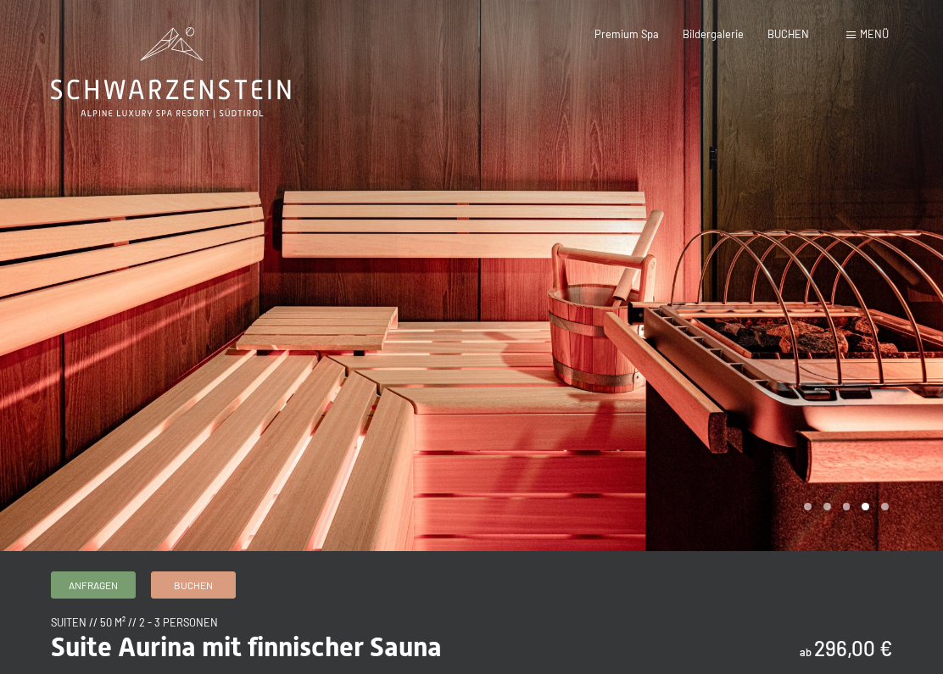
click at [888, 324] on div at bounding box center [706, 275] width 471 height 551
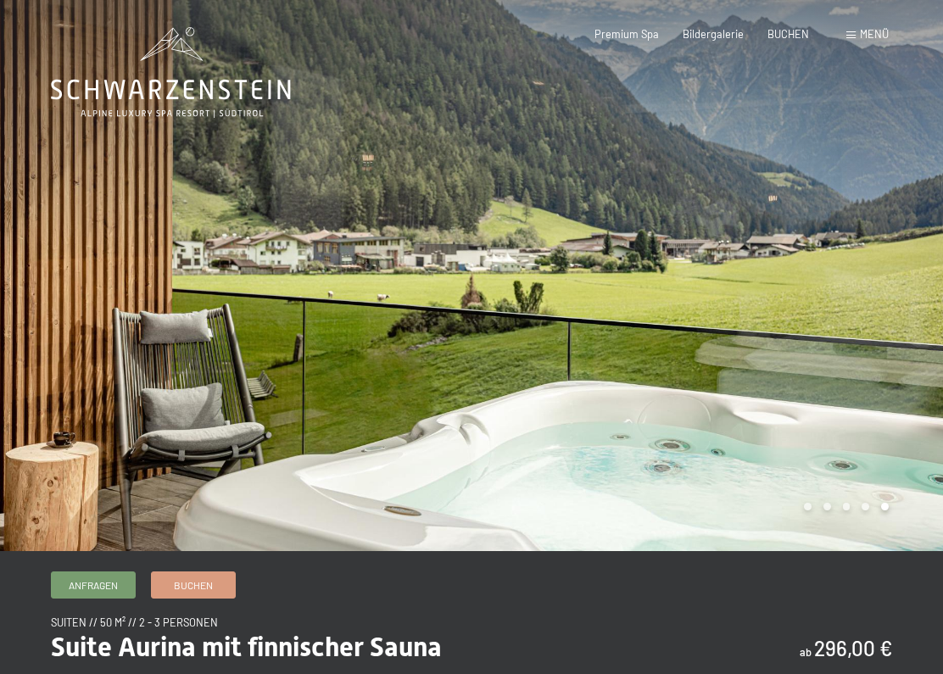
click at [873, 331] on div at bounding box center [706, 275] width 471 height 551
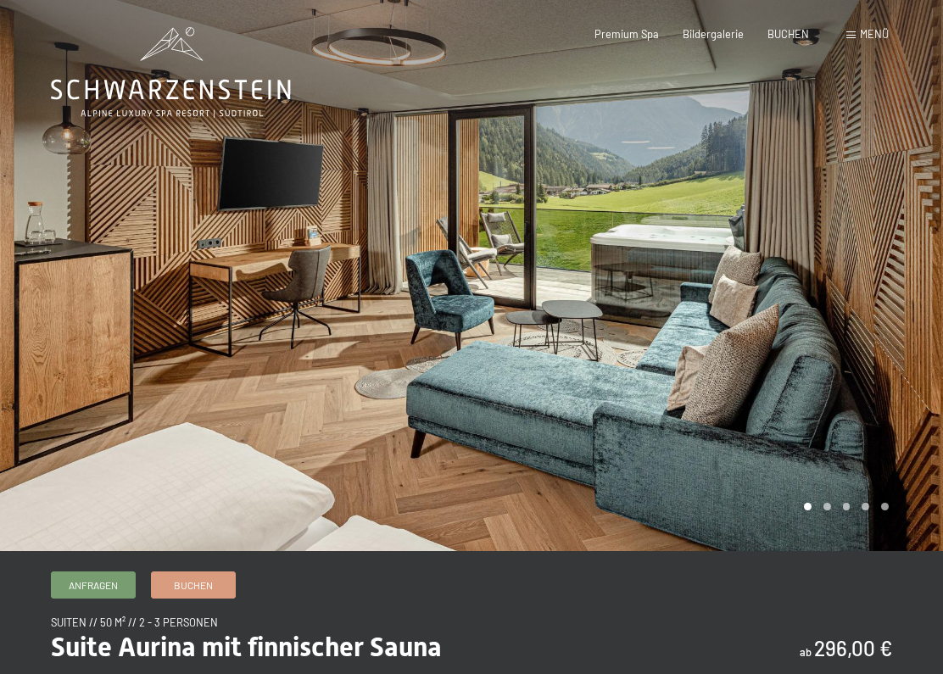
click at [841, 366] on div at bounding box center [706, 275] width 471 height 551
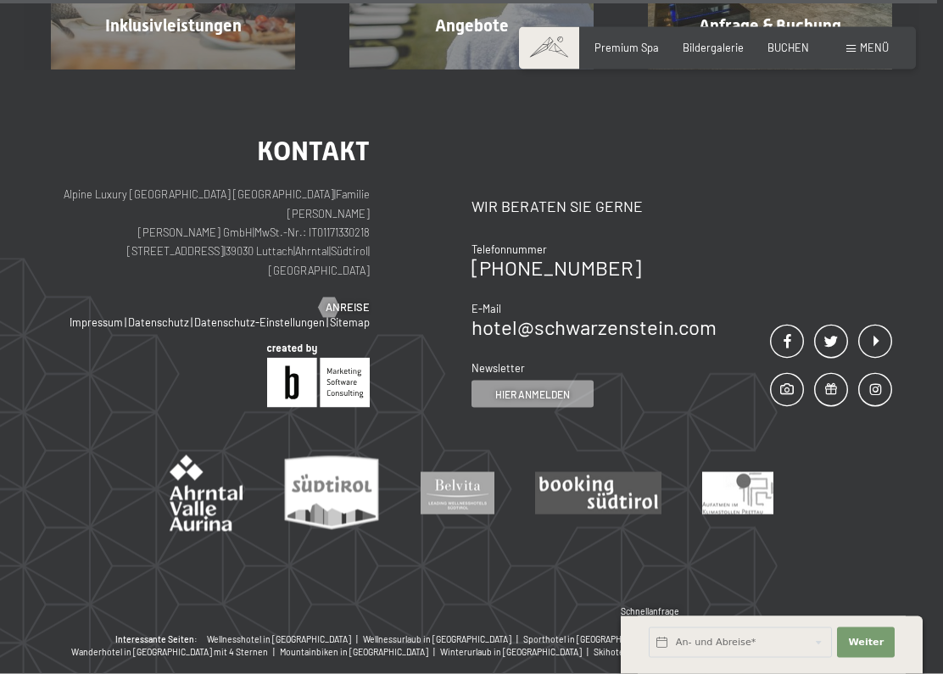
scroll to position [1870, 0]
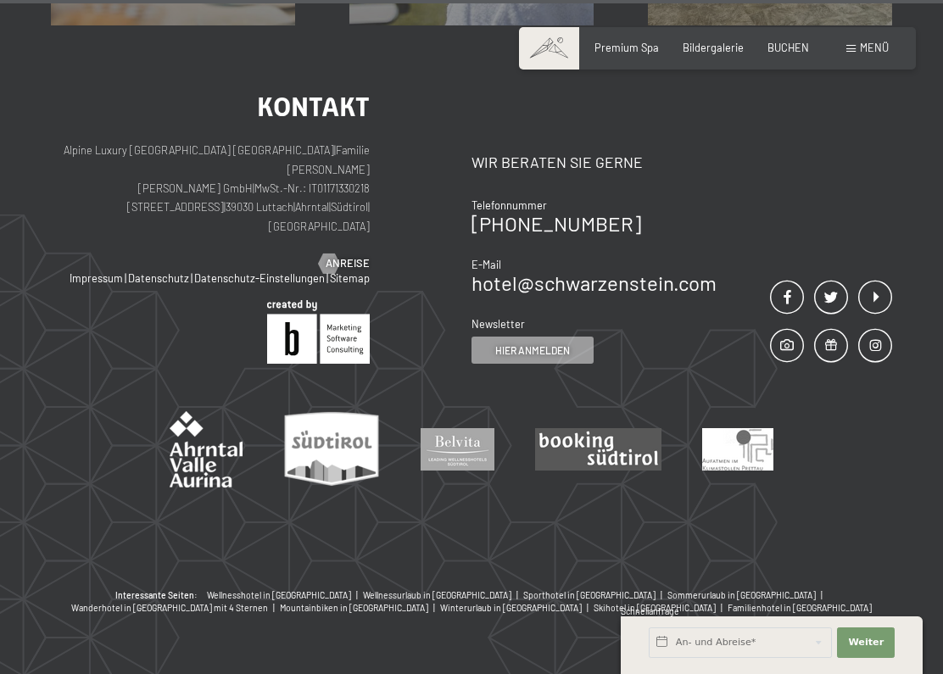
click at [610, 428] on img at bounding box center [598, 449] width 126 height 42
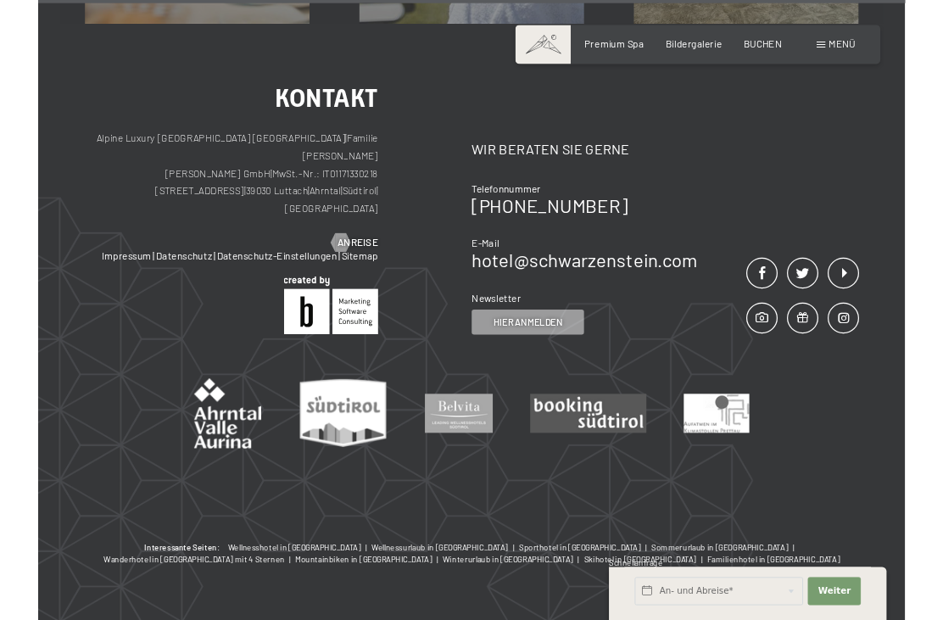
scroll to position [1924, 0]
